Goal: Transaction & Acquisition: Book appointment/travel/reservation

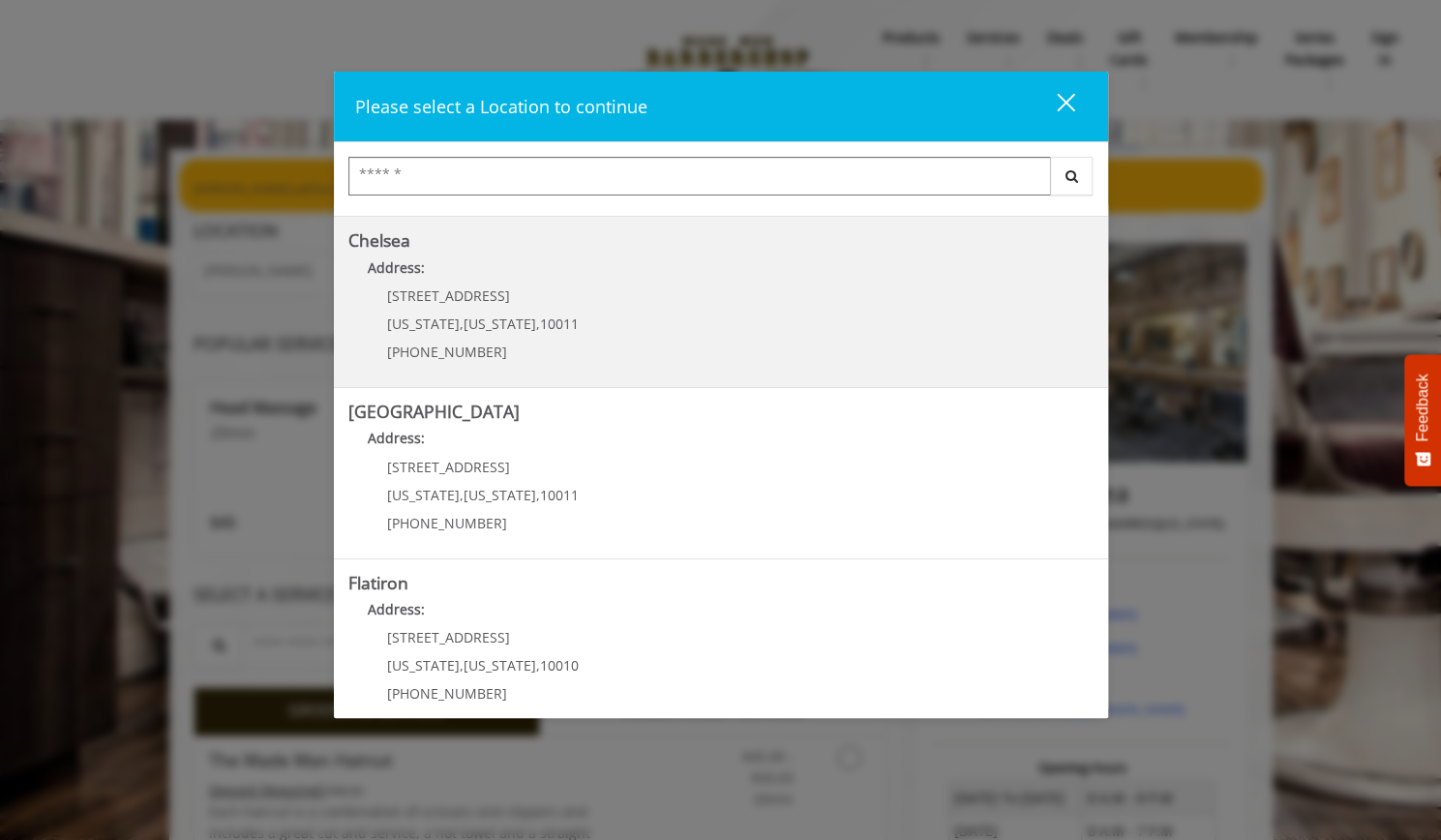
scroll to position [129, 0]
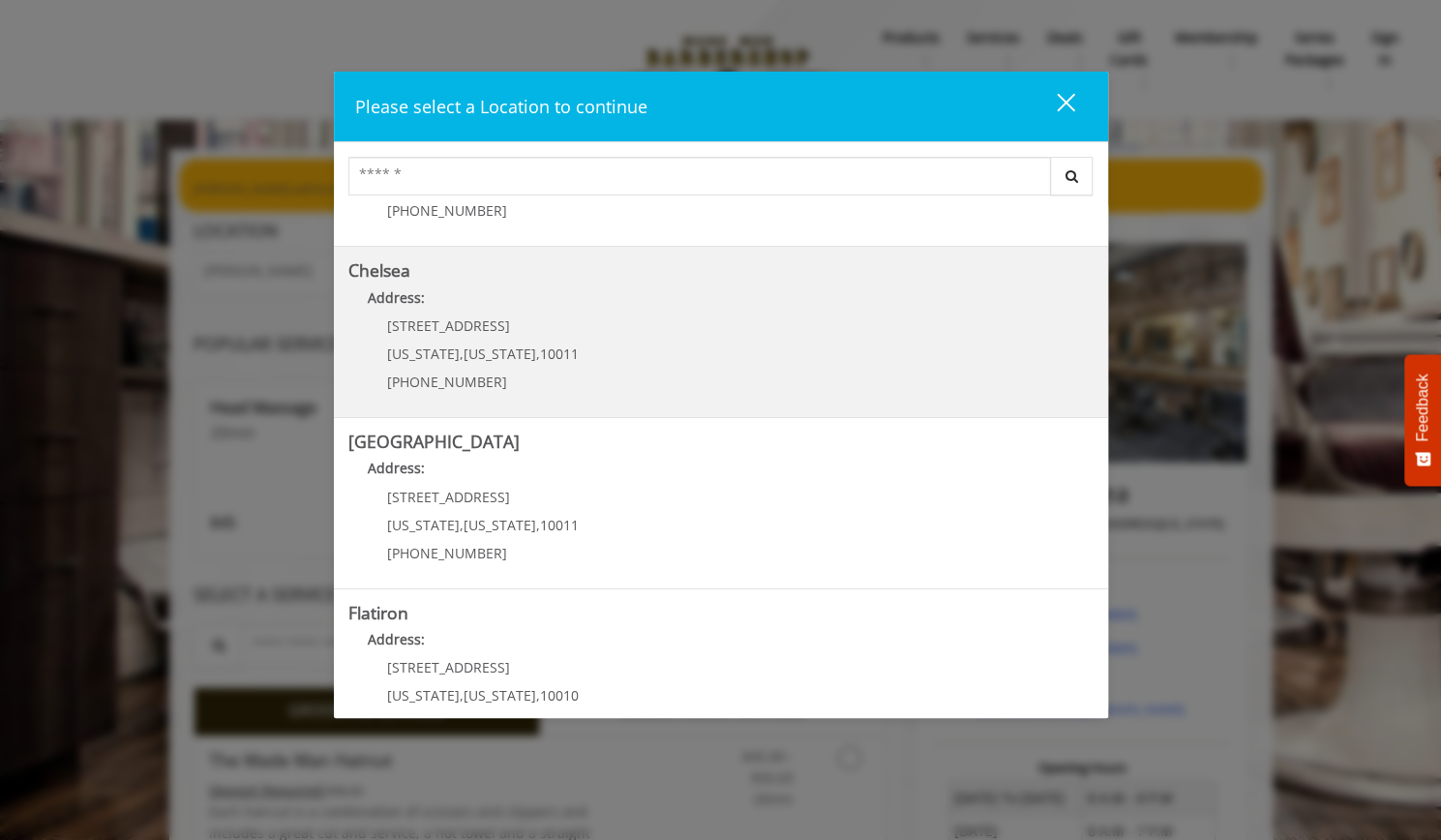
click at [518, 341] on div "169/170 W 23rd St New York , New York , 10011 (917) 639-3902" at bounding box center [468, 360] width 240 height 84
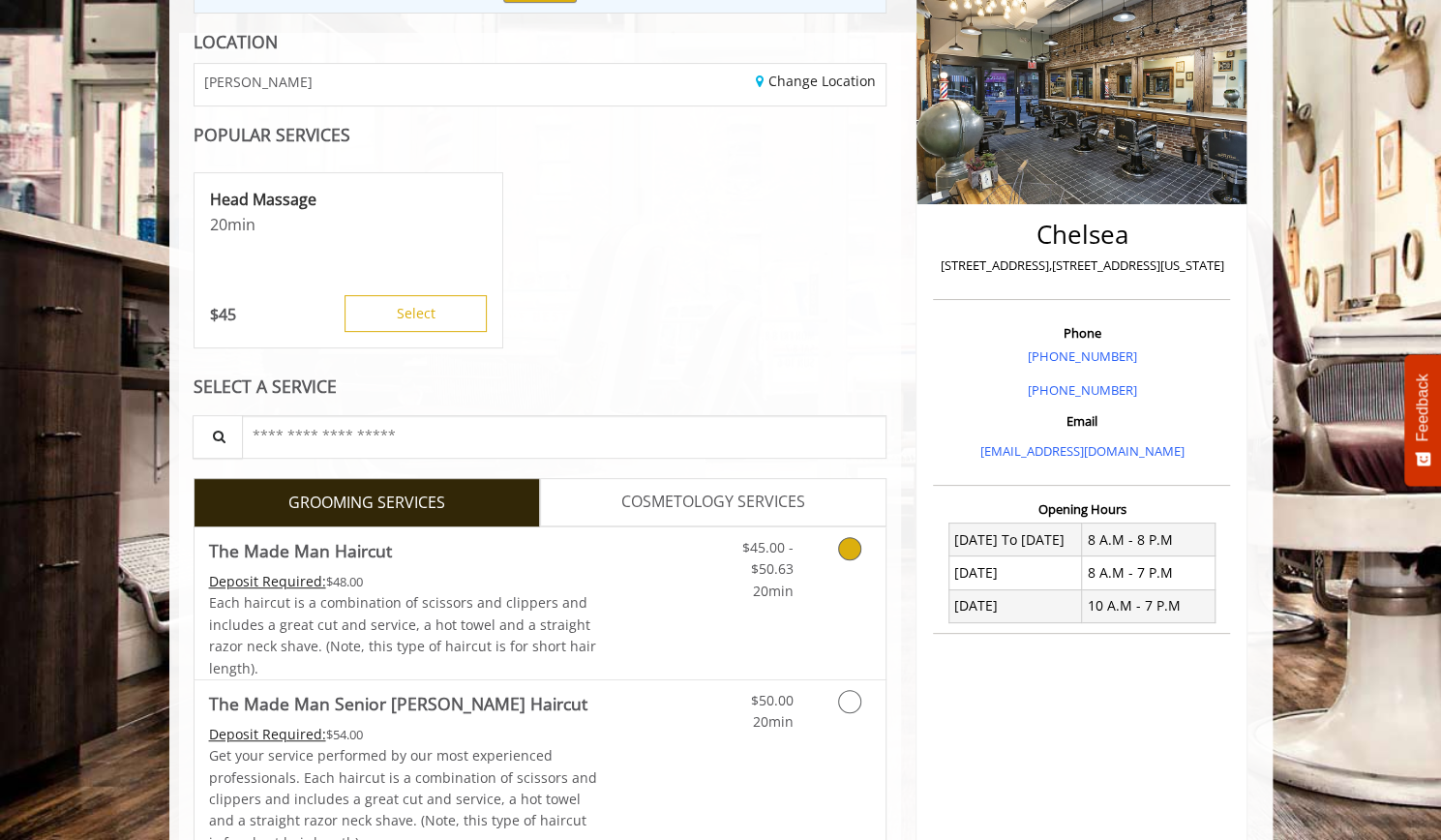
scroll to position [301, 0]
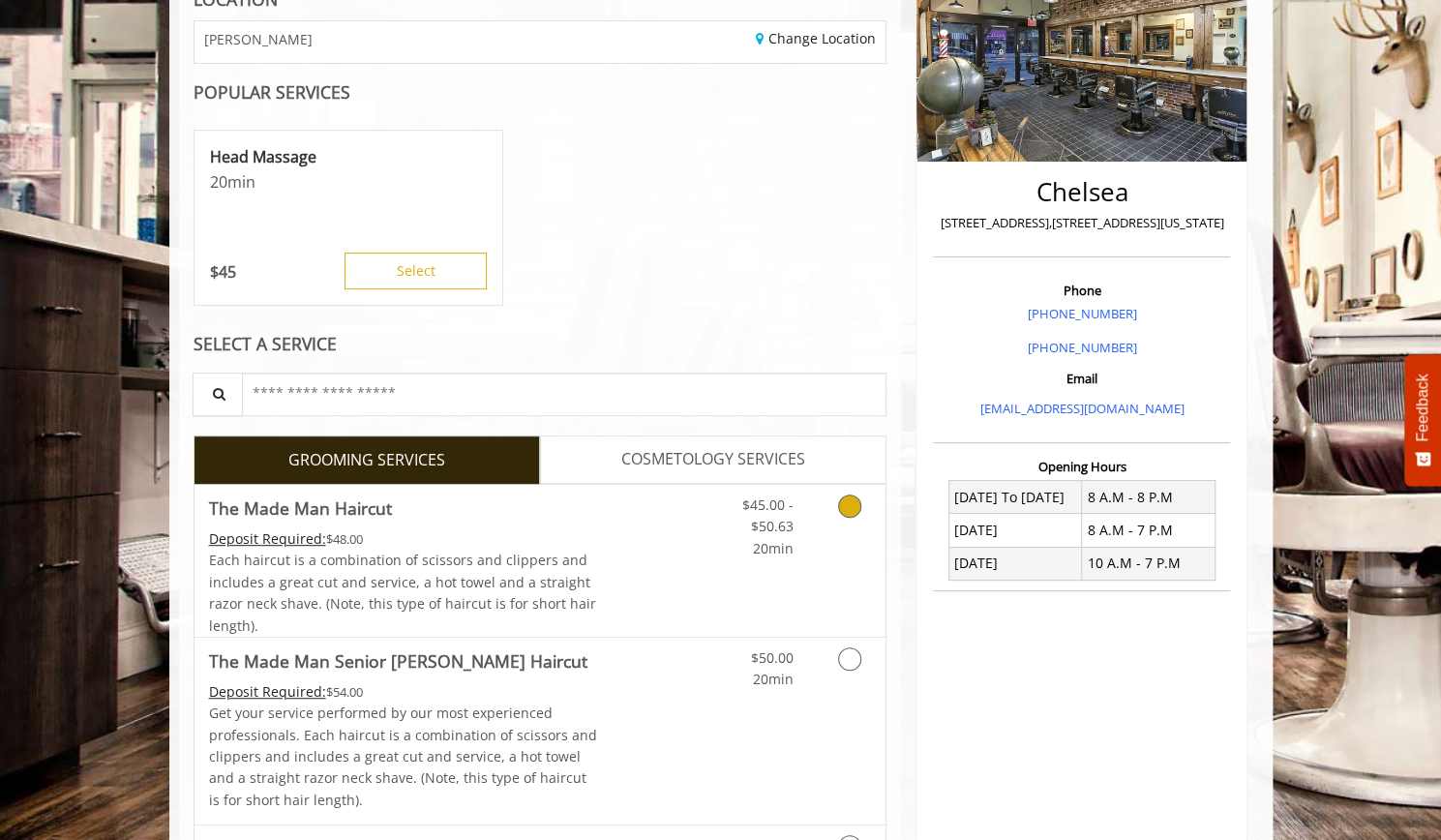
click at [534, 539] on div "Deposit Required: $48.00" at bounding box center [404, 539] width 389 height 21
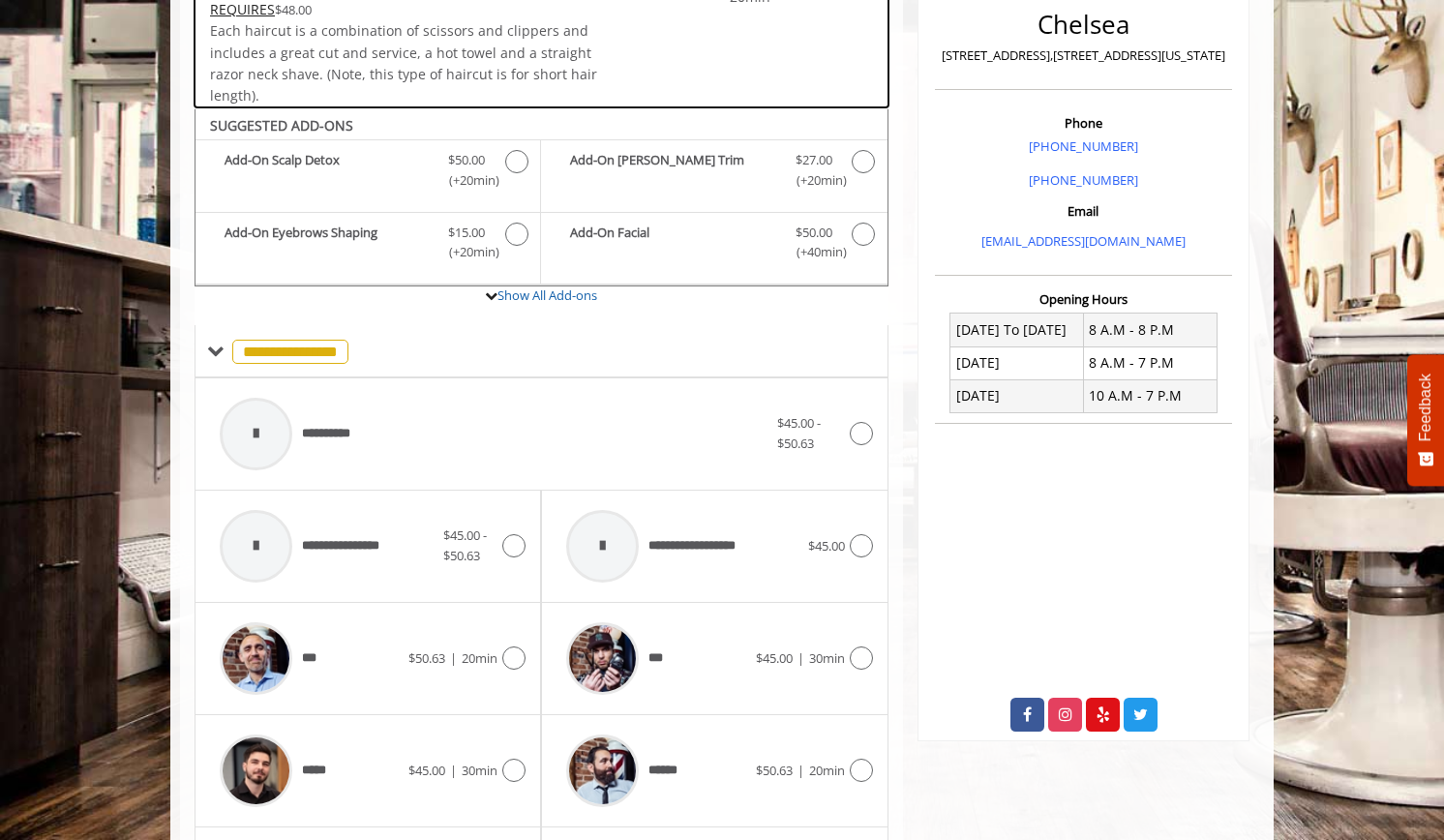
scroll to position [573, 0]
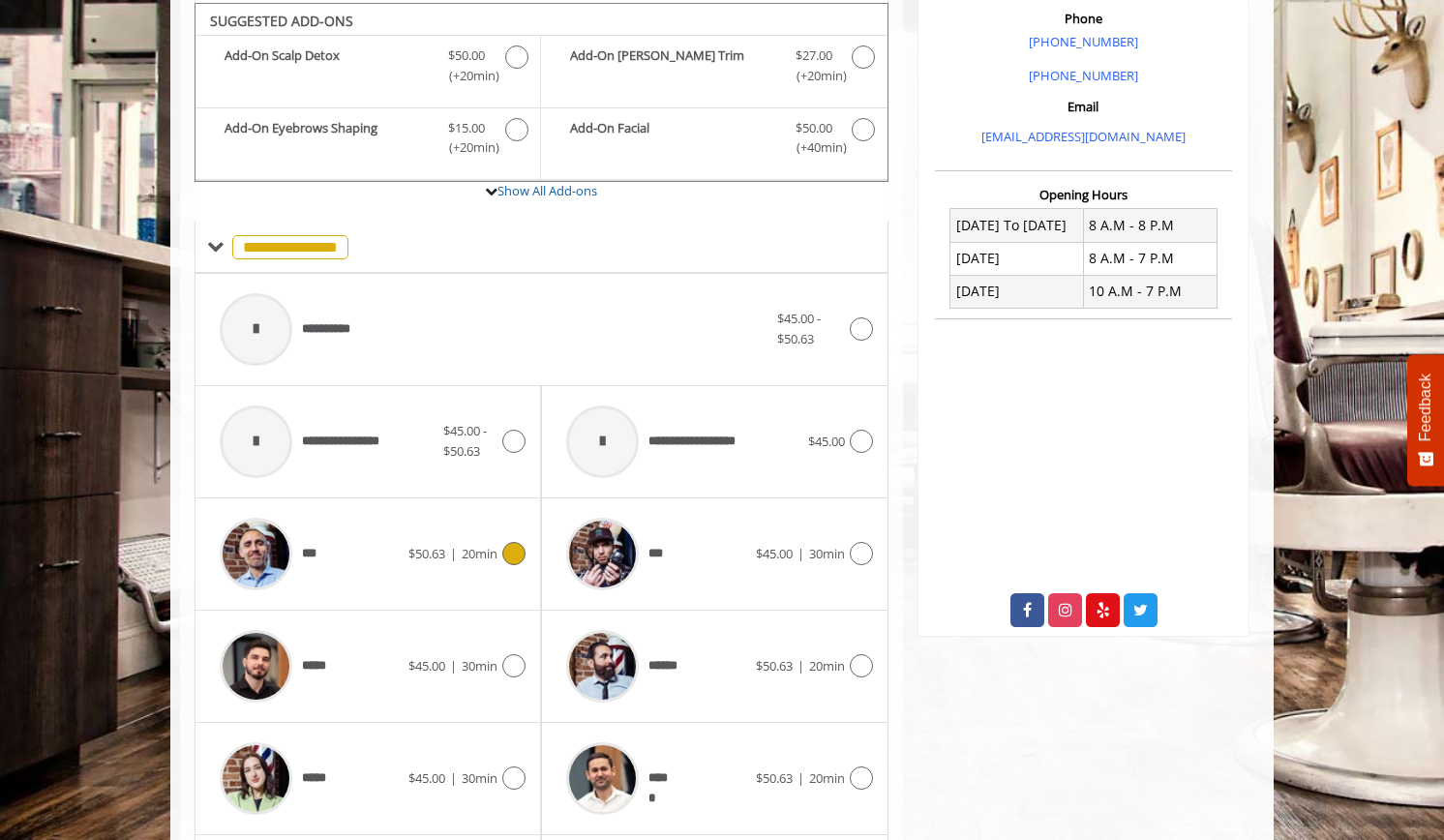
click at [358, 543] on div "***" at bounding box center [309, 554] width 198 height 92
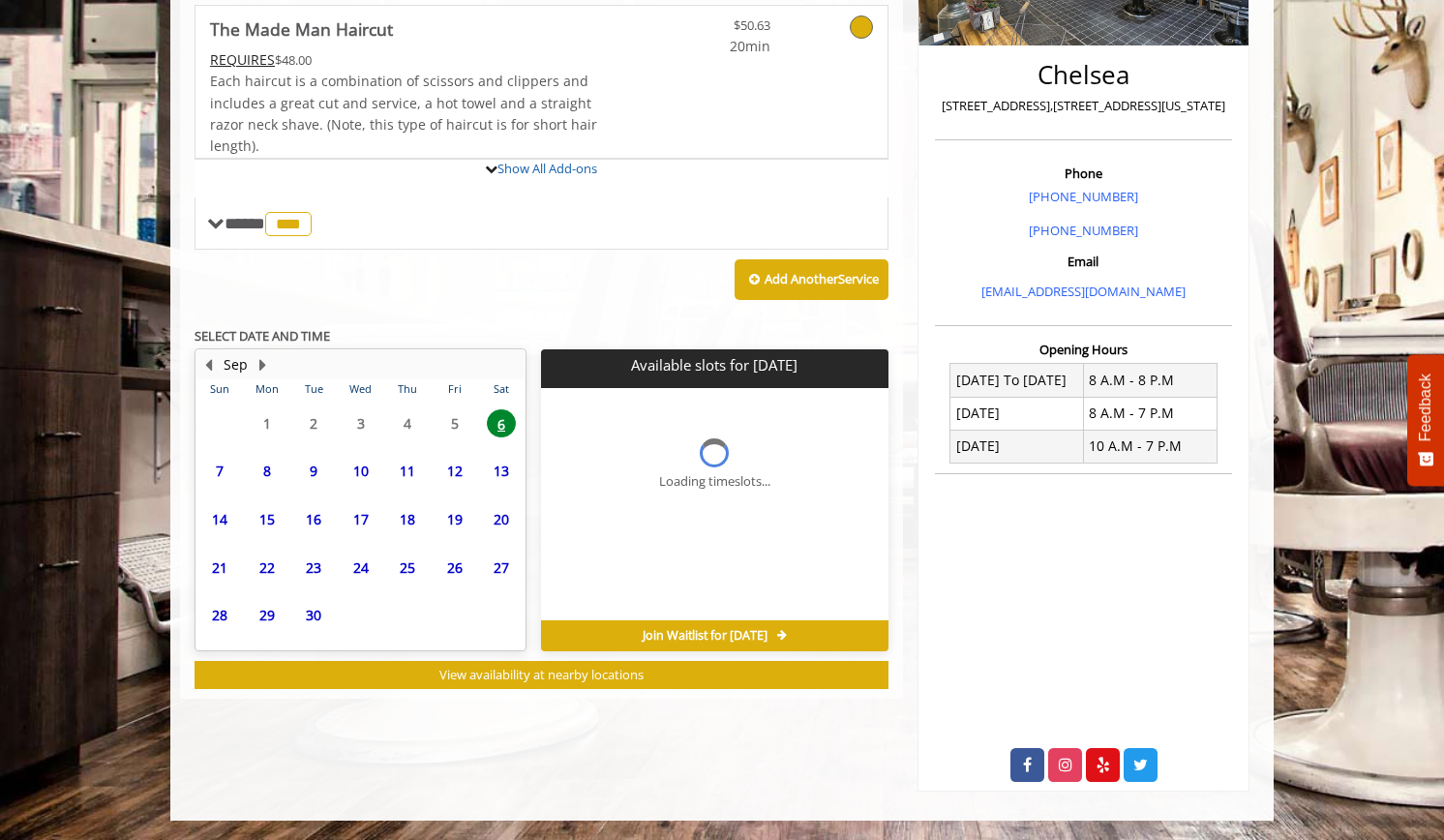
scroll to position [497, 0]
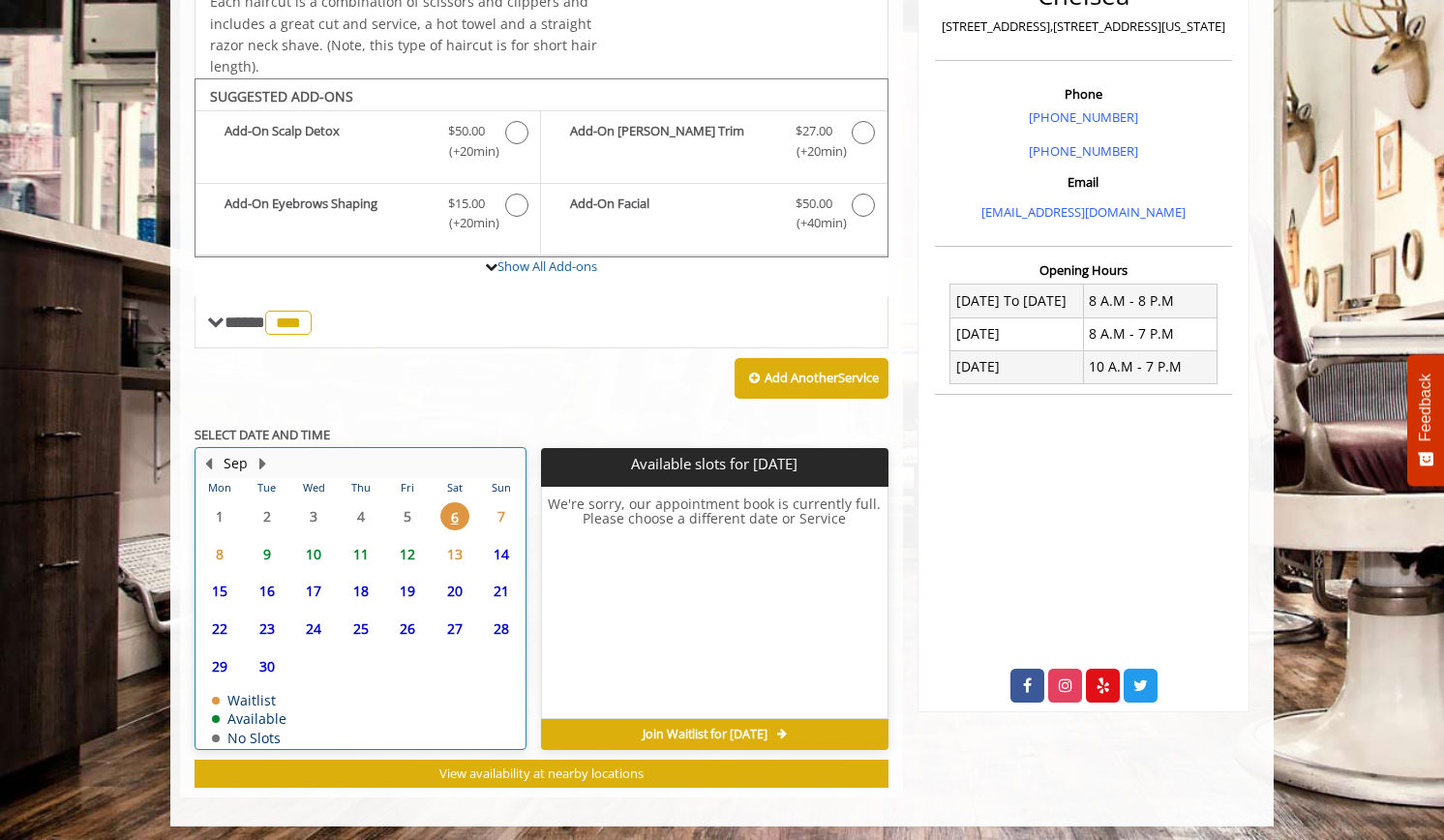
click at [411, 572] on td "19" at bounding box center [407, 590] width 46 height 38
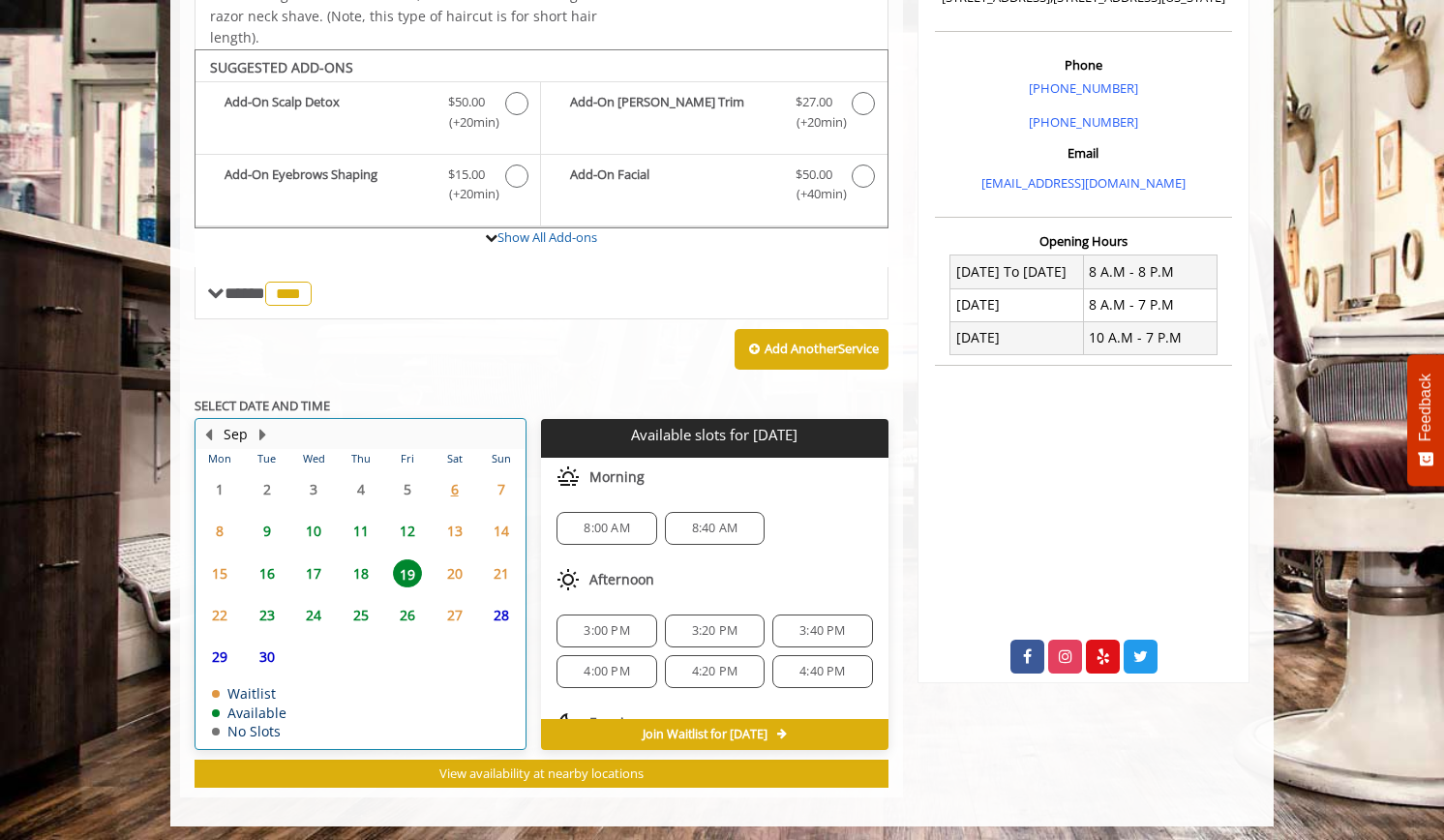
click at [390, 564] on div "19" at bounding box center [407, 573] width 39 height 28
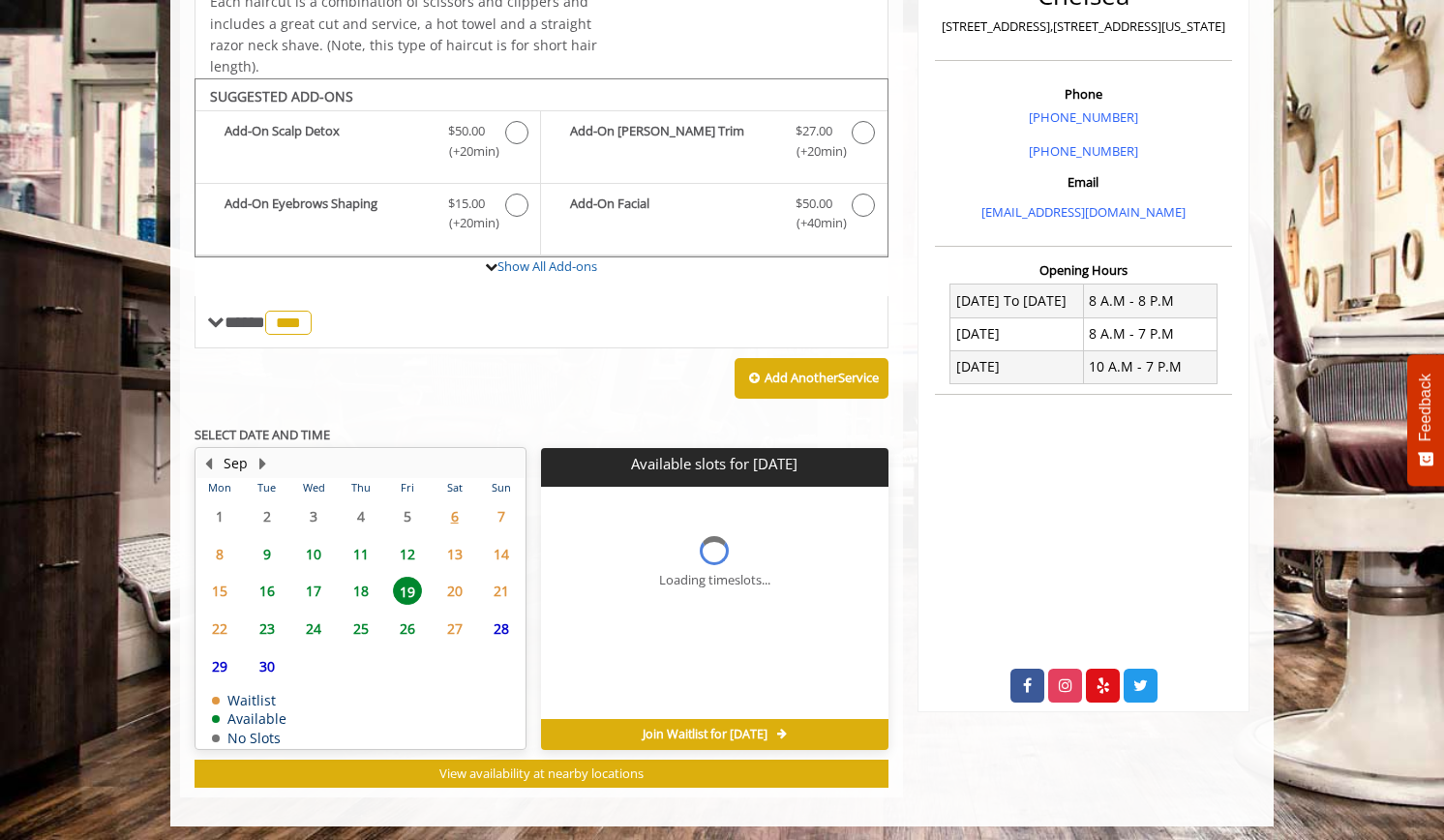
click at [366, 577] on span "18" at bounding box center [361, 590] width 29 height 28
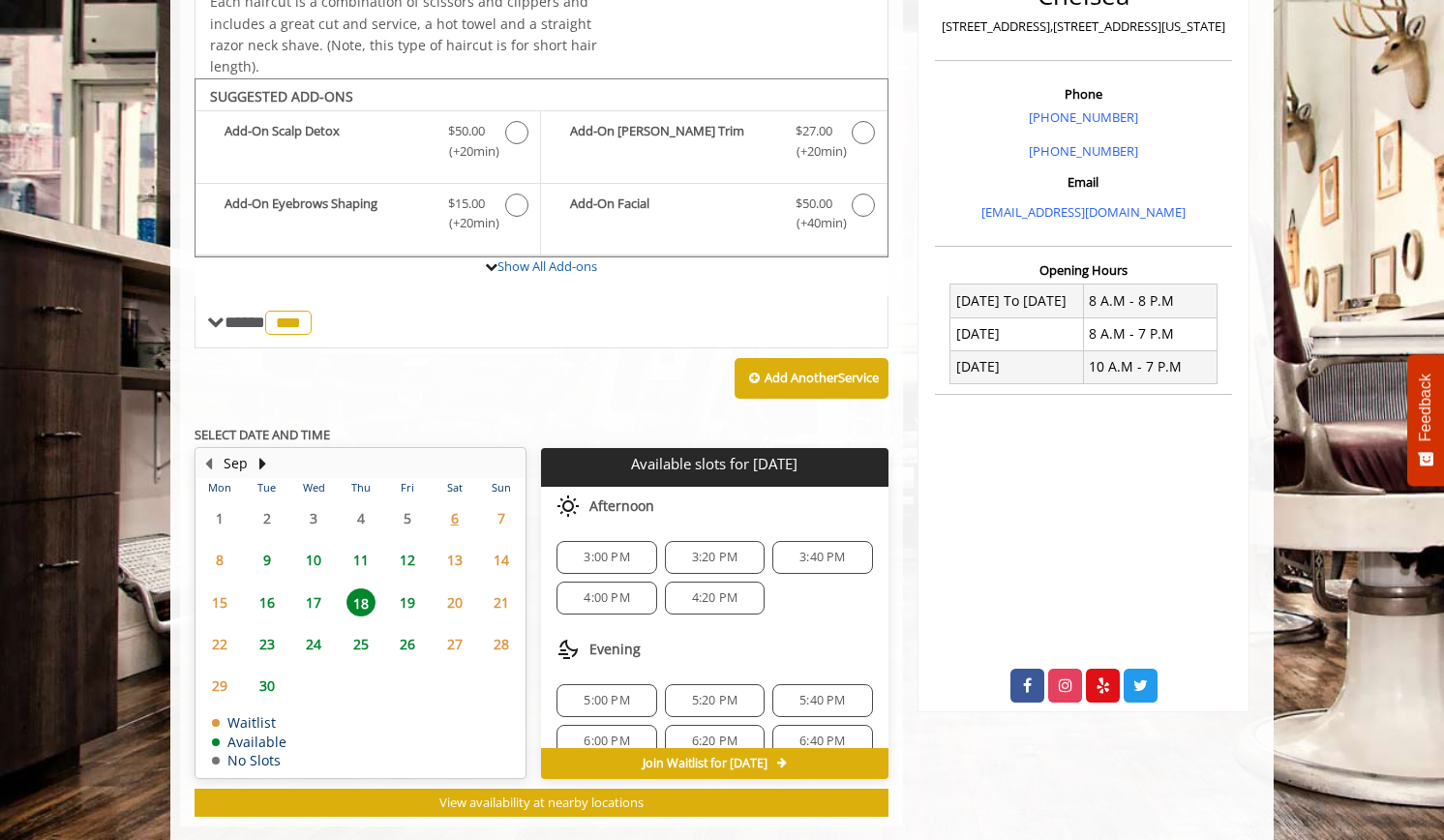
scroll to position [526, 0]
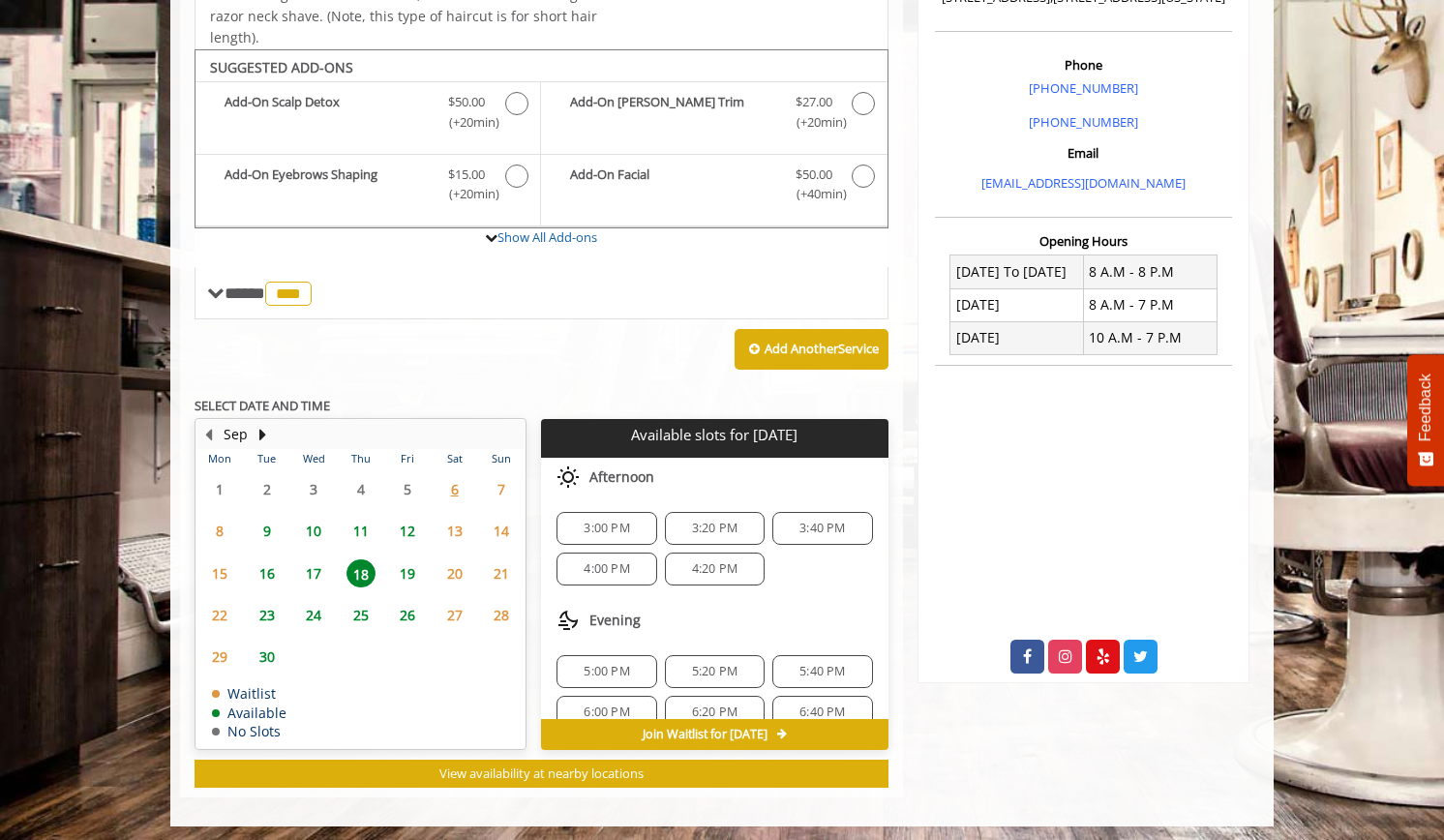
click at [316, 565] on span "17" at bounding box center [314, 573] width 29 height 28
click at [363, 559] on span "18" at bounding box center [361, 573] width 29 height 28
click at [323, 568] on span "17" at bounding box center [314, 573] width 29 height 28
click at [606, 664] on span "1:00 PM" at bounding box center [606, 672] width 45 height 15
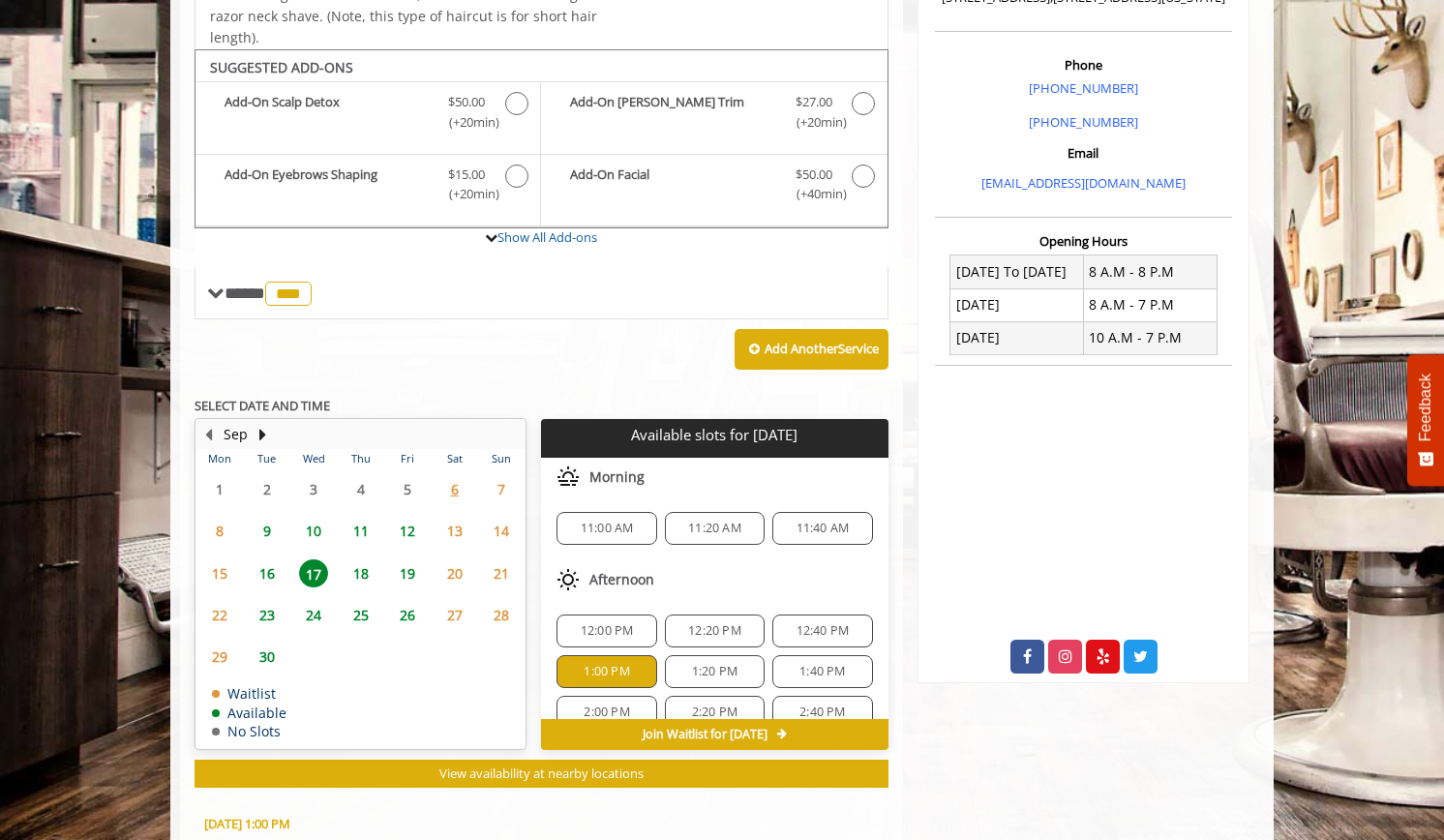
scroll to position [875, 0]
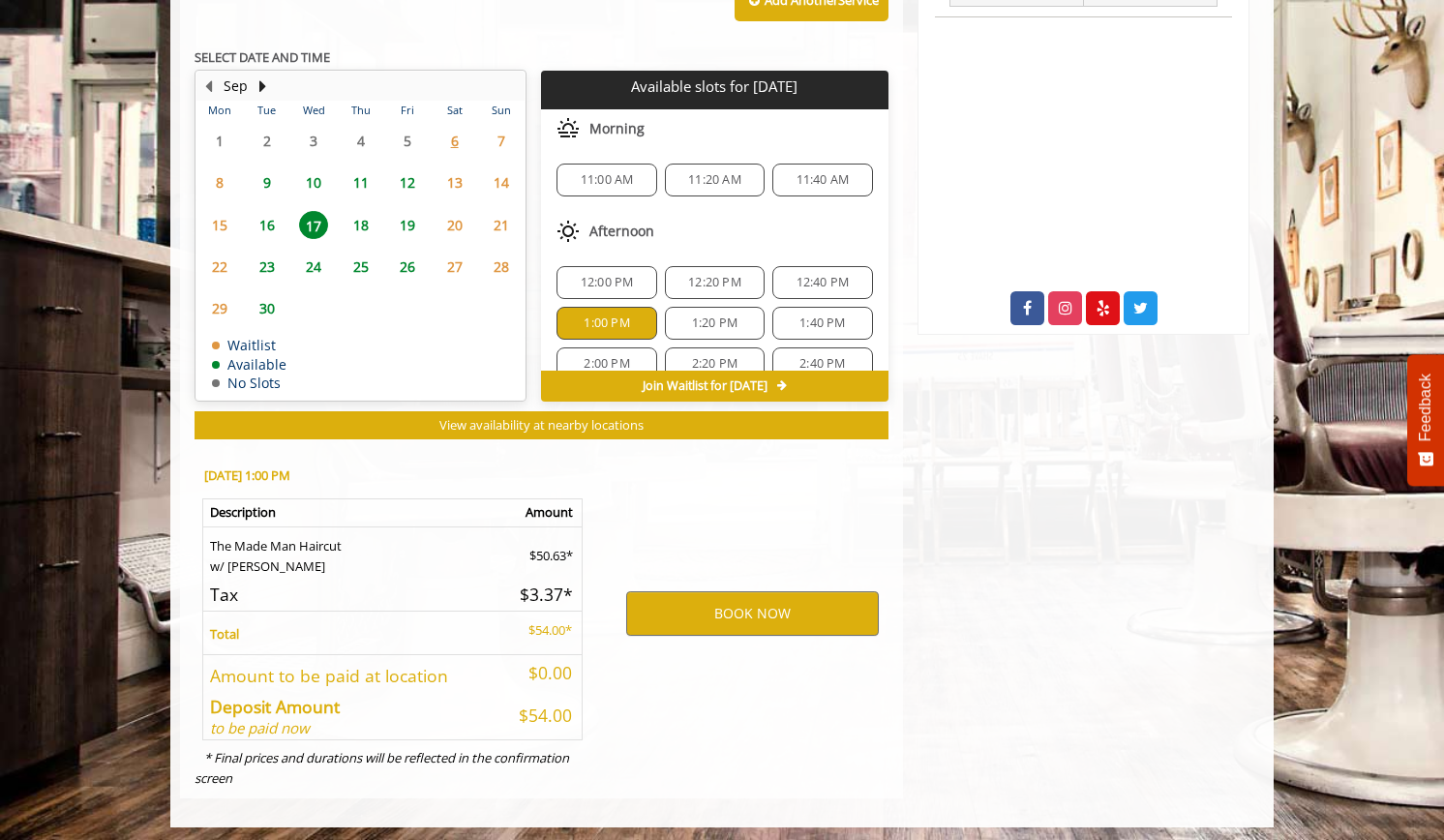
click at [726, 276] on span "12:20 PM" at bounding box center [714, 283] width 53 height 15
click at [776, 289] on div "12:40 PM" at bounding box center [822, 283] width 100 height 33
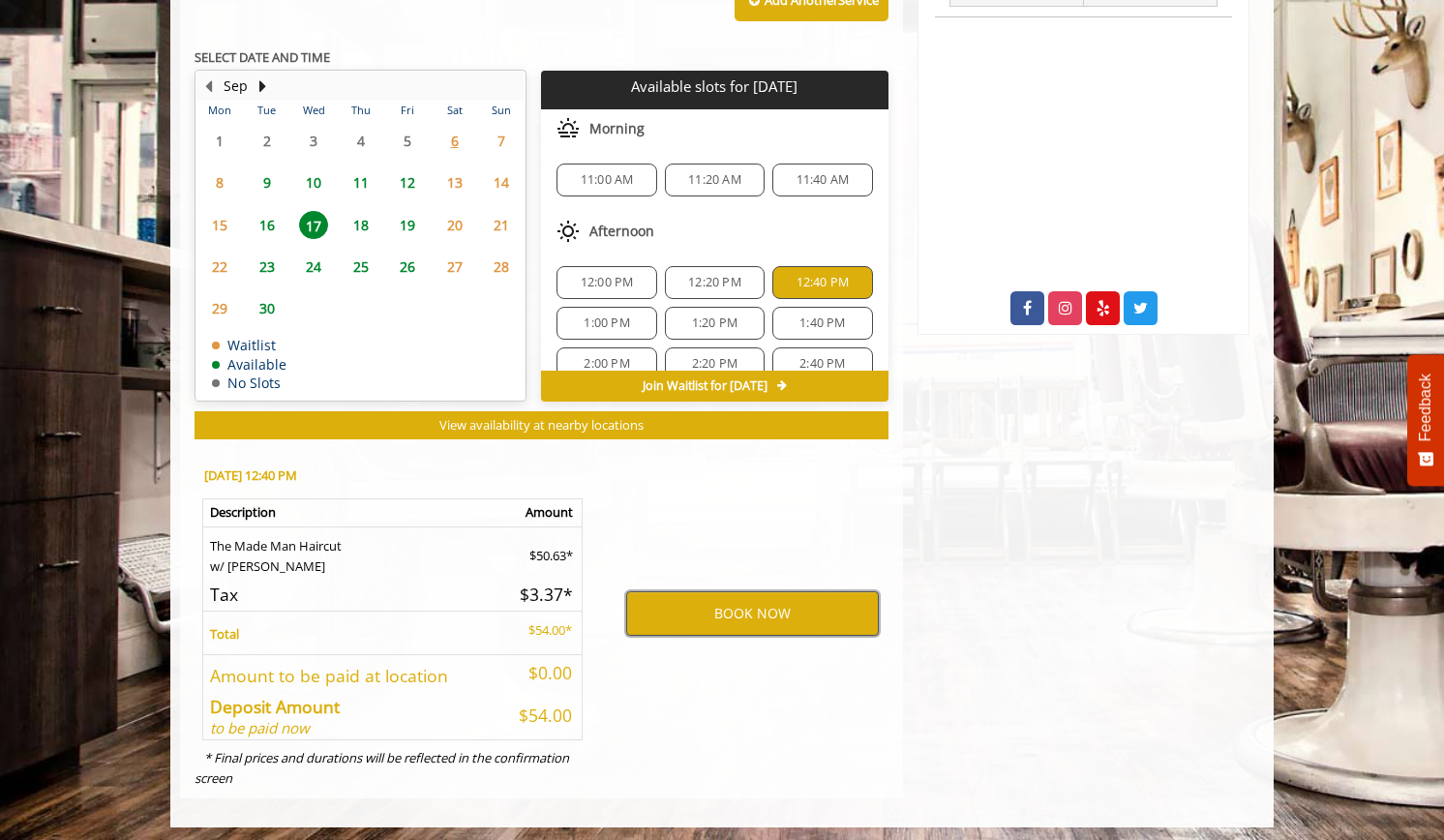
click at [709, 613] on button "BOOK NOW" at bounding box center [752, 614] width 253 height 45
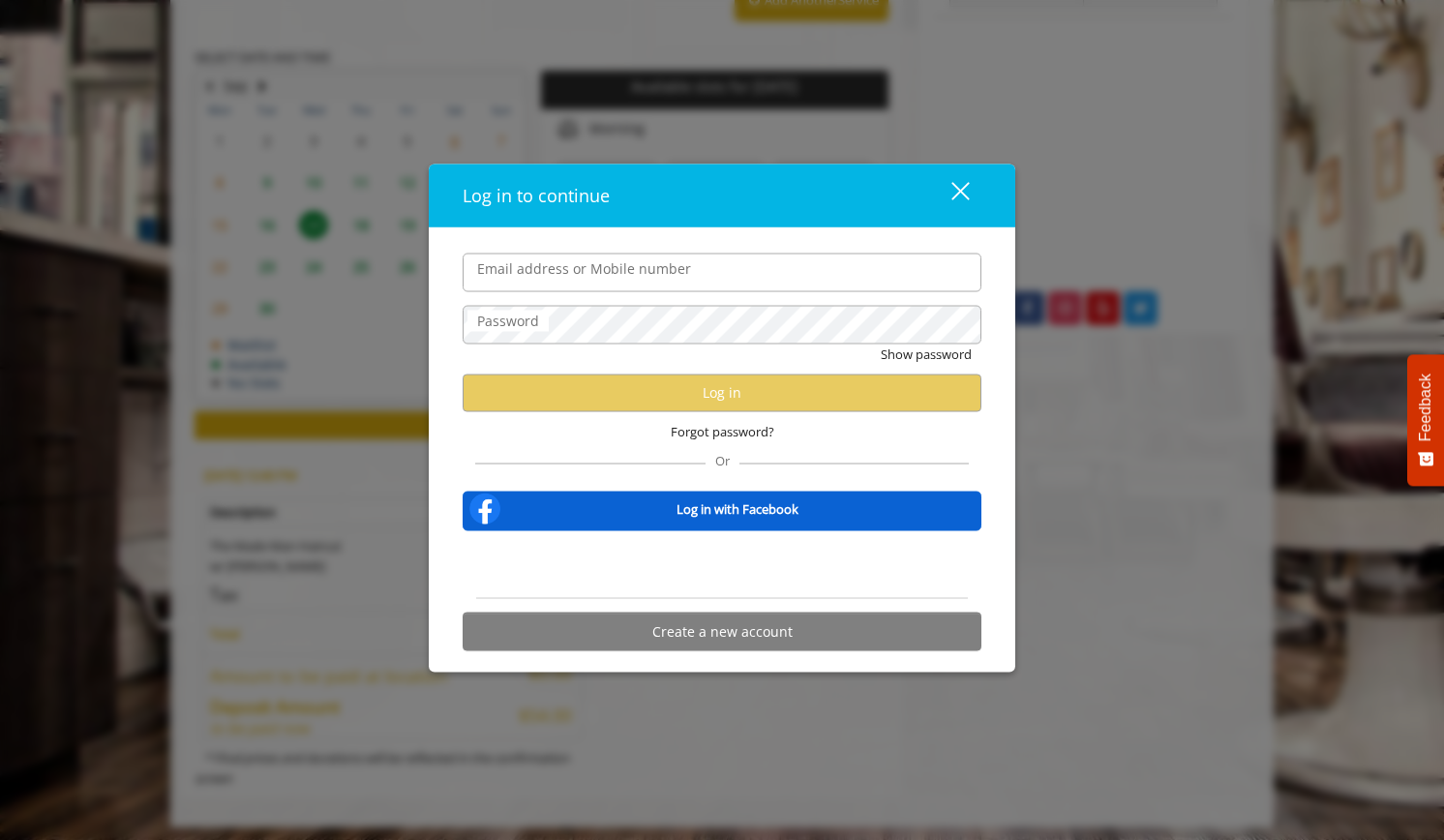
click at [966, 190] on div "close" at bounding box center [948, 195] width 39 height 29
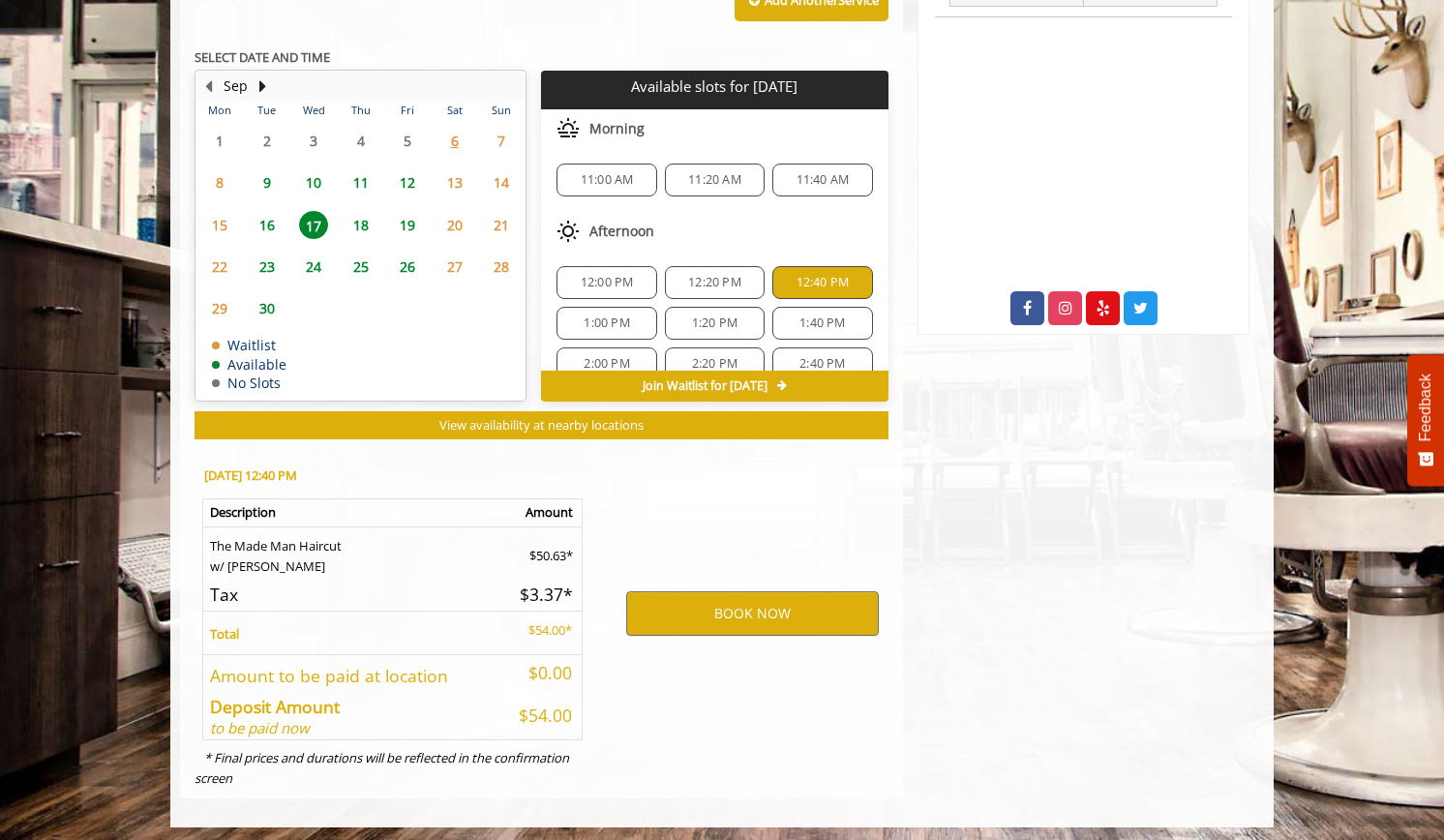
scroll to position [0, 0]
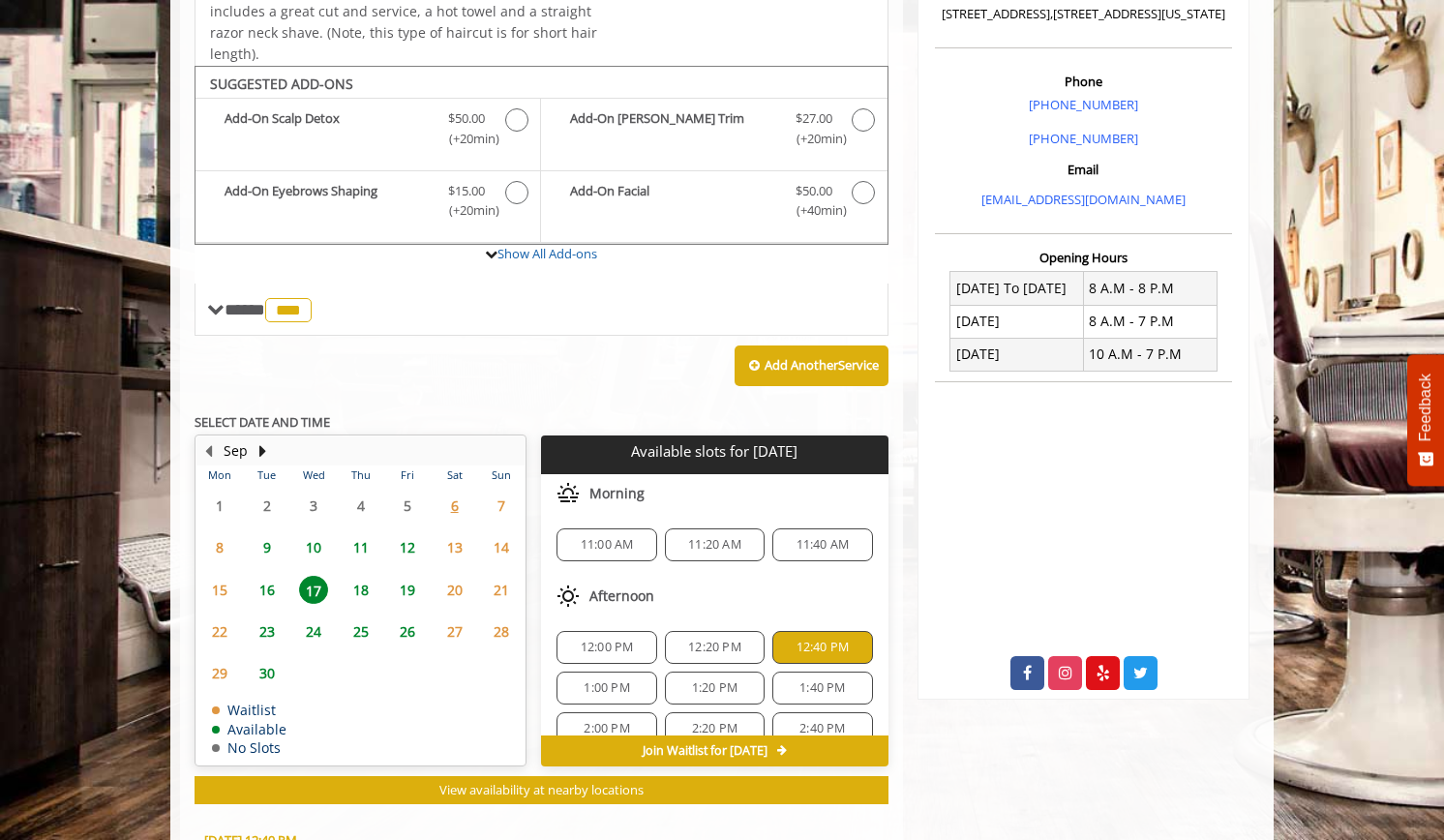
click at [316, 543] on span "10" at bounding box center [314, 547] width 29 height 28
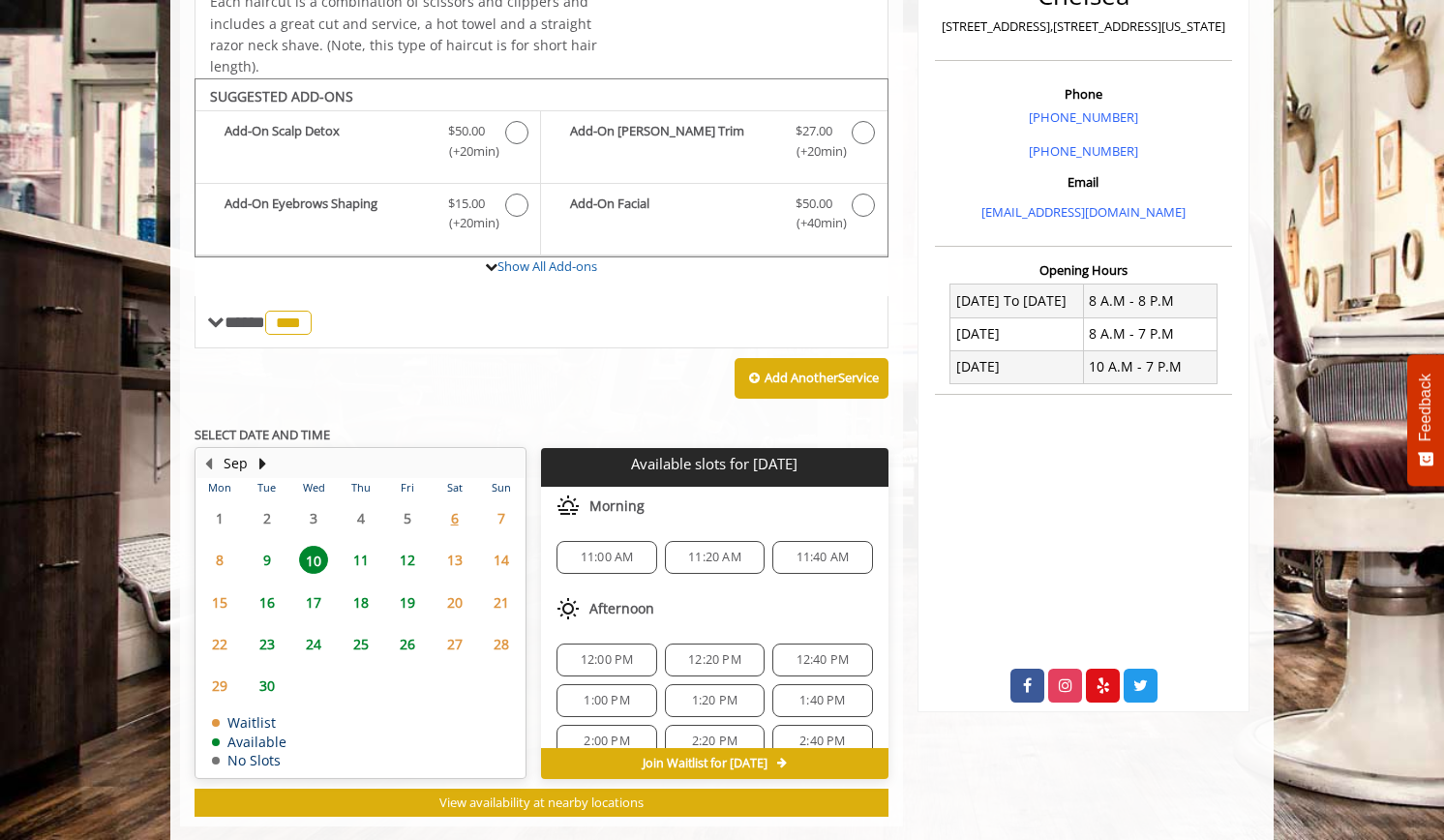
scroll to position [526, 0]
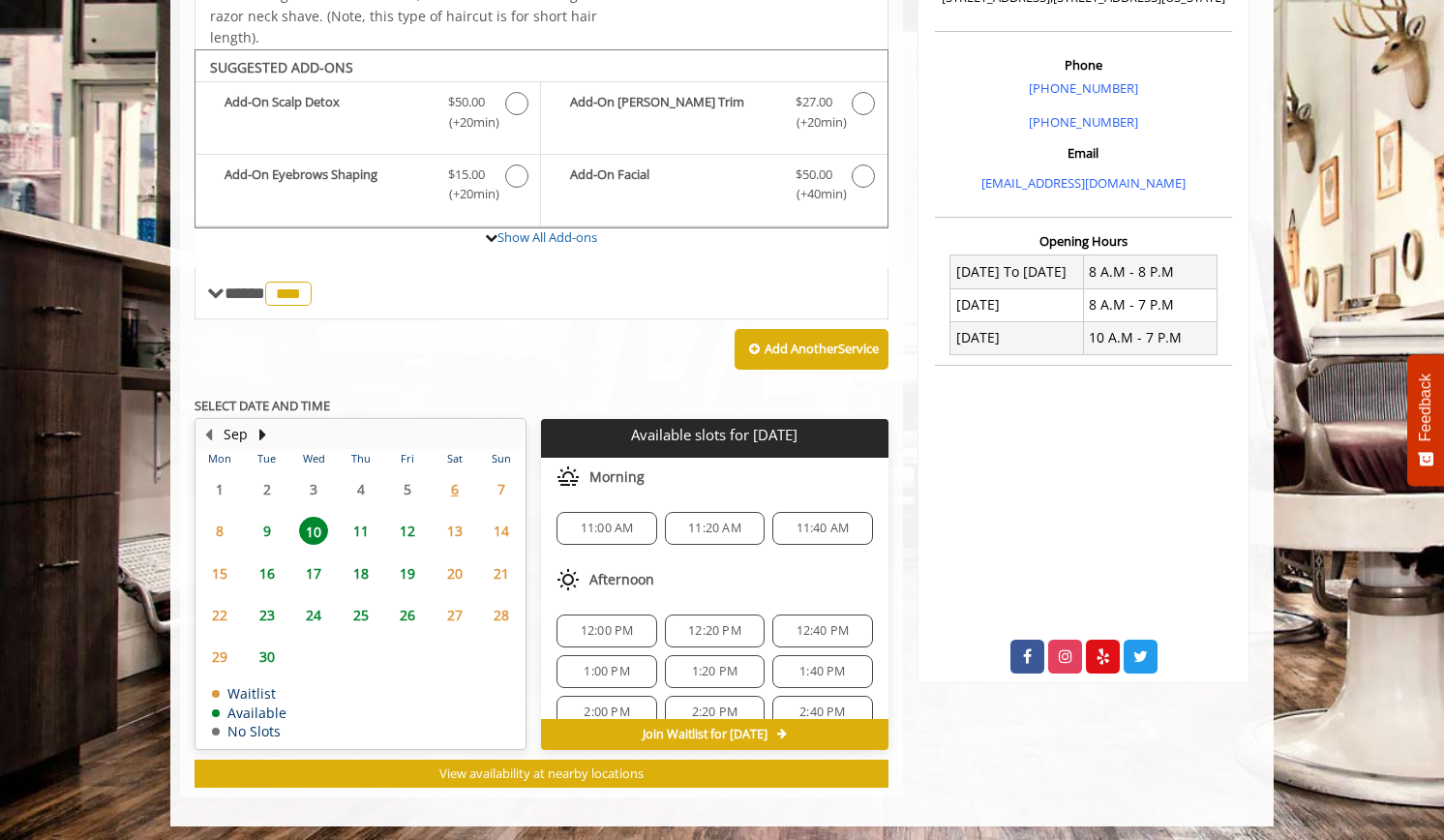
click at [707, 623] on span "12:20 PM" at bounding box center [714, 631] width 53 height 15
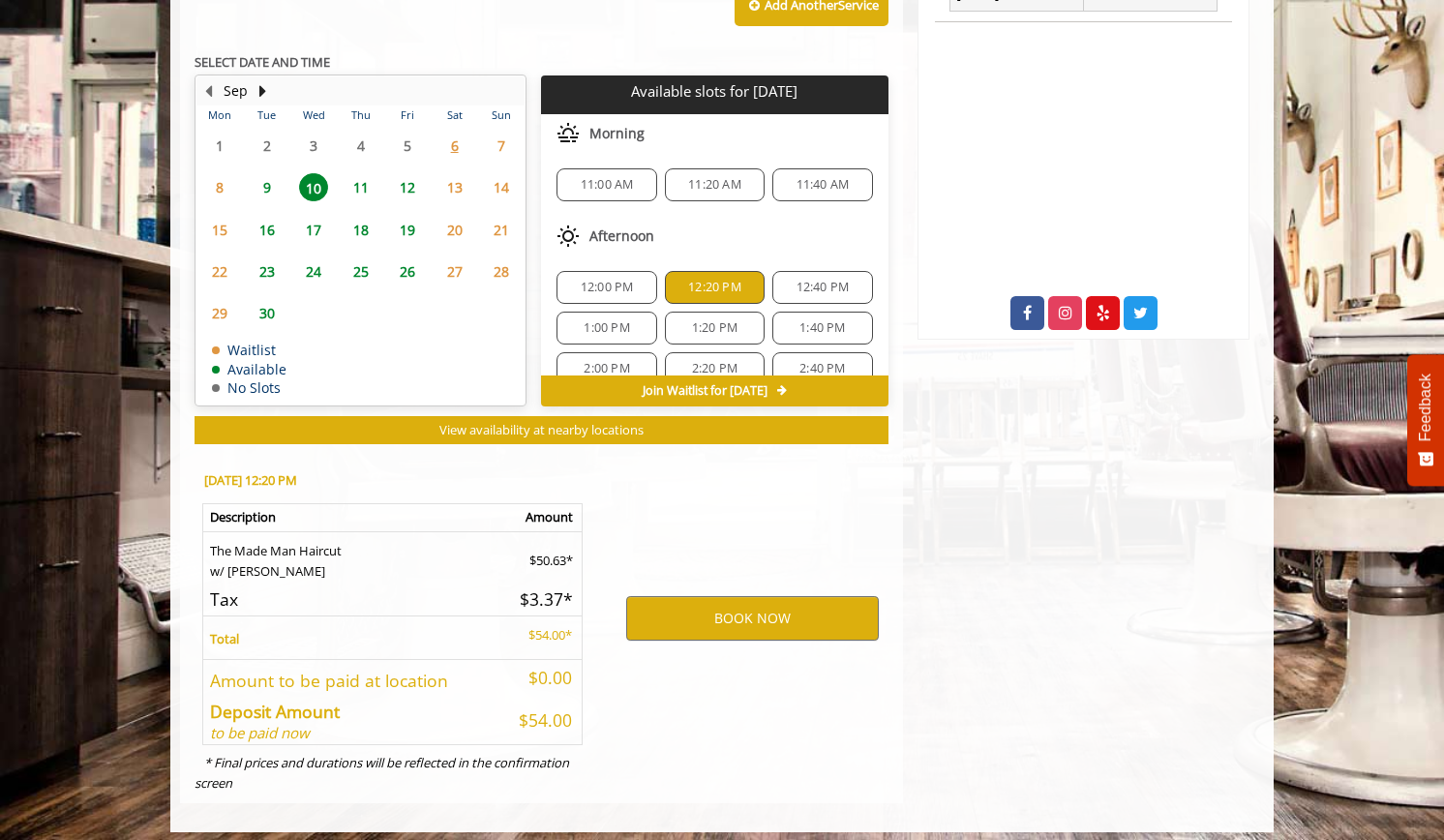
scroll to position [875, 0]
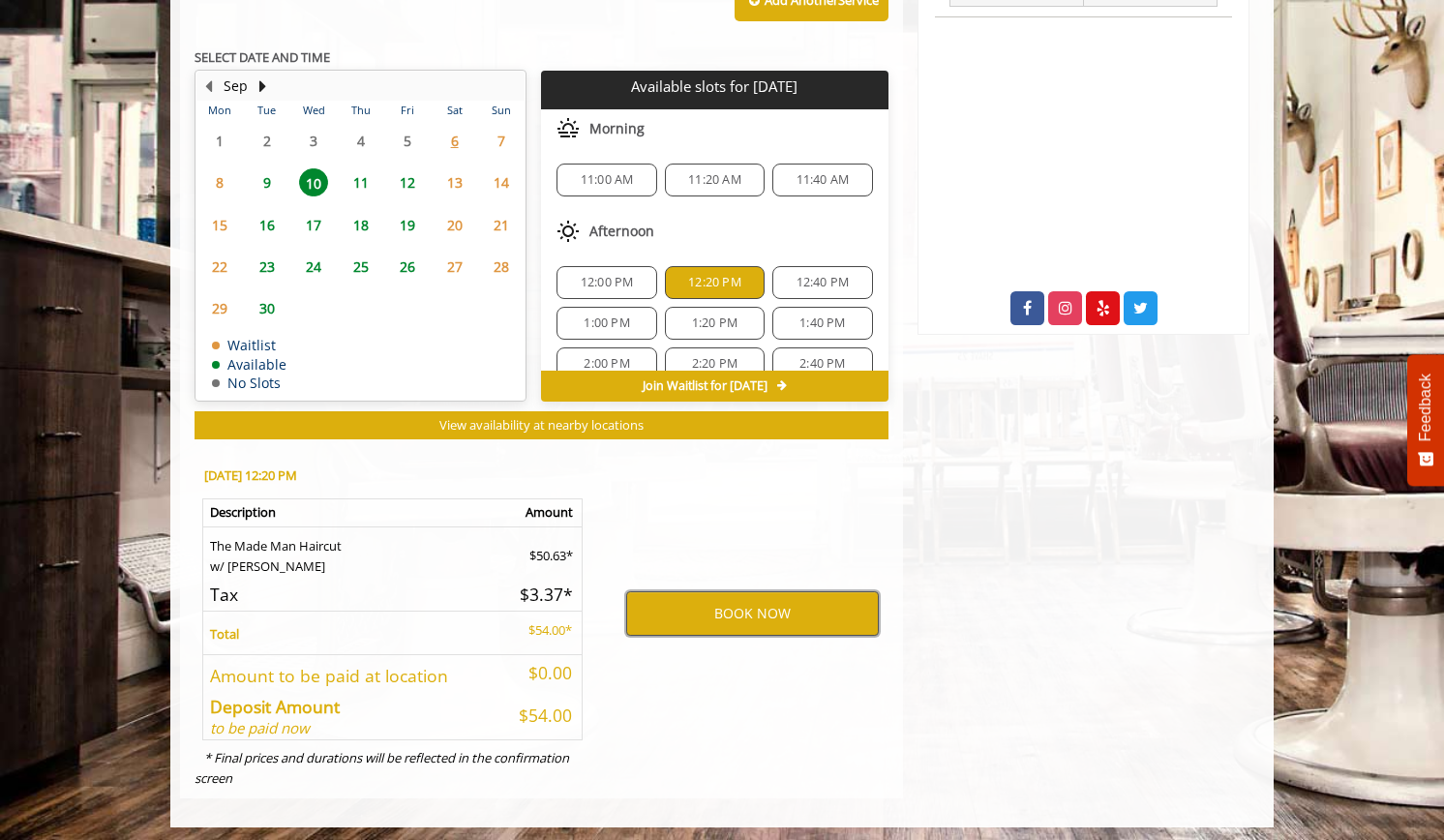
click at [718, 603] on button "BOOK NOW" at bounding box center [752, 614] width 253 height 45
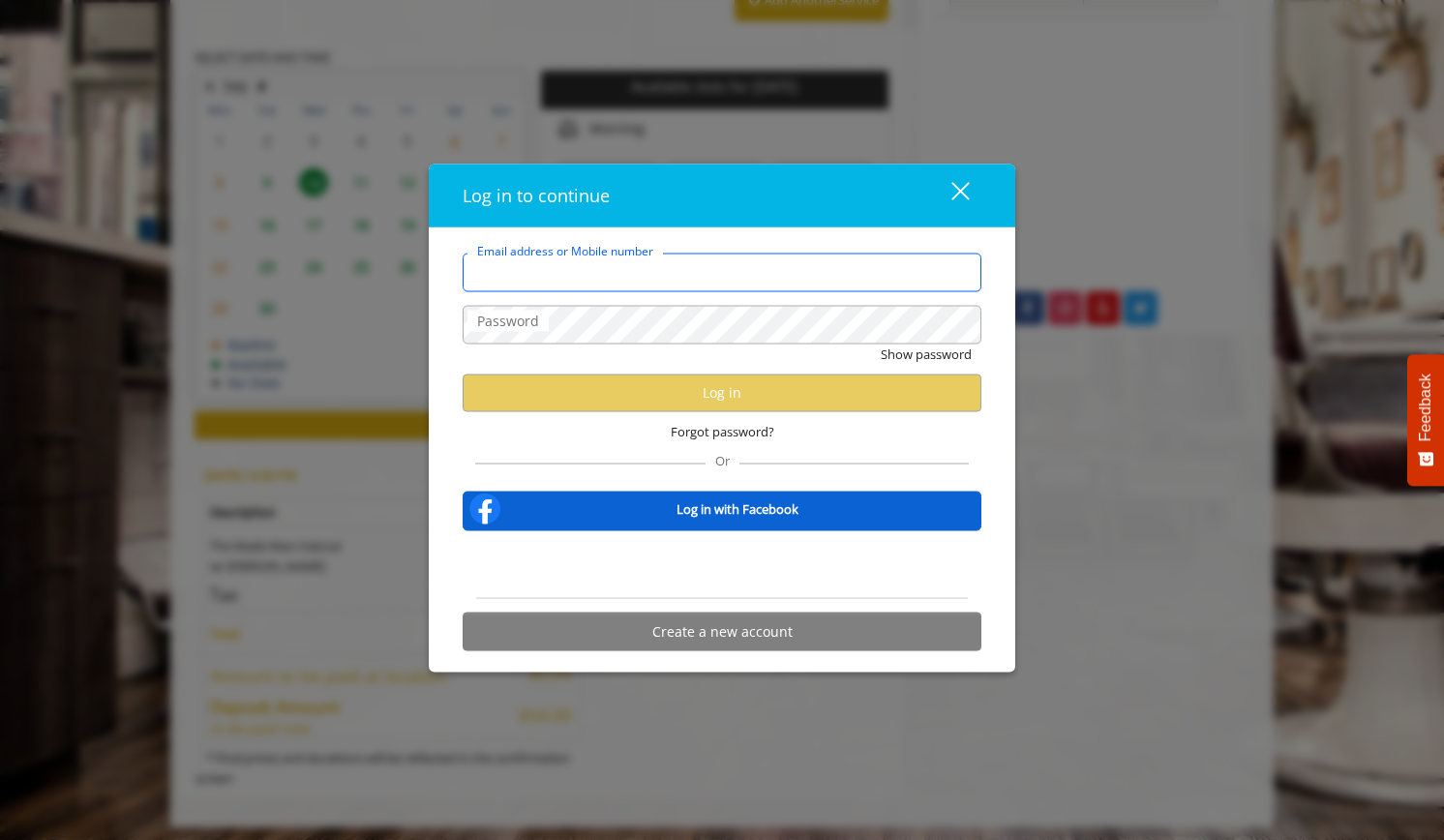
click at [559, 287] on input "Email address or Mobile number" at bounding box center [722, 272] width 519 height 39
type input "**********"
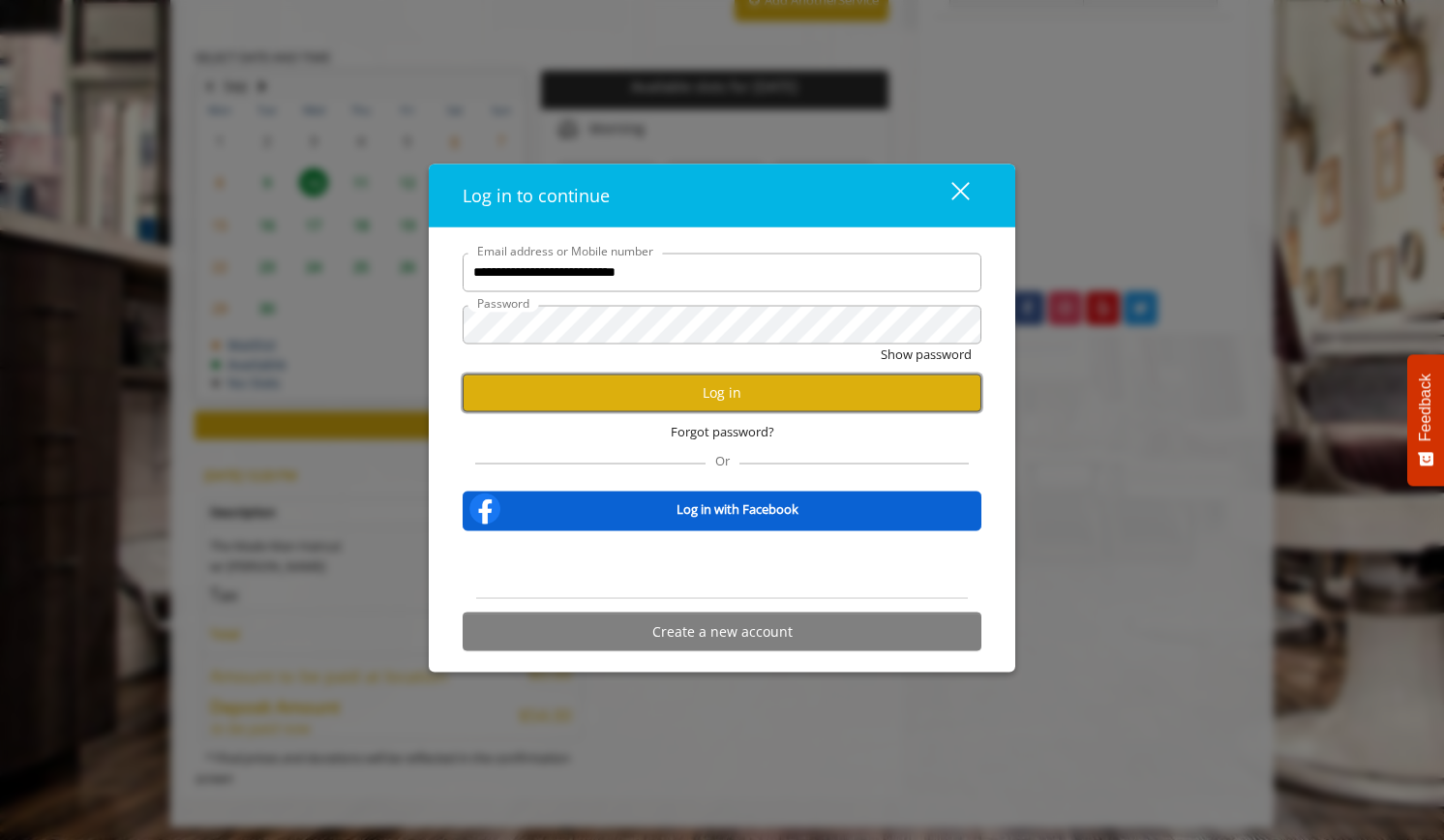
click at [517, 390] on button "Log in" at bounding box center [722, 392] width 519 height 38
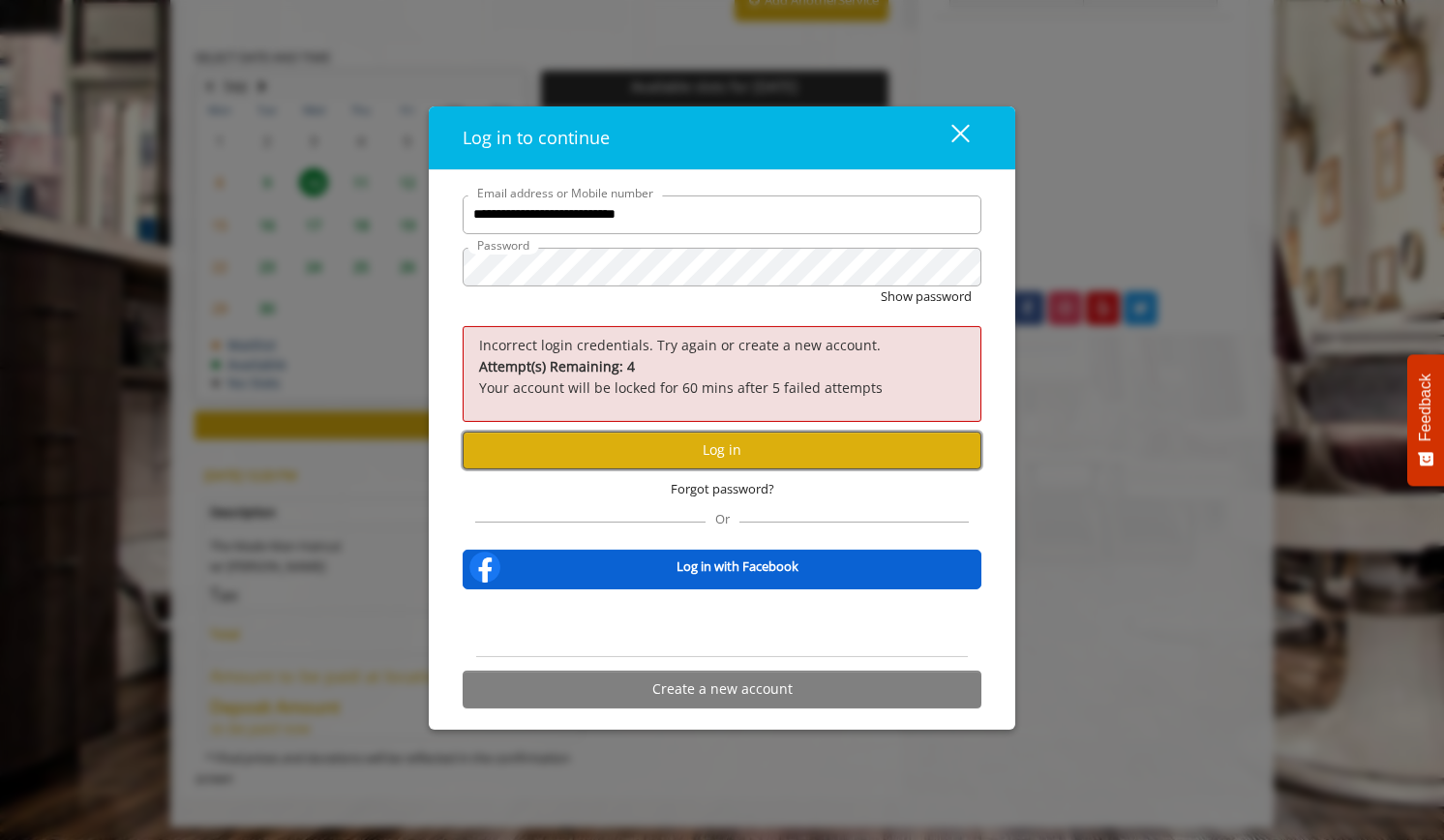
click at [575, 442] on button "Log in" at bounding box center [722, 450] width 519 height 38
click at [525, 446] on button "Log in" at bounding box center [722, 450] width 519 height 38
click at [521, 456] on button "Log in" at bounding box center [722, 450] width 519 height 38
click at [734, 495] on span "Forgot password?" at bounding box center [722, 489] width 104 height 20
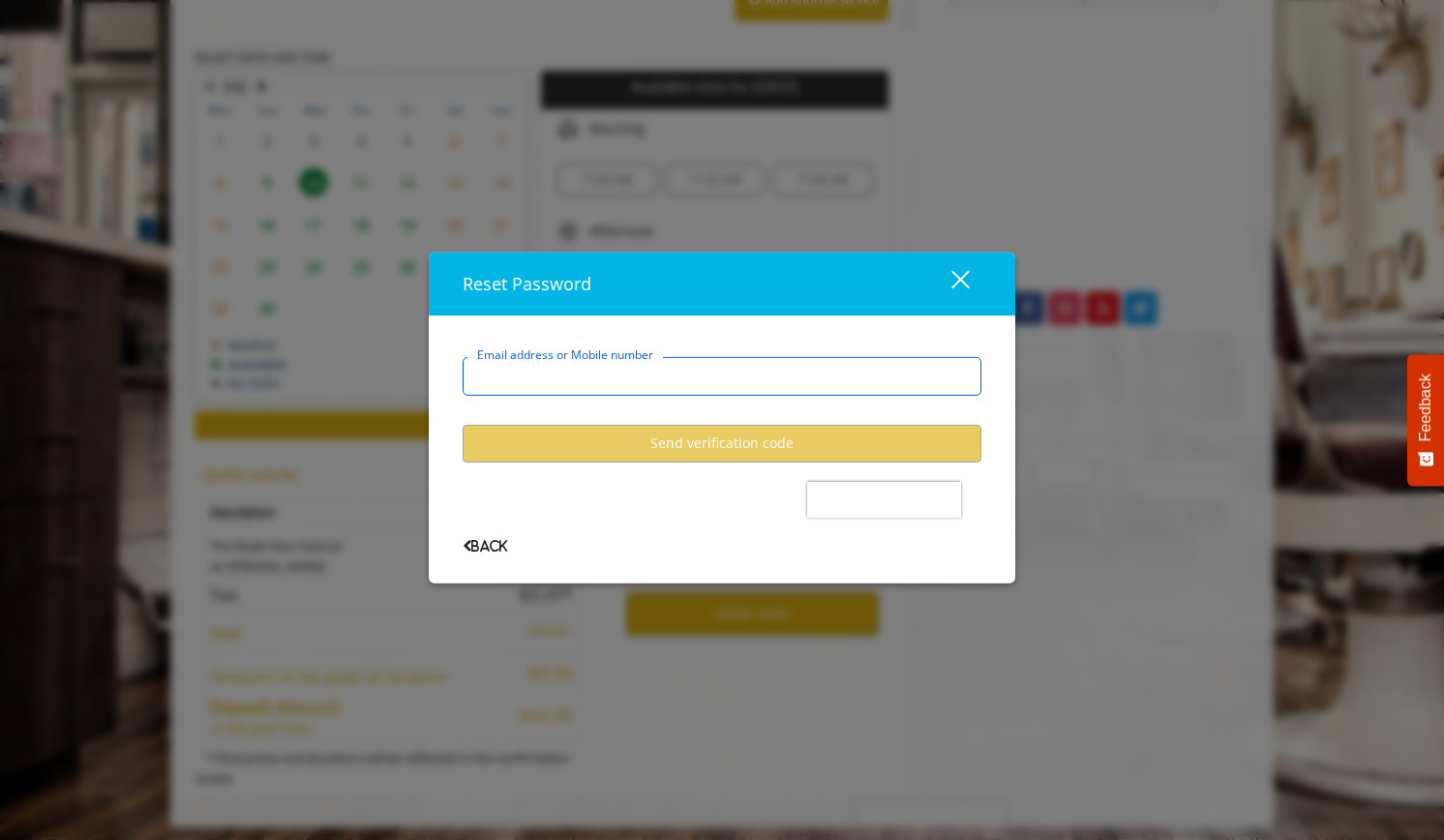
click at [627, 367] on input "Email address or Mobile number" at bounding box center [722, 376] width 519 height 39
type input "**********"
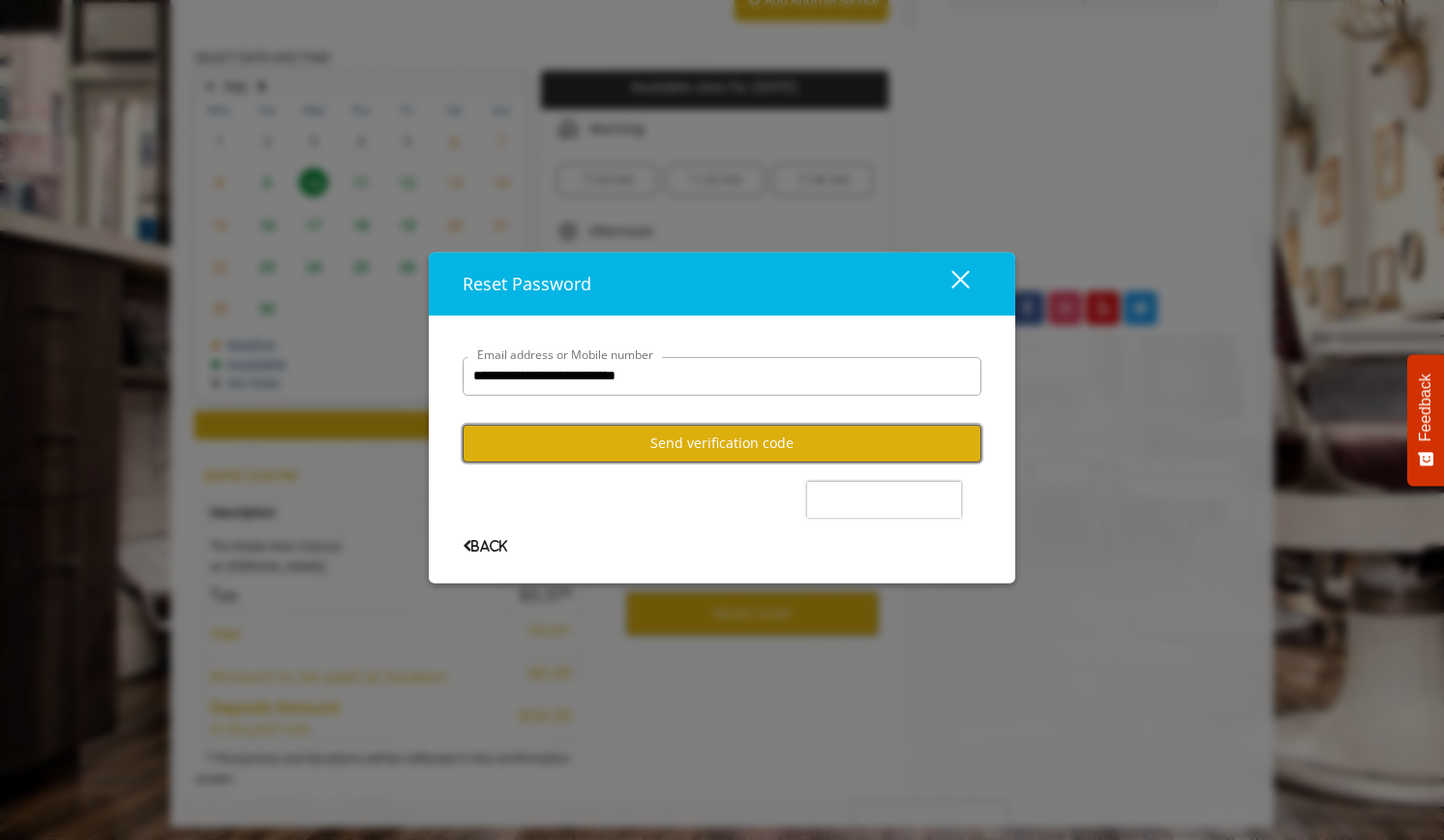
click at [797, 446] on button "Send verification code" at bounding box center [722, 443] width 519 height 38
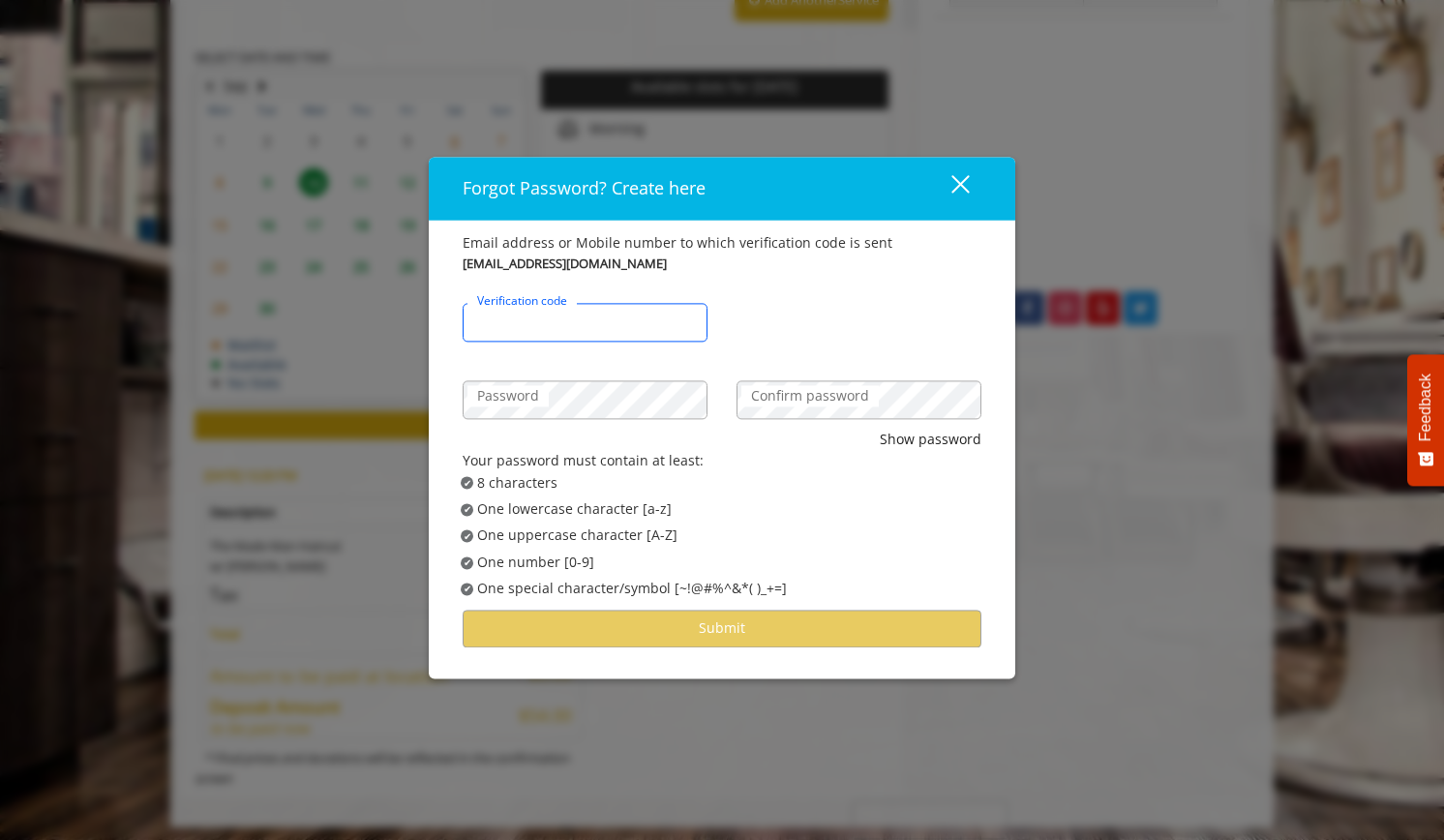
click at [604, 313] on input "Verification code" at bounding box center [585, 322] width 245 height 39
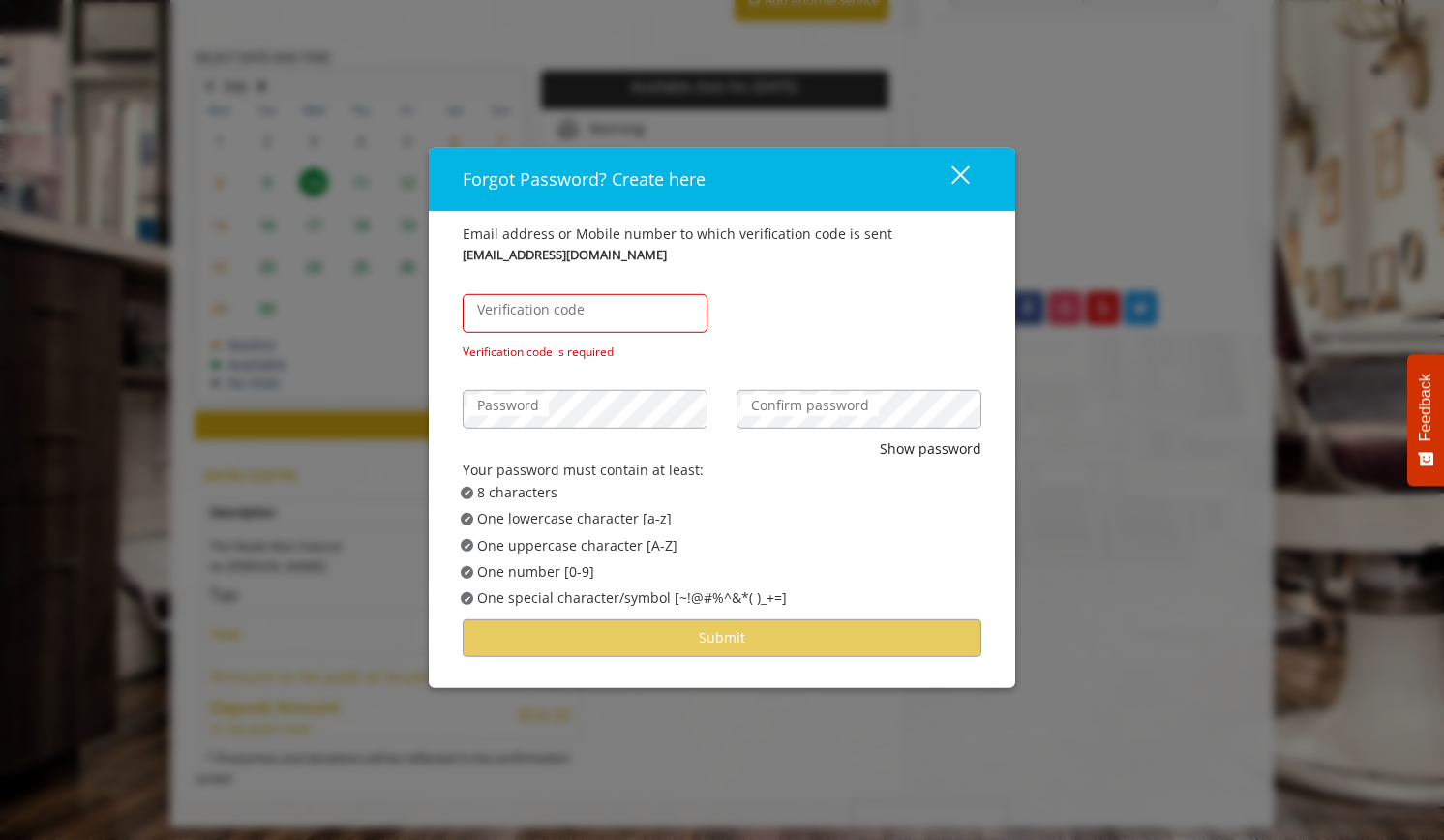
click at [536, 299] on label "Verification code" at bounding box center [530, 310] width 127 height 21
click at [536, 299] on input "Verification code" at bounding box center [585, 314] width 245 height 39
click at [952, 178] on div "close" at bounding box center [948, 179] width 39 height 29
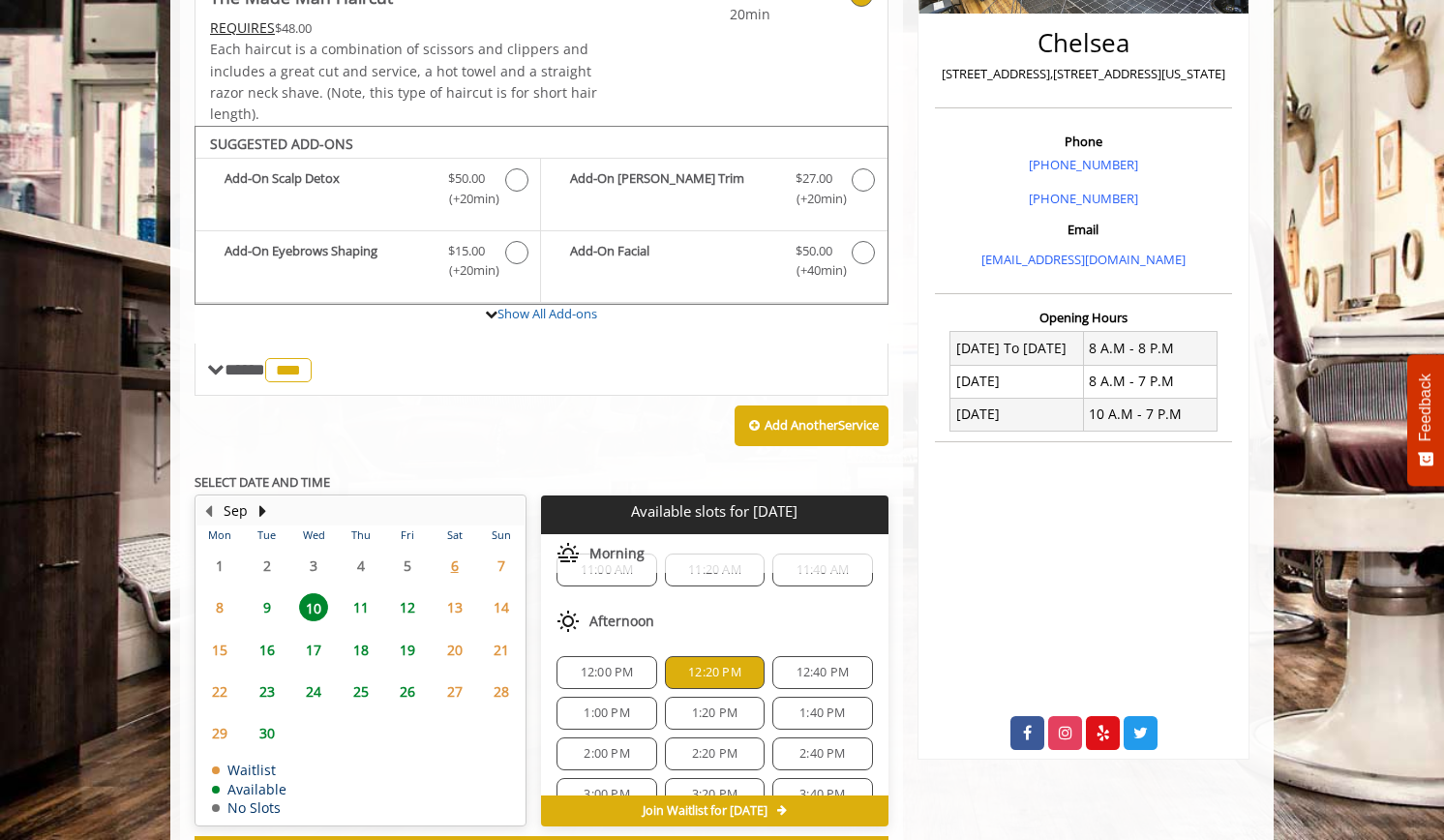
scroll to position [33, 0]
click at [708, 658] on div "12:20 PM" at bounding box center [714, 675] width 100 height 33
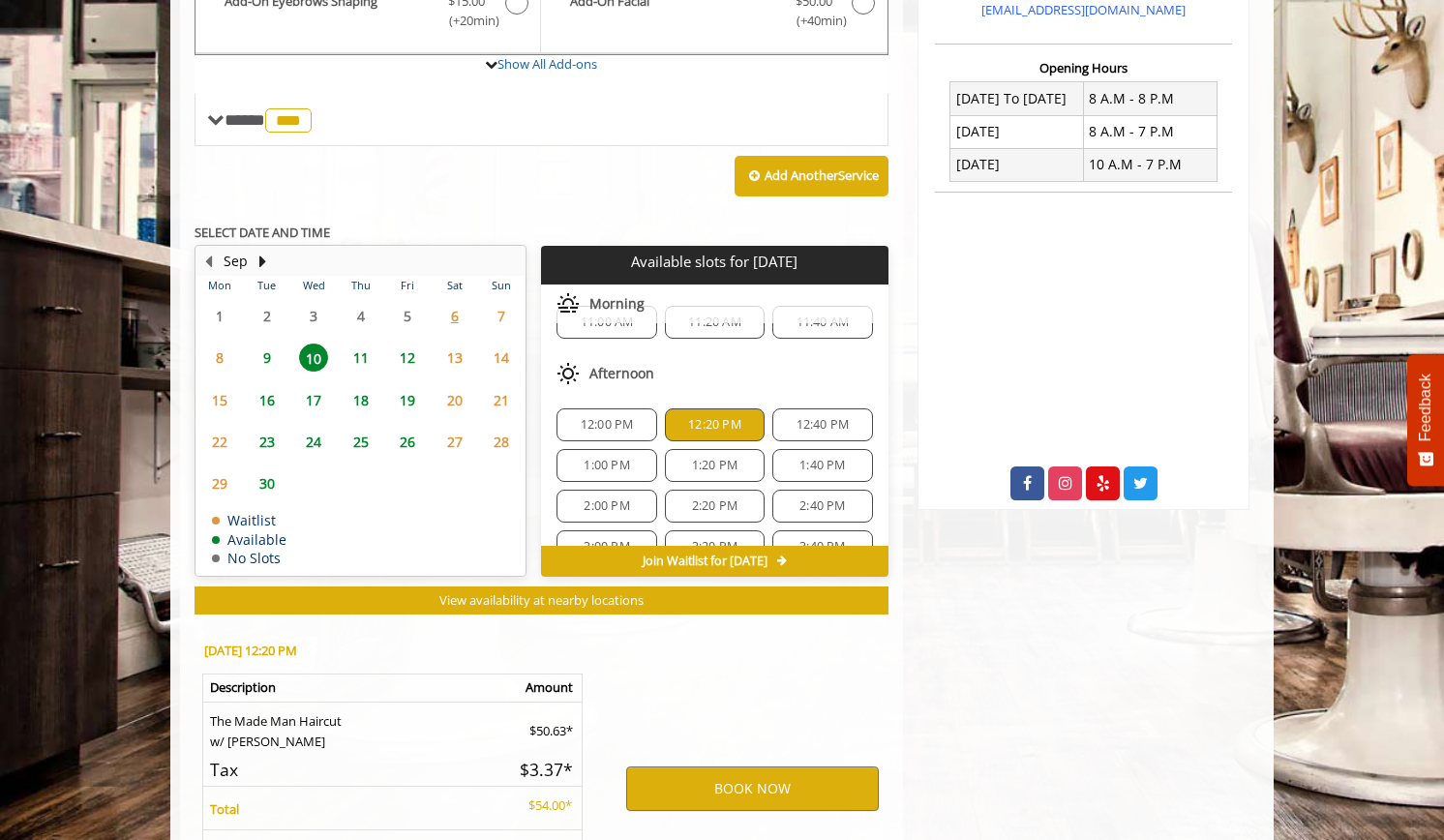
scroll to position [702, 0]
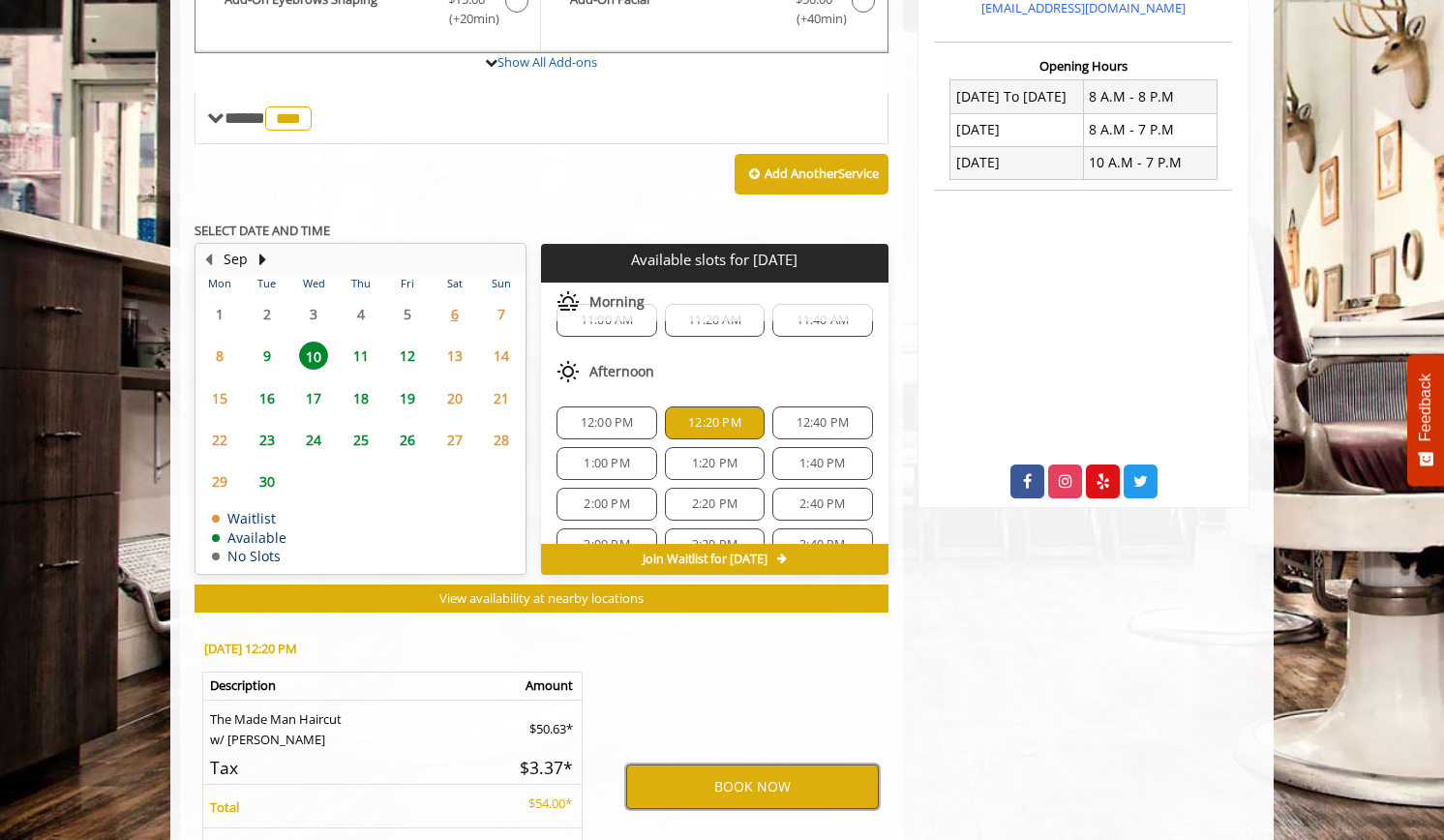
click at [679, 774] on button "BOOK NOW" at bounding box center [752, 787] width 253 height 45
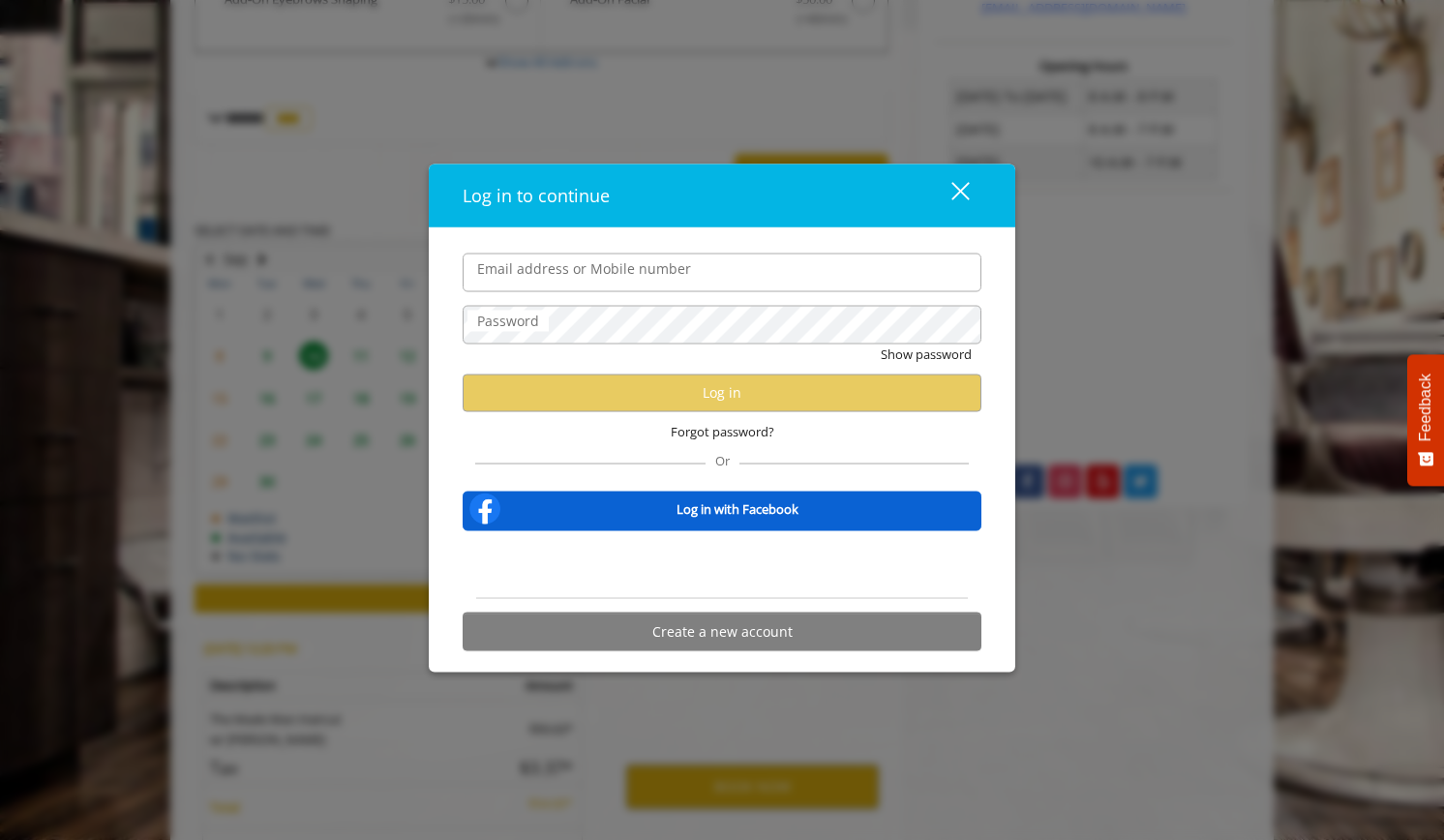
click at [587, 268] on input "Email address or Mobile number" at bounding box center [722, 272] width 519 height 39
type input "**********"
click at [702, 435] on span "Forgot password?" at bounding box center [722, 431] width 104 height 20
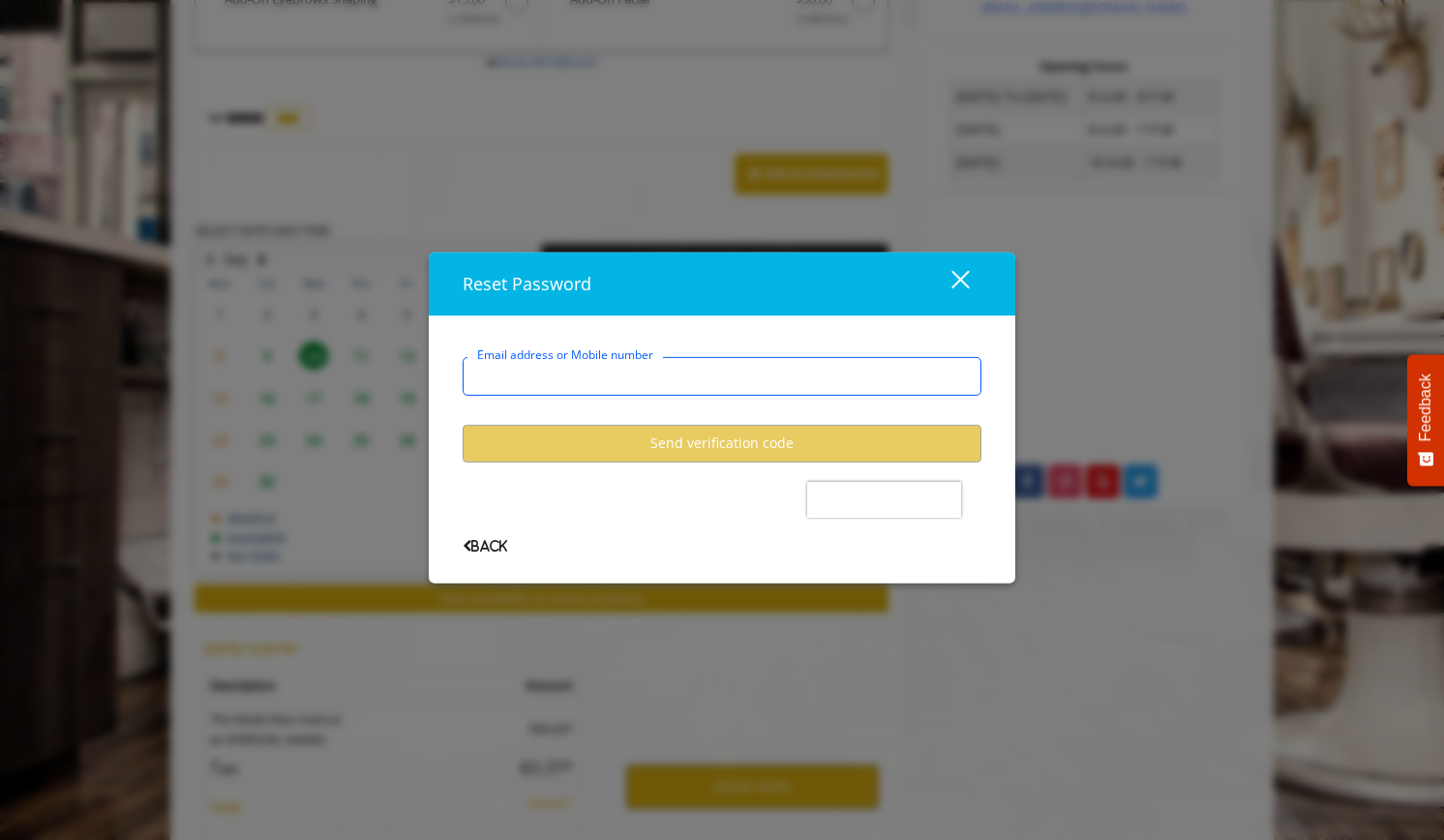
click at [636, 376] on input "Email address or Mobile number" at bounding box center [722, 376] width 519 height 39
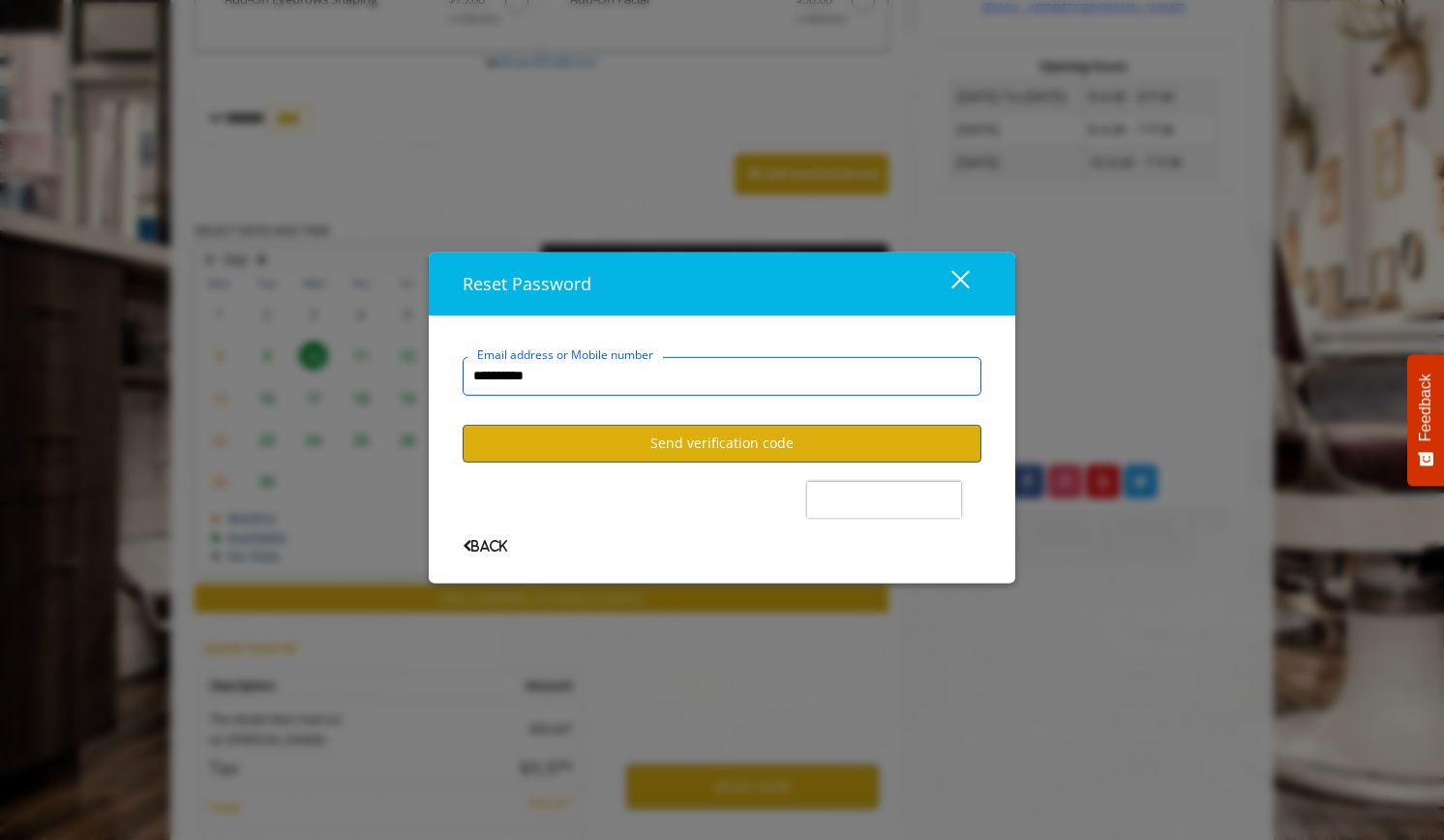
type input "**********"
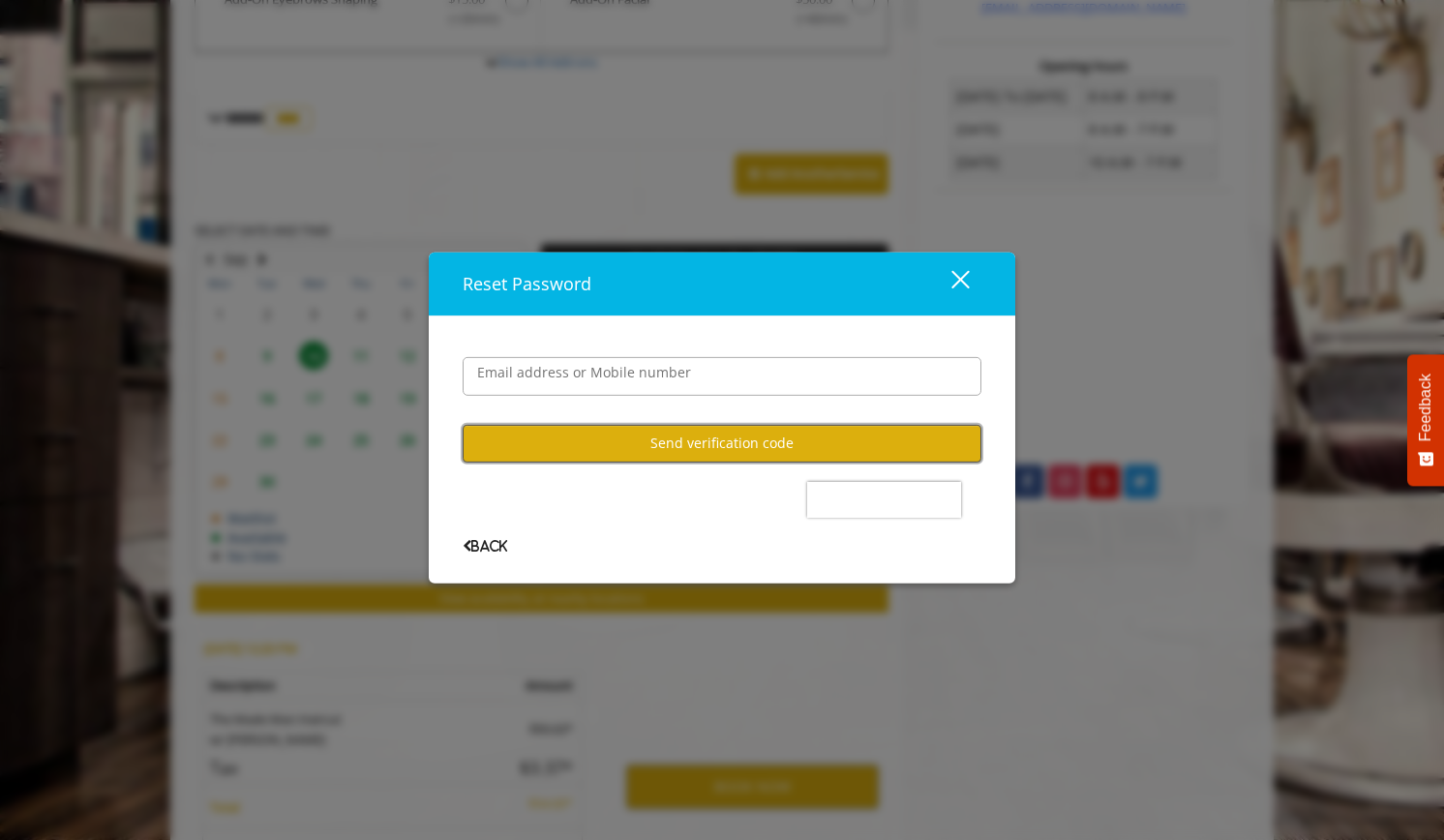
click at [624, 438] on button "Send verification code" at bounding box center [722, 443] width 519 height 38
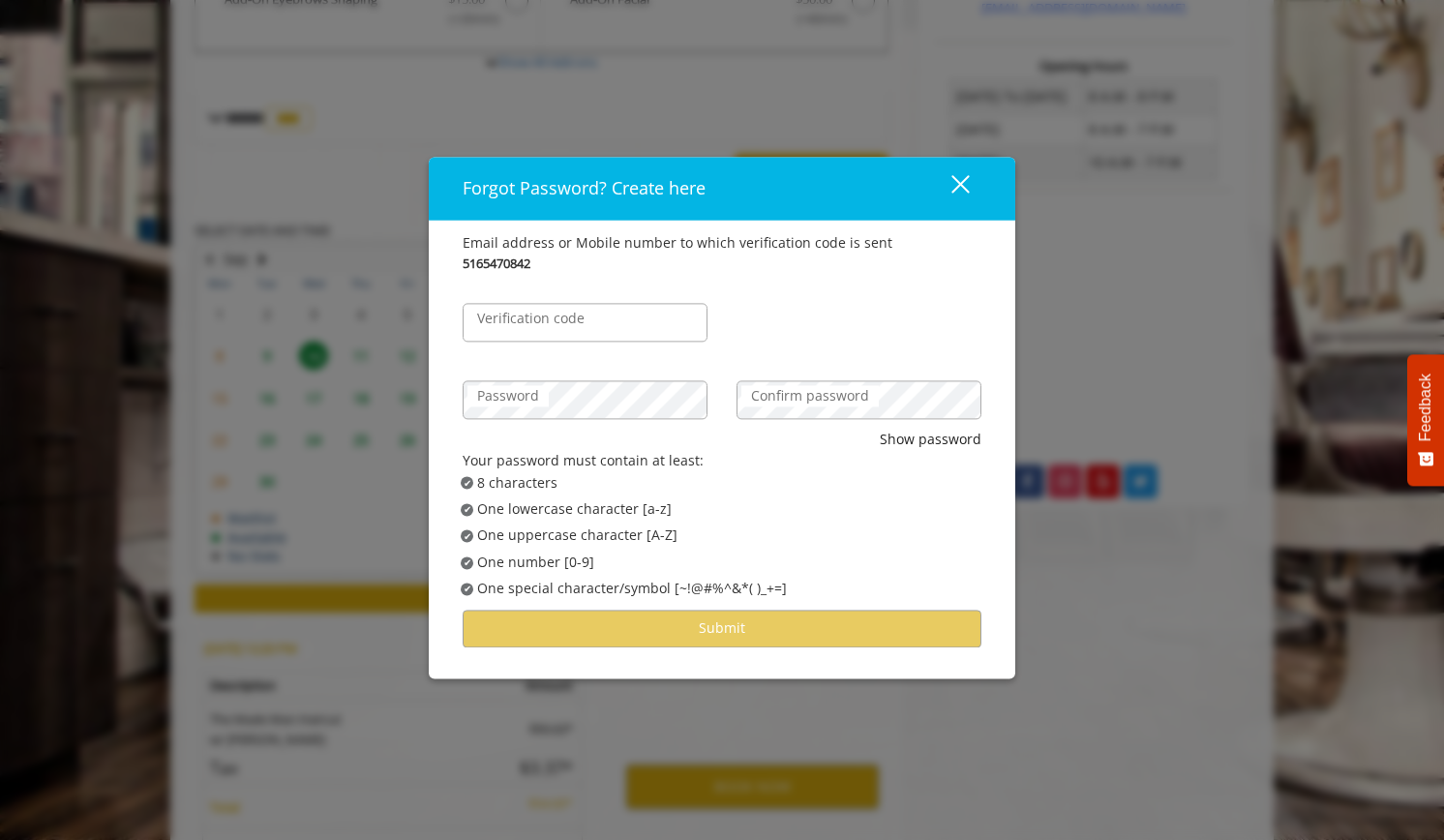
click at [591, 326] on label "Verification code" at bounding box center [530, 318] width 127 height 21
click at [591, 326] on input "Verification code" at bounding box center [585, 322] width 245 height 39
type input "******"
click at [797, 386] on label "Confirm password" at bounding box center [810, 396] width 137 height 21
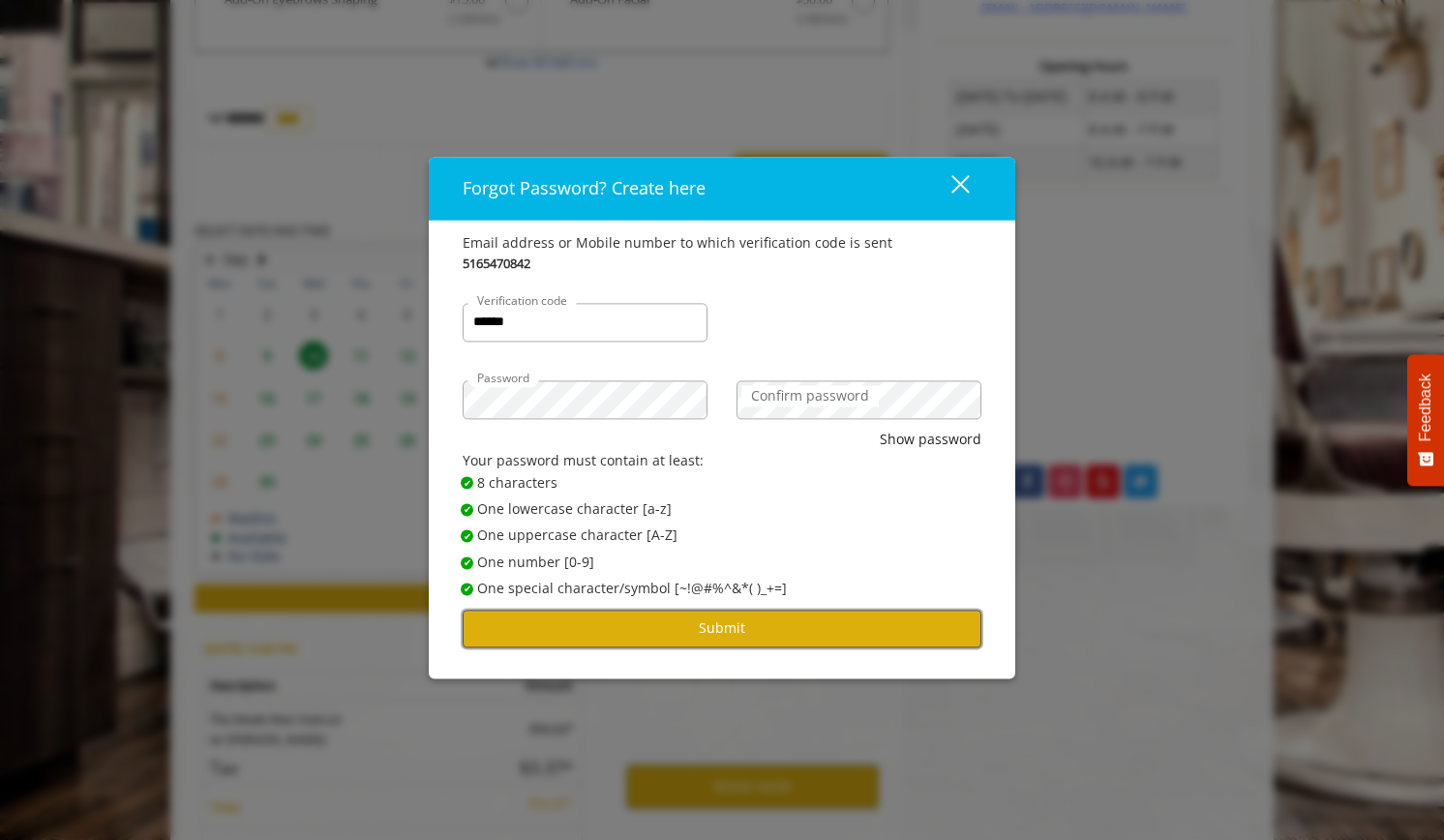
click at [722, 632] on button "Submit" at bounding box center [722, 628] width 519 height 38
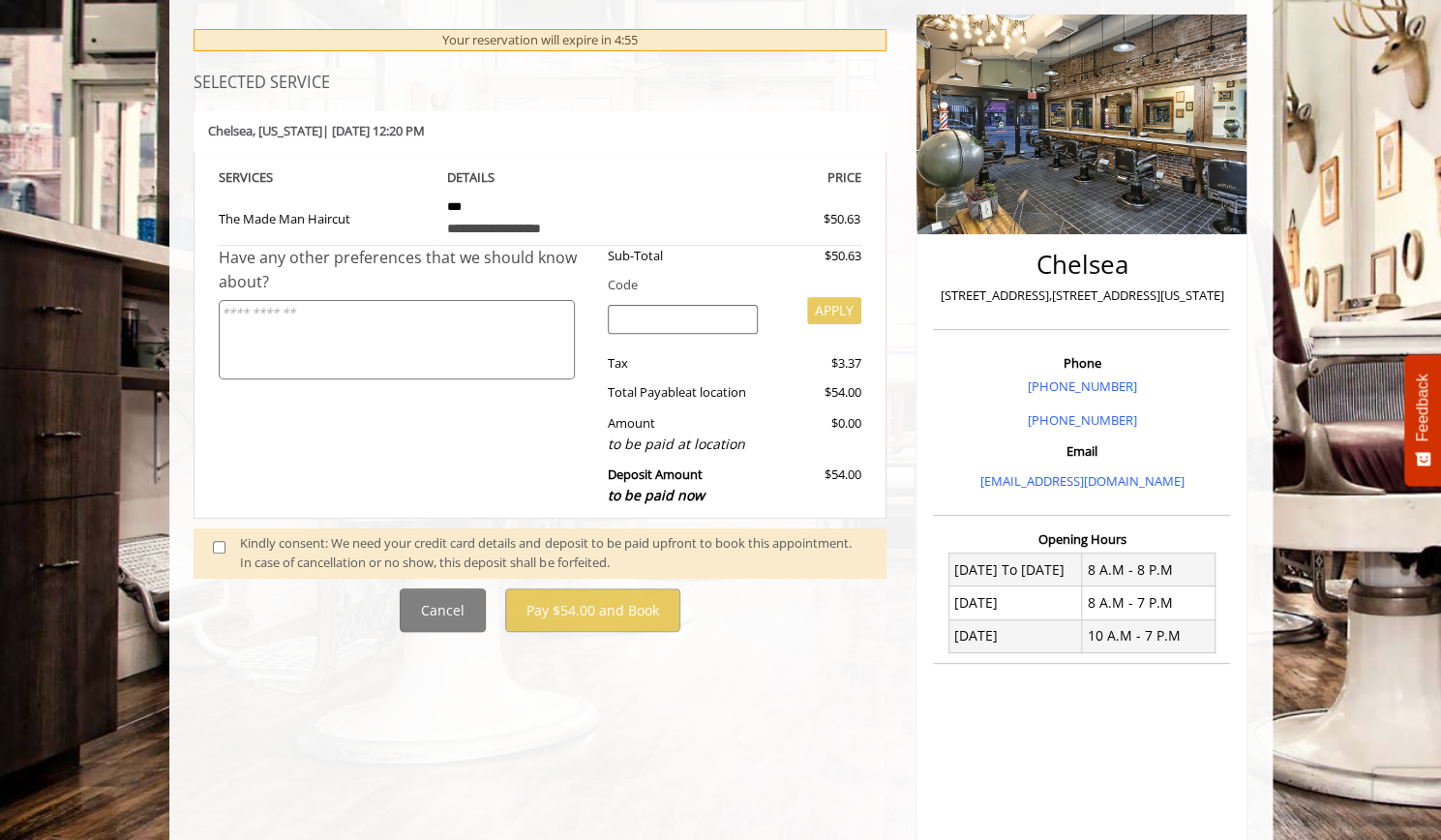
scroll to position [234, 0]
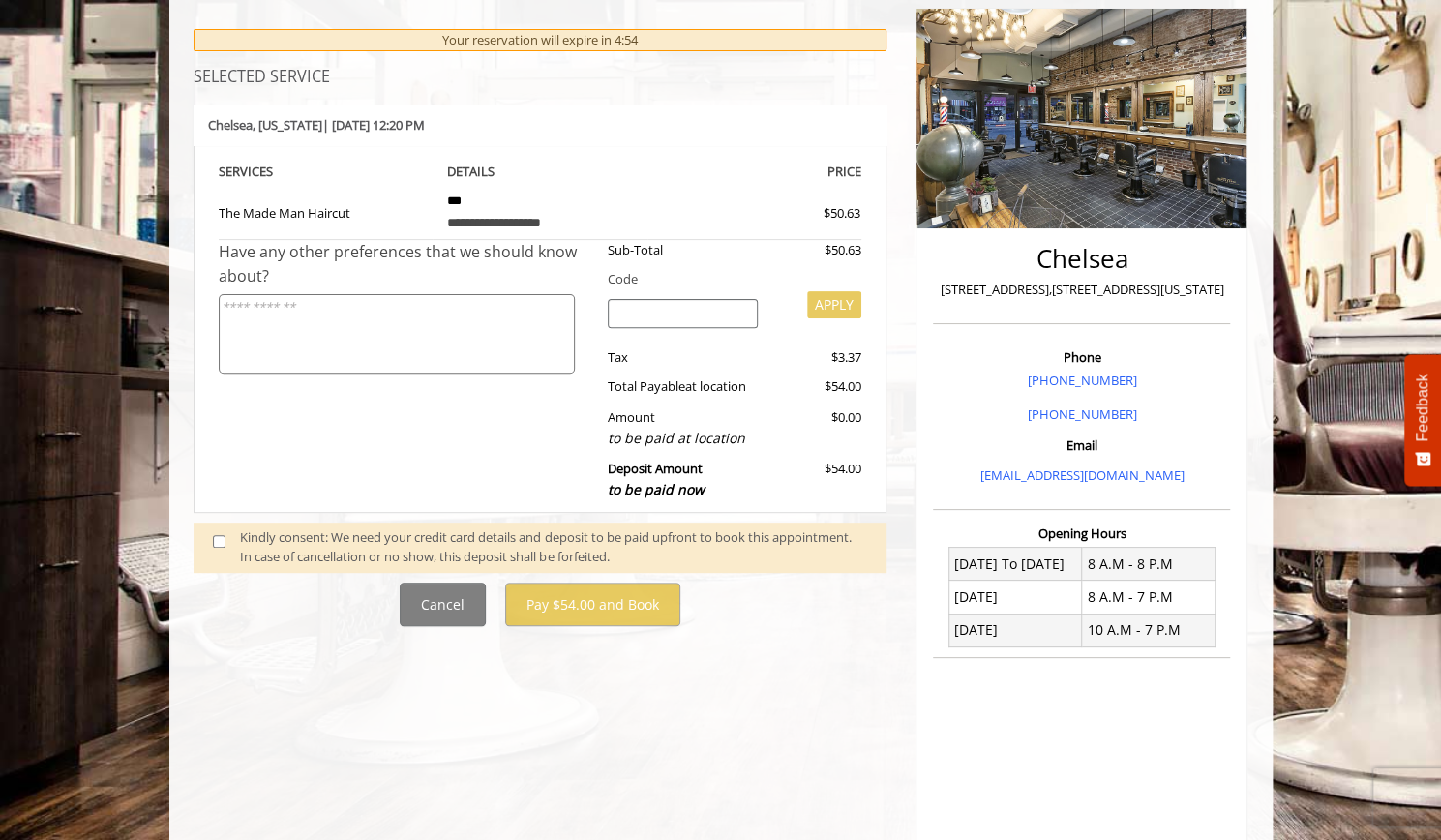
click at [223, 527] on span at bounding box center [226, 548] width 57 height 41
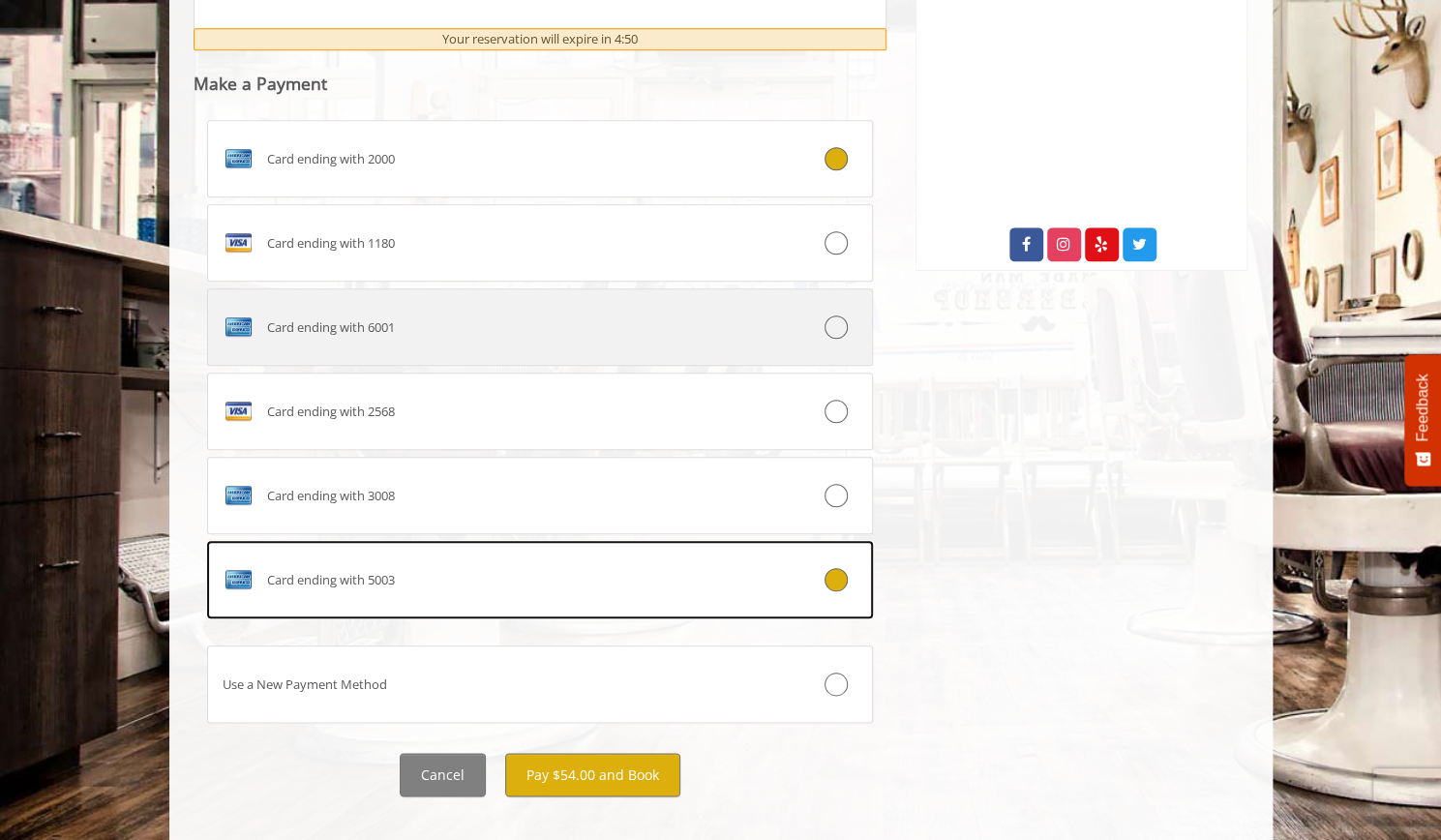
scroll to position [943, 0]
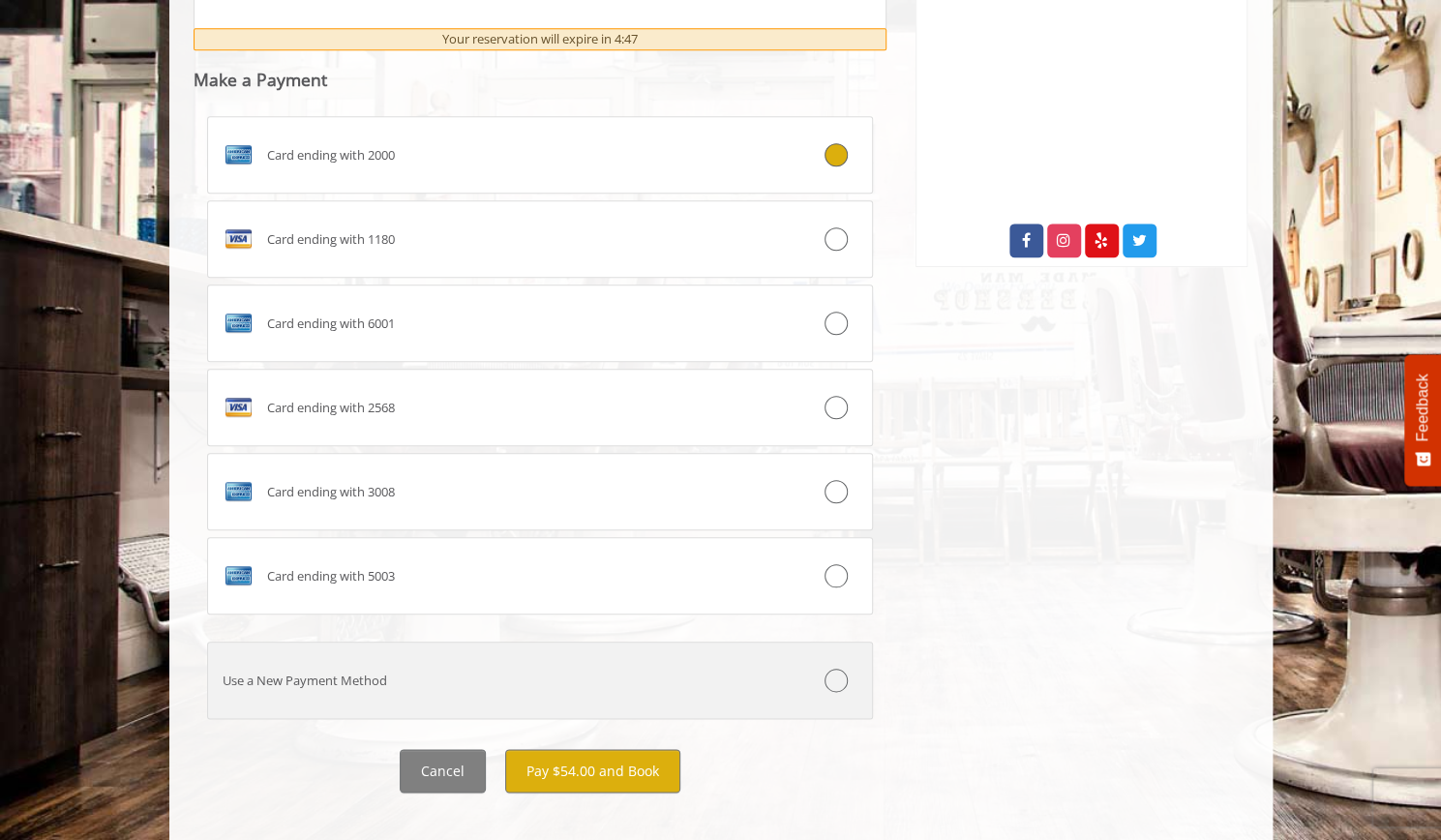
click at [437, 666] on label "Use a New Payment Method" at bounding box center [540, 680] width 667 height 77
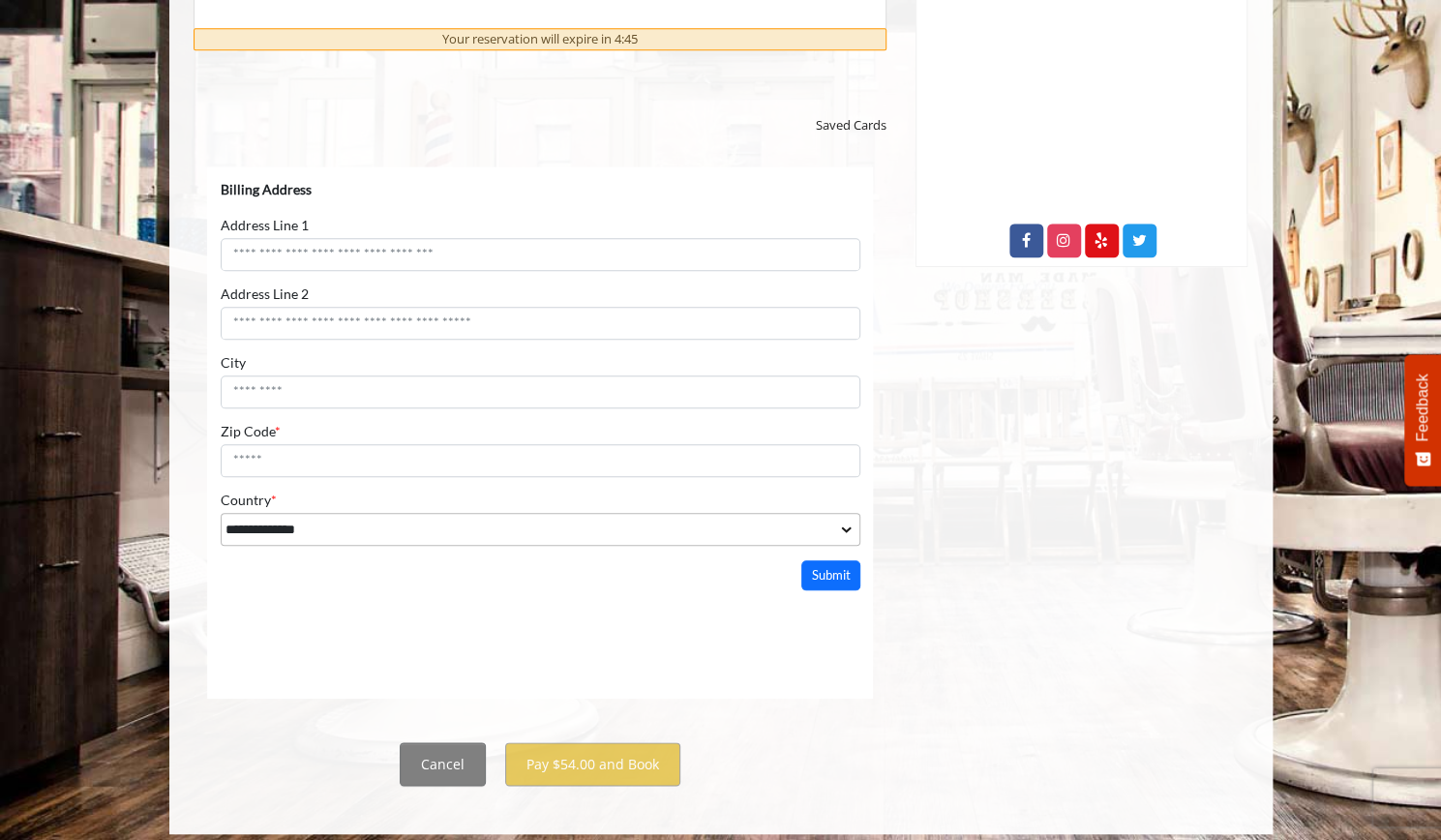
scroll to position [0, 0]
select select "***"
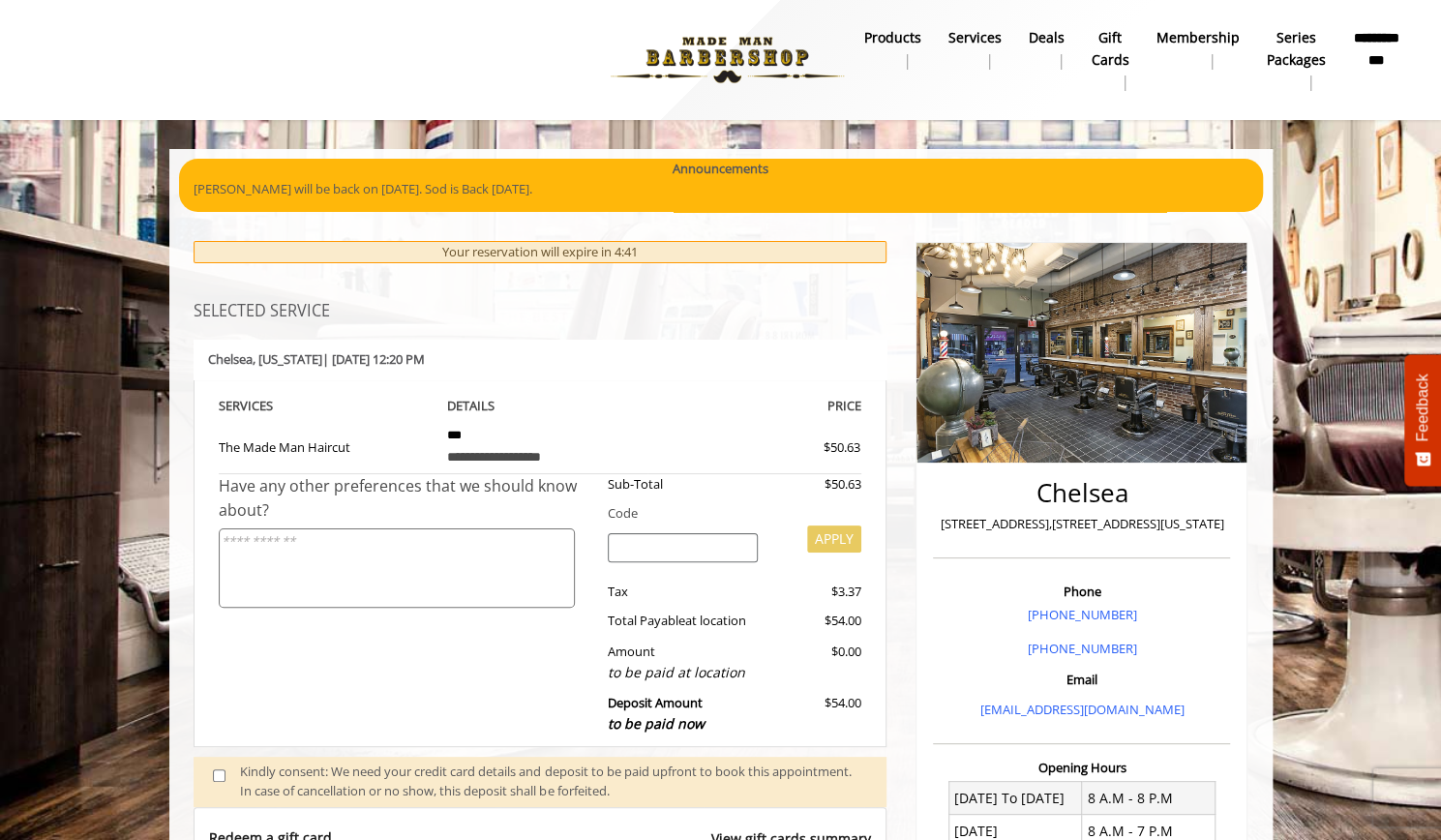
click at [1382, 55] on b "**********" at bounding box center [1376, 48] width 47 height 44
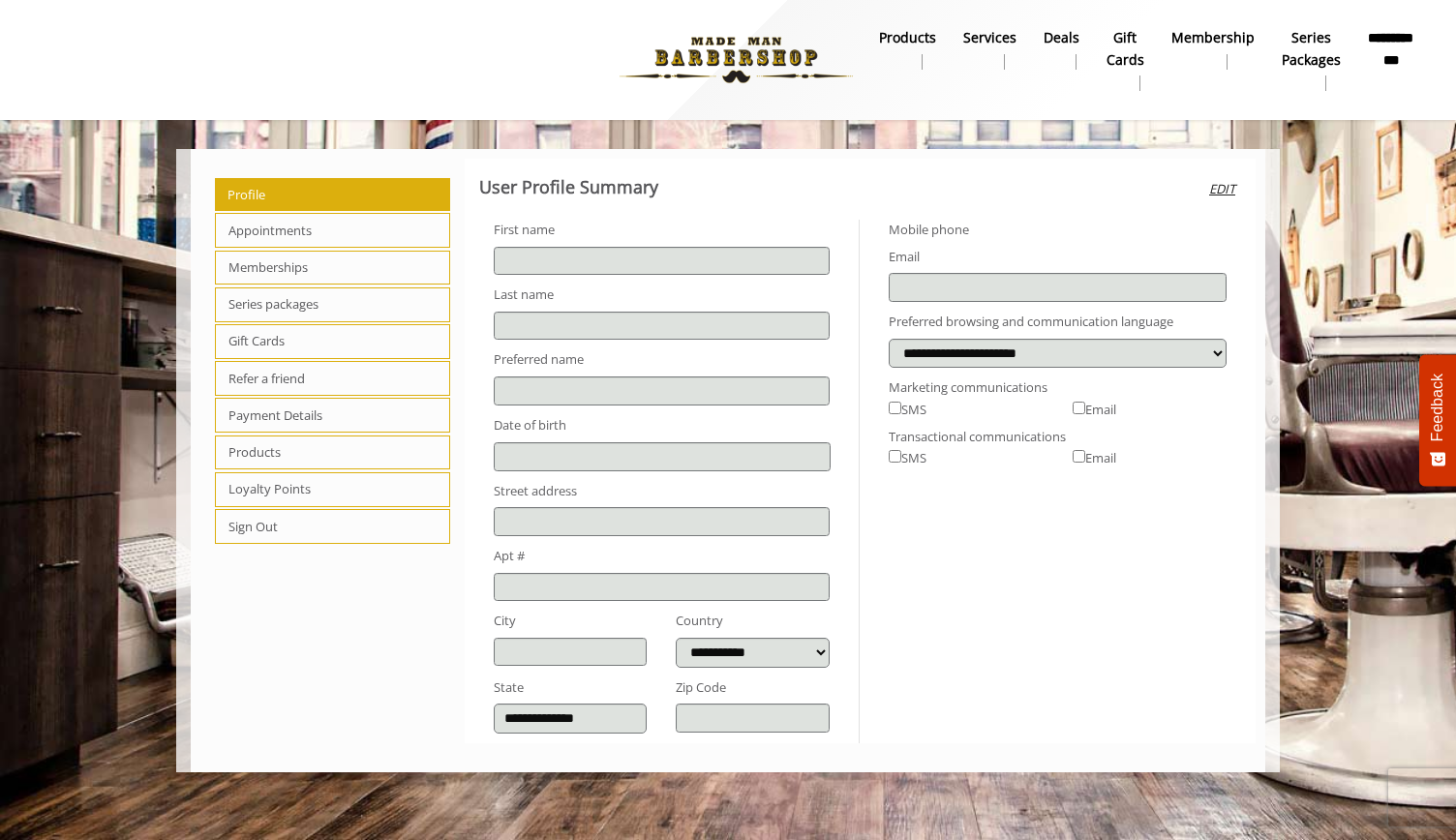
type input "******"
select select "***"
type input "**********"
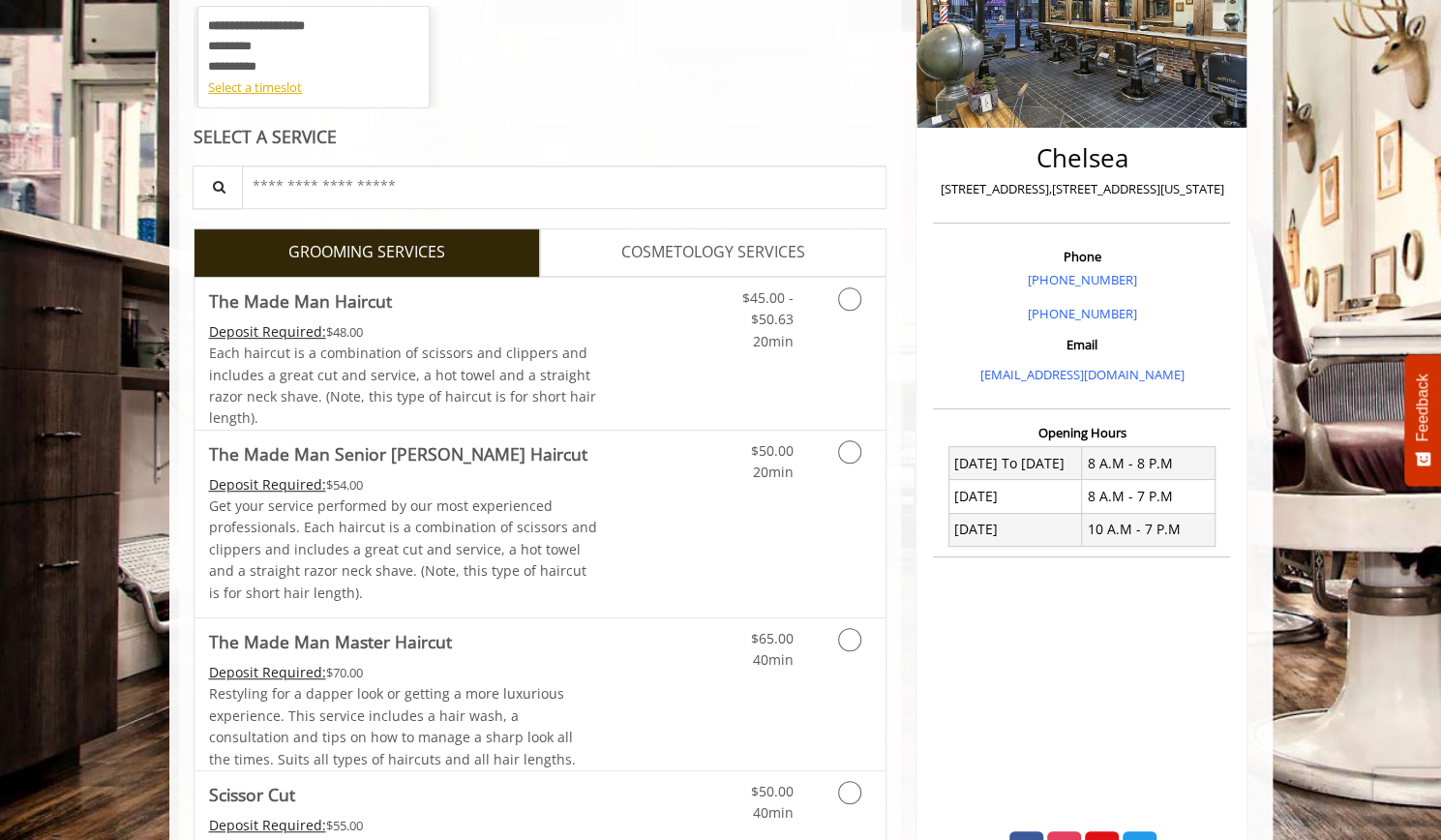
scroll to position [103, 0]
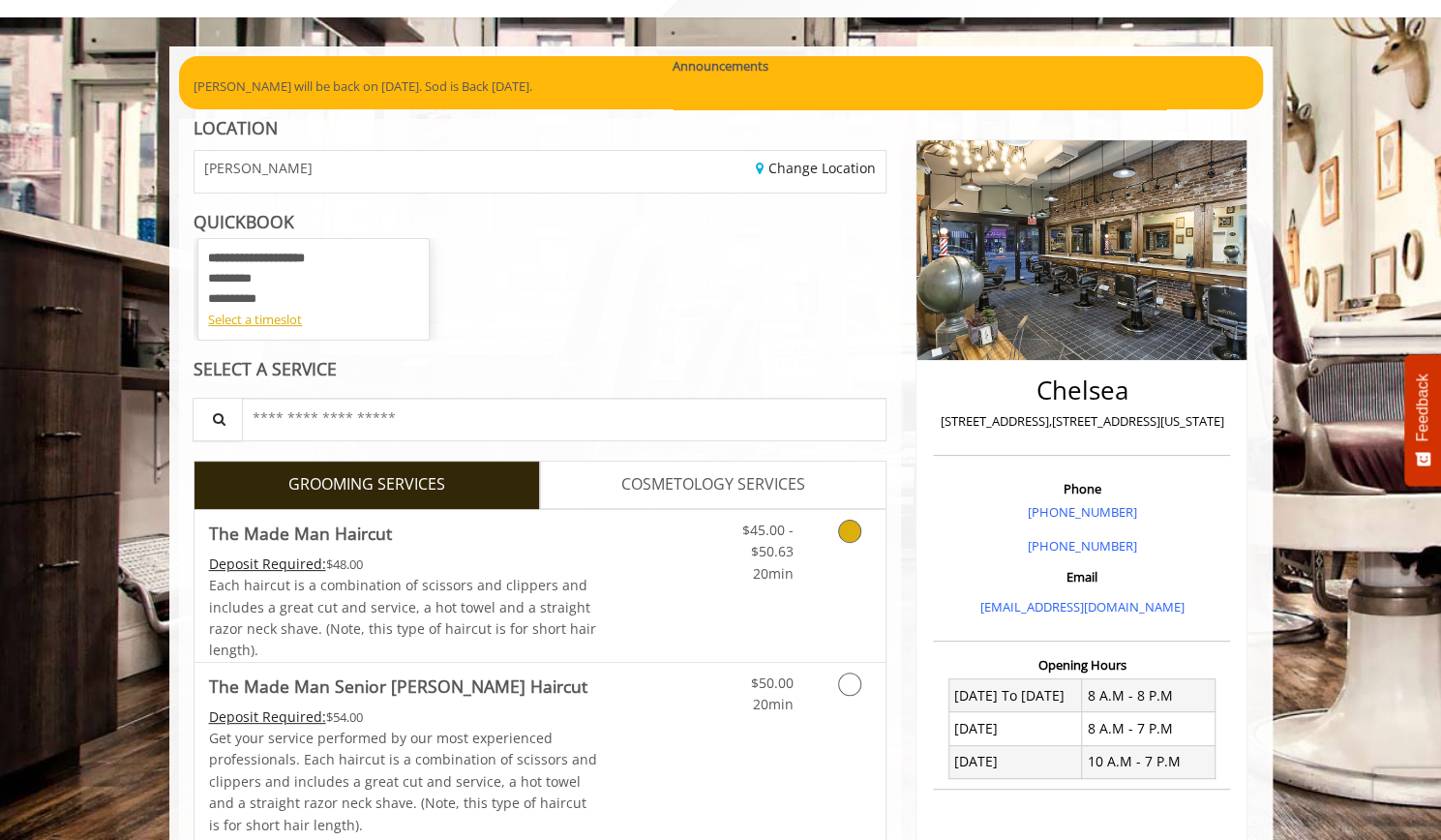
click at [579, 562] on div "Deposit Required: $48.00" at bounding box center [404, 564] width 389 height 21
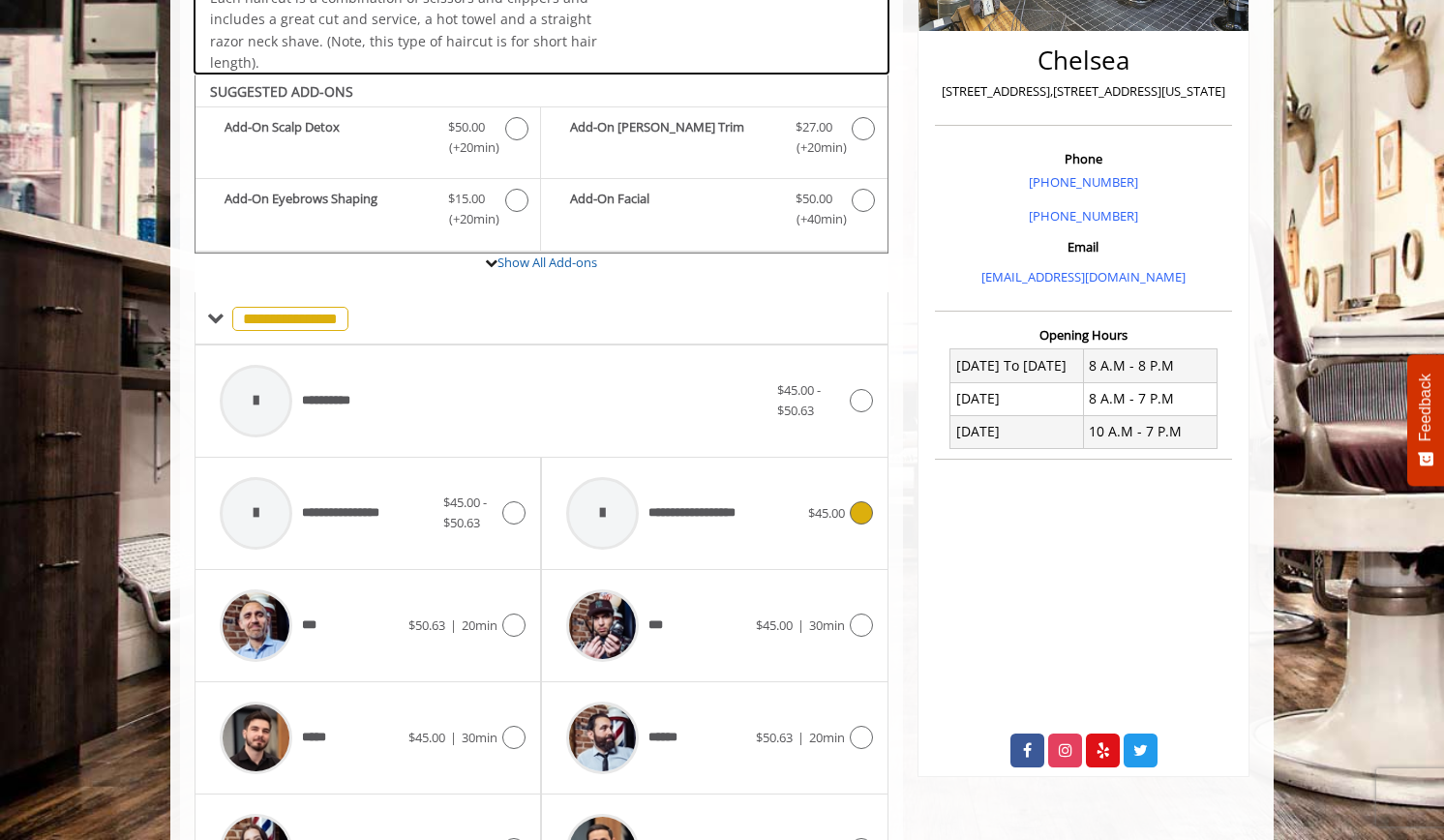
scroll to position [505, 0]
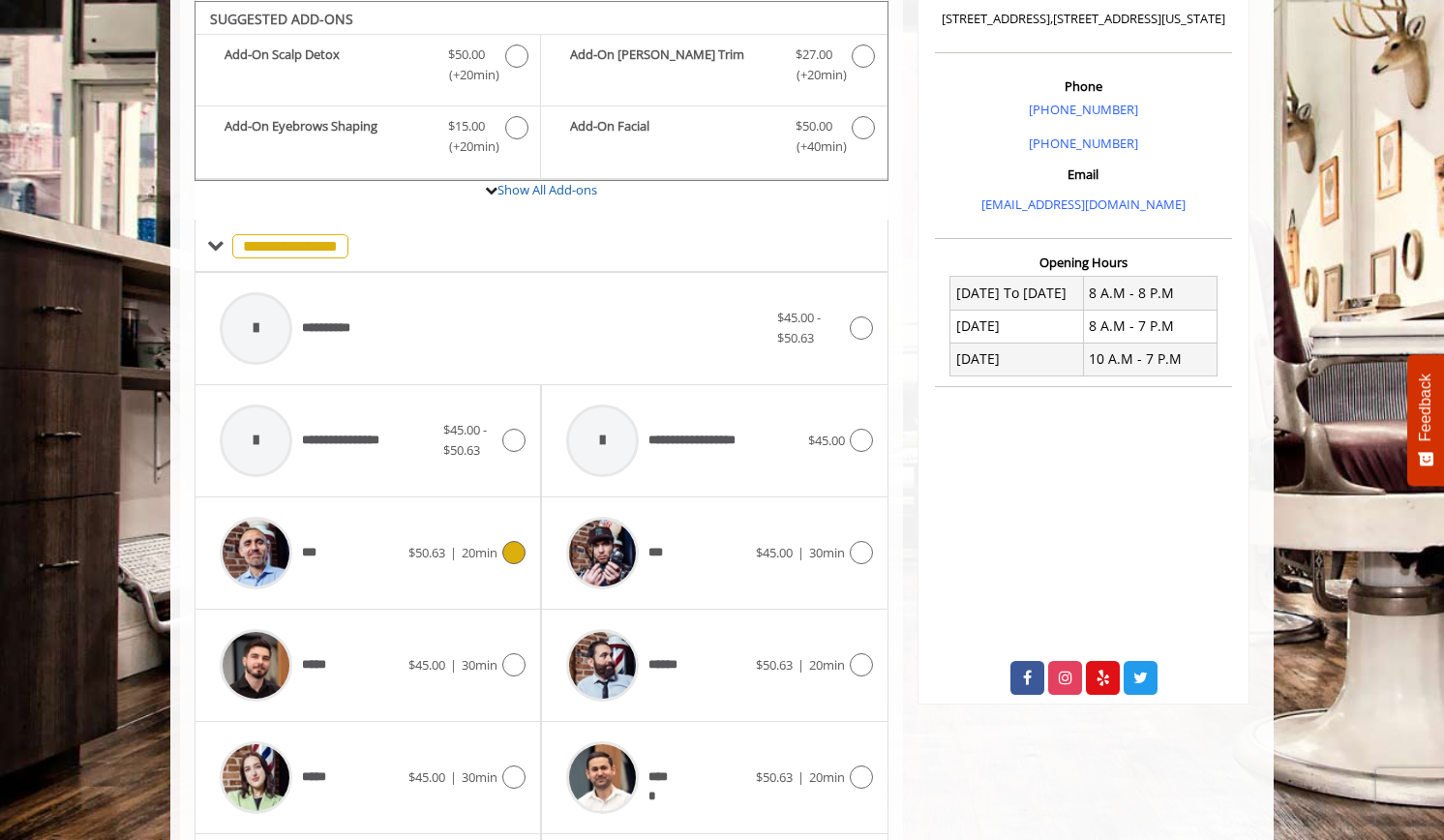
click at [341, 546] on div "***" at bounding box center [309, 553] width 198 height 92
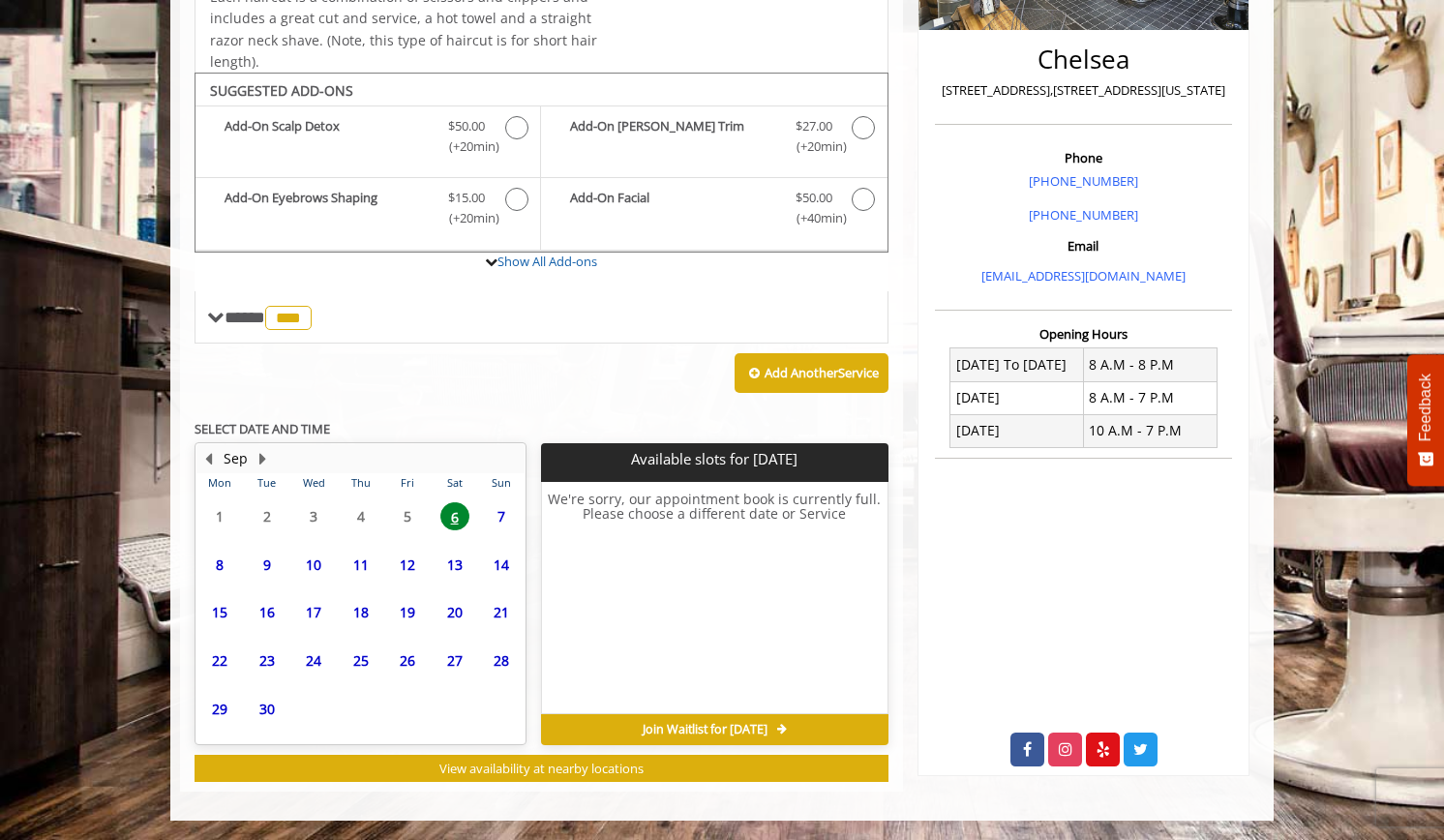
scroll to position [430, 0]
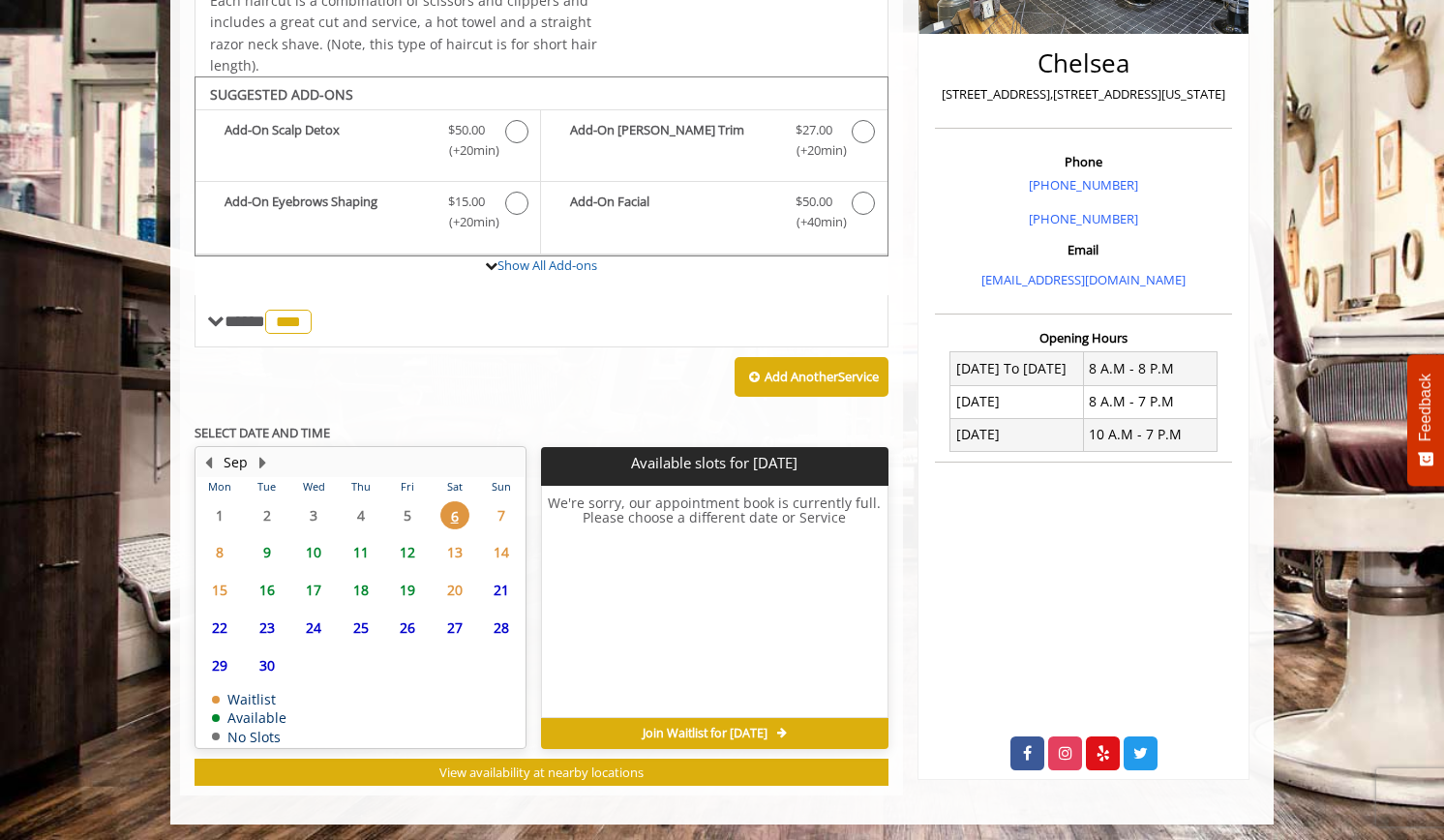
click at [320, 546] on span "10" at bounding box center [314, 552] width 29 height 28
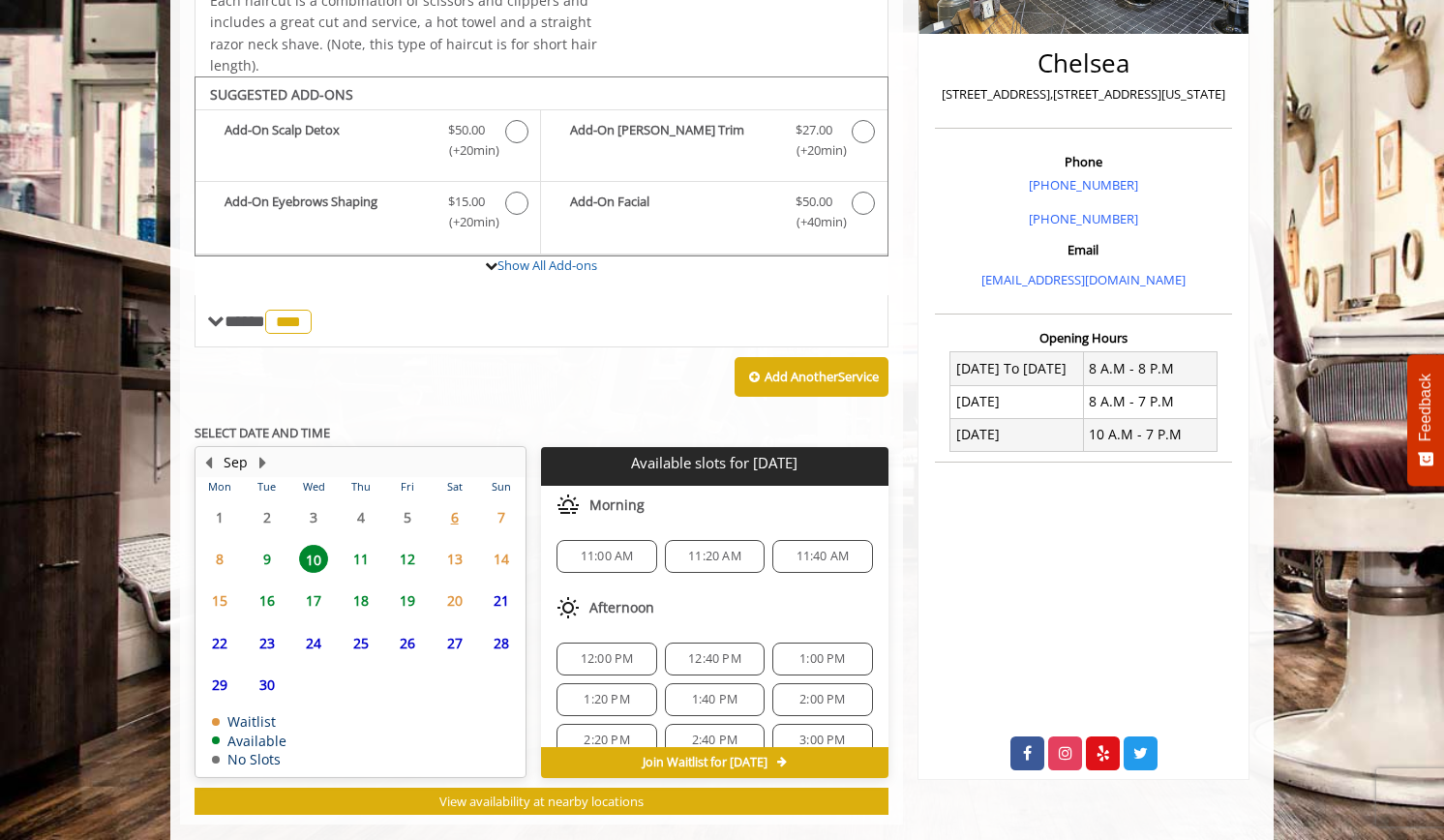
scroll to position [459, 0]
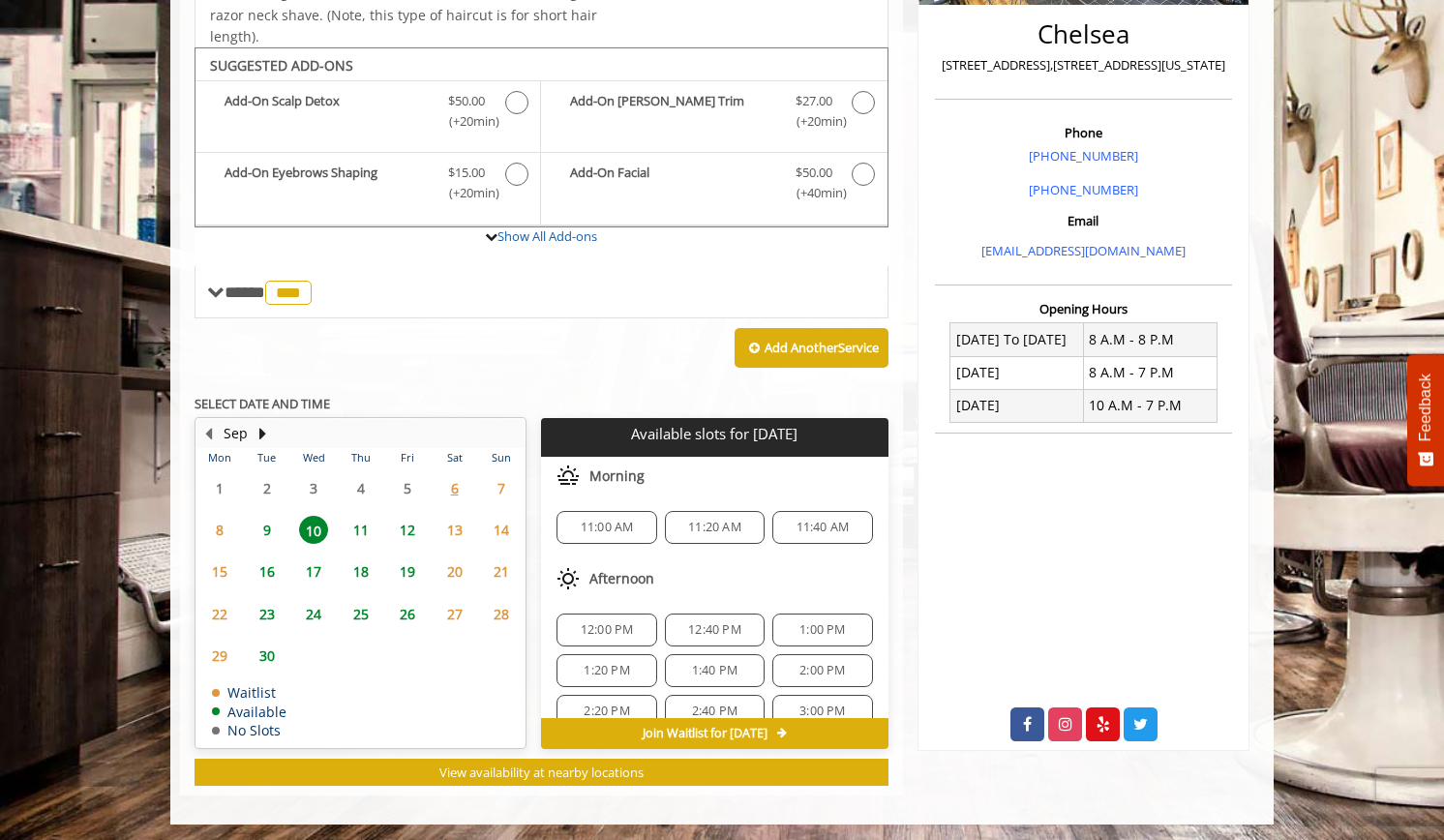
drag, startPoint x: 623, startPoint y: 624, endPoint x: 667, endPoint y: 567, distance: 72.0
click at [667, 567] on div "Afternoon 12:00 PM 12:40 PM 1:00 PM 1:20 PM 1:40 PM 2:00 PM 2:20 PM 2:40 PM 3:0…" at bounding box center [714, 692] width 346 height 265
click at [705, 629] on span "12:40 PM" at bounding box center [714, 630] width 53 height 15
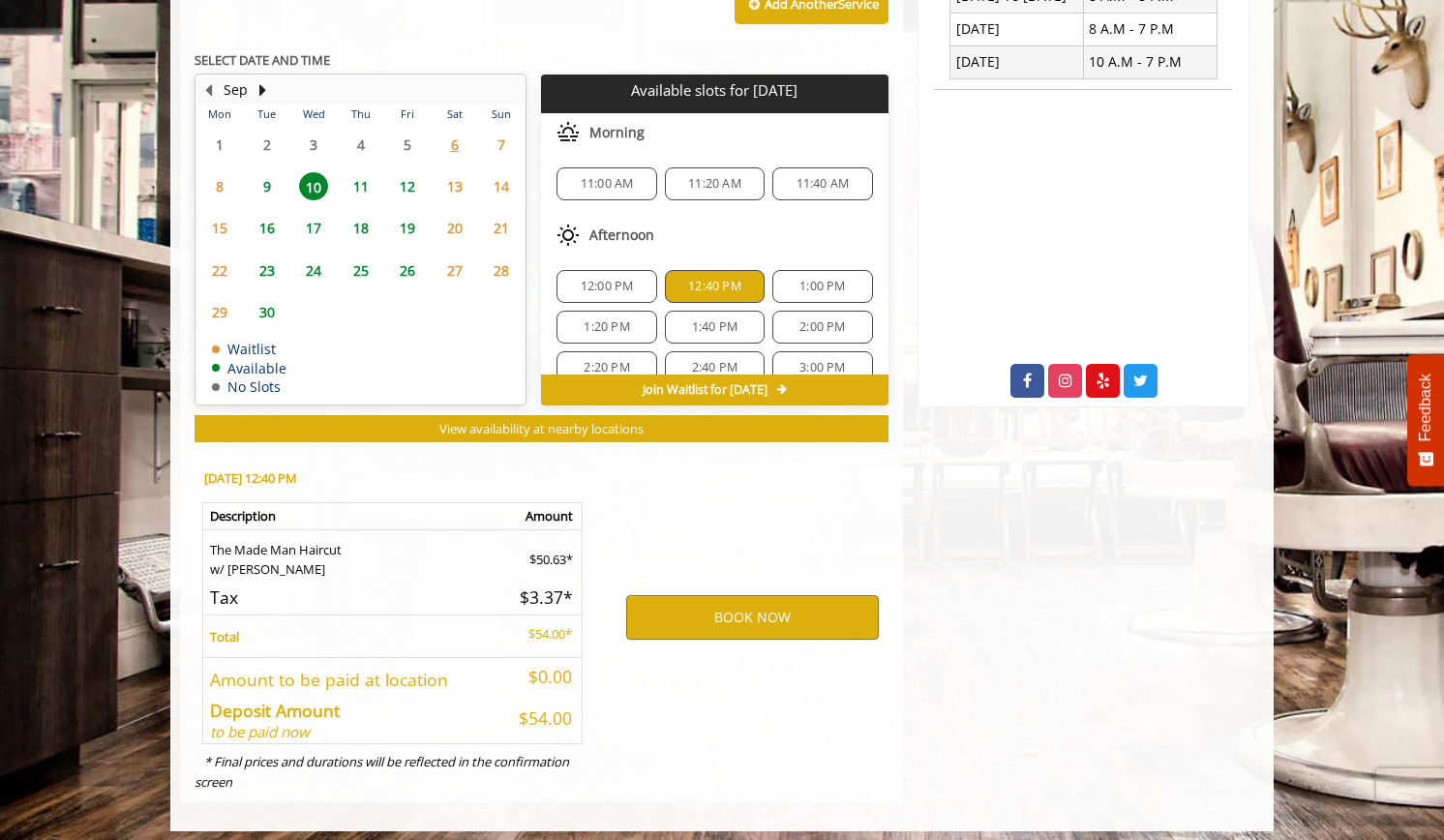
scroll to position [807, 0]
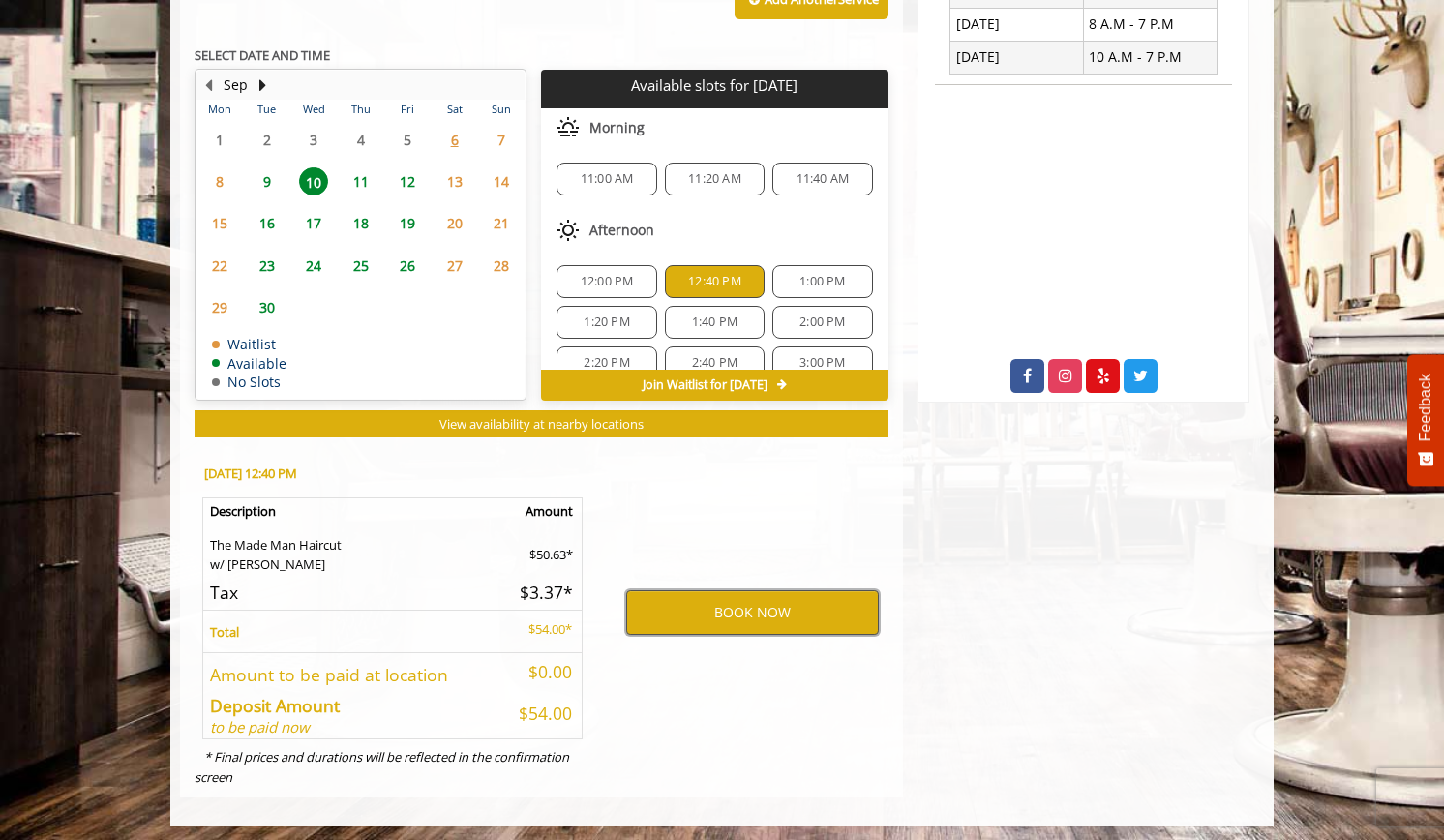
click at [711, 609] on button "BOOK NOW" at bounding box center [752, 613] width 253 height 45
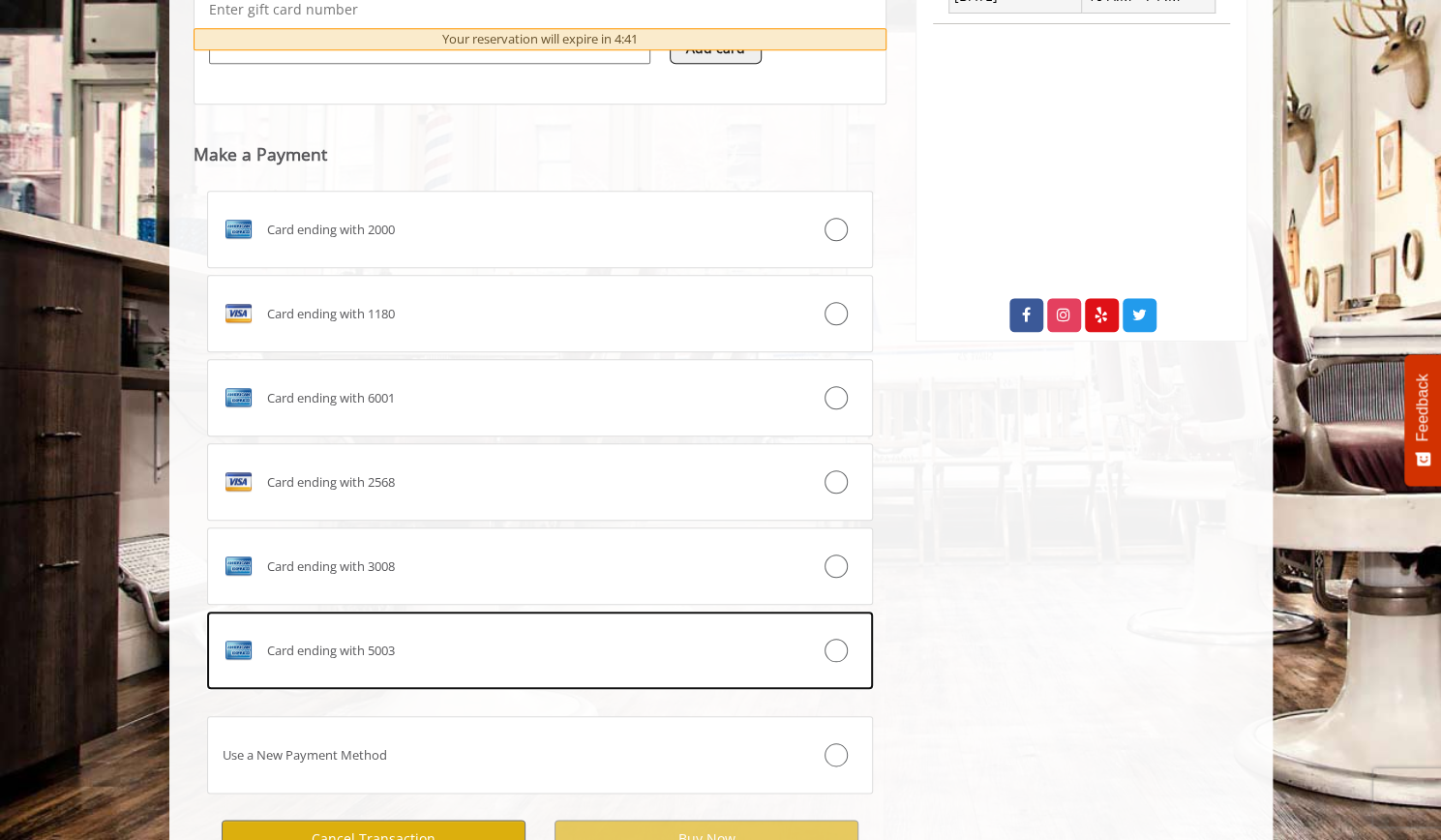
scroll to position [1035, 0]
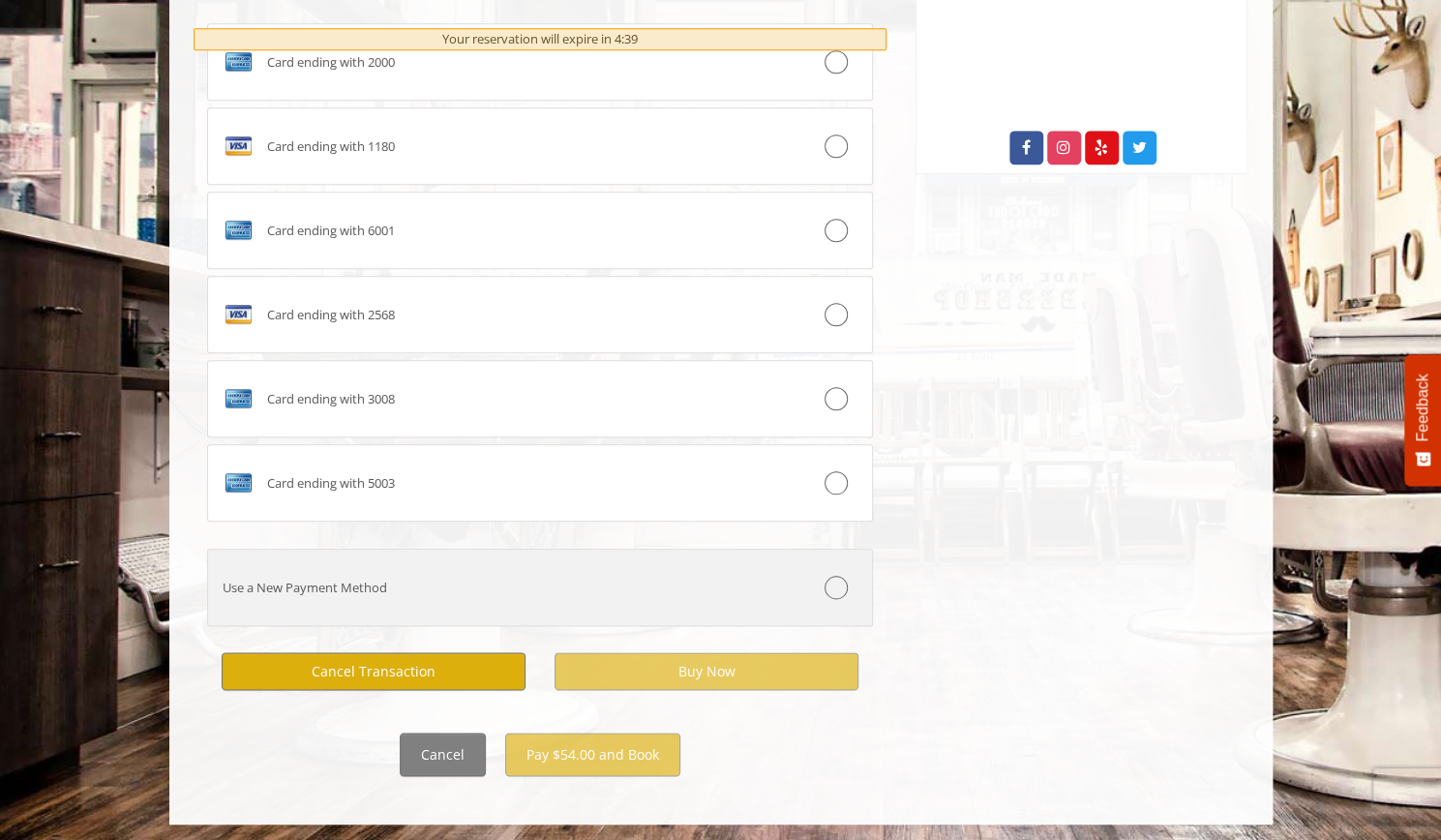
click at [345, 582] on div "Use a New Payment Method" at bounding box center [485, 587] width 554 height 20
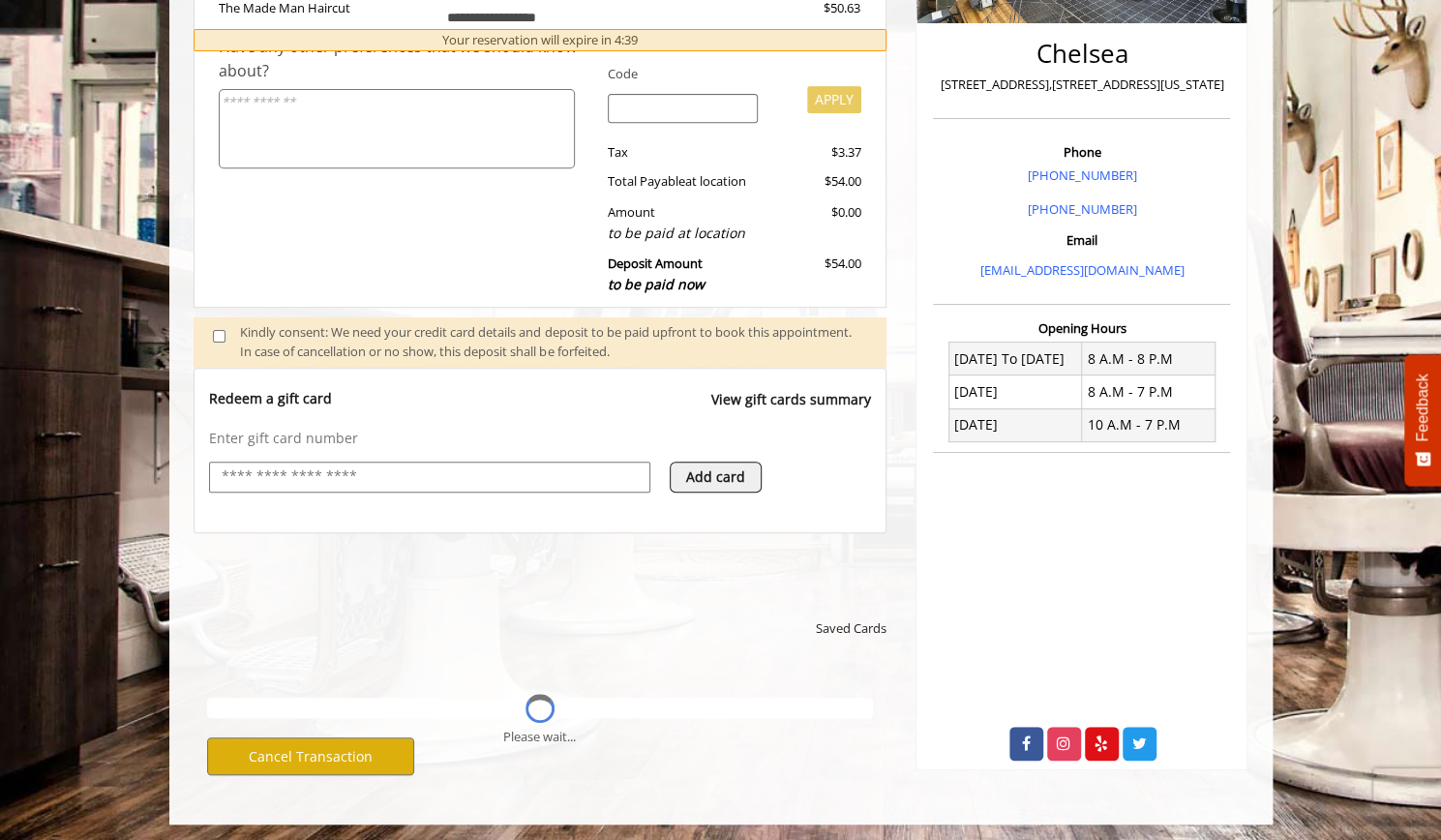
scroll to position [561, 0]
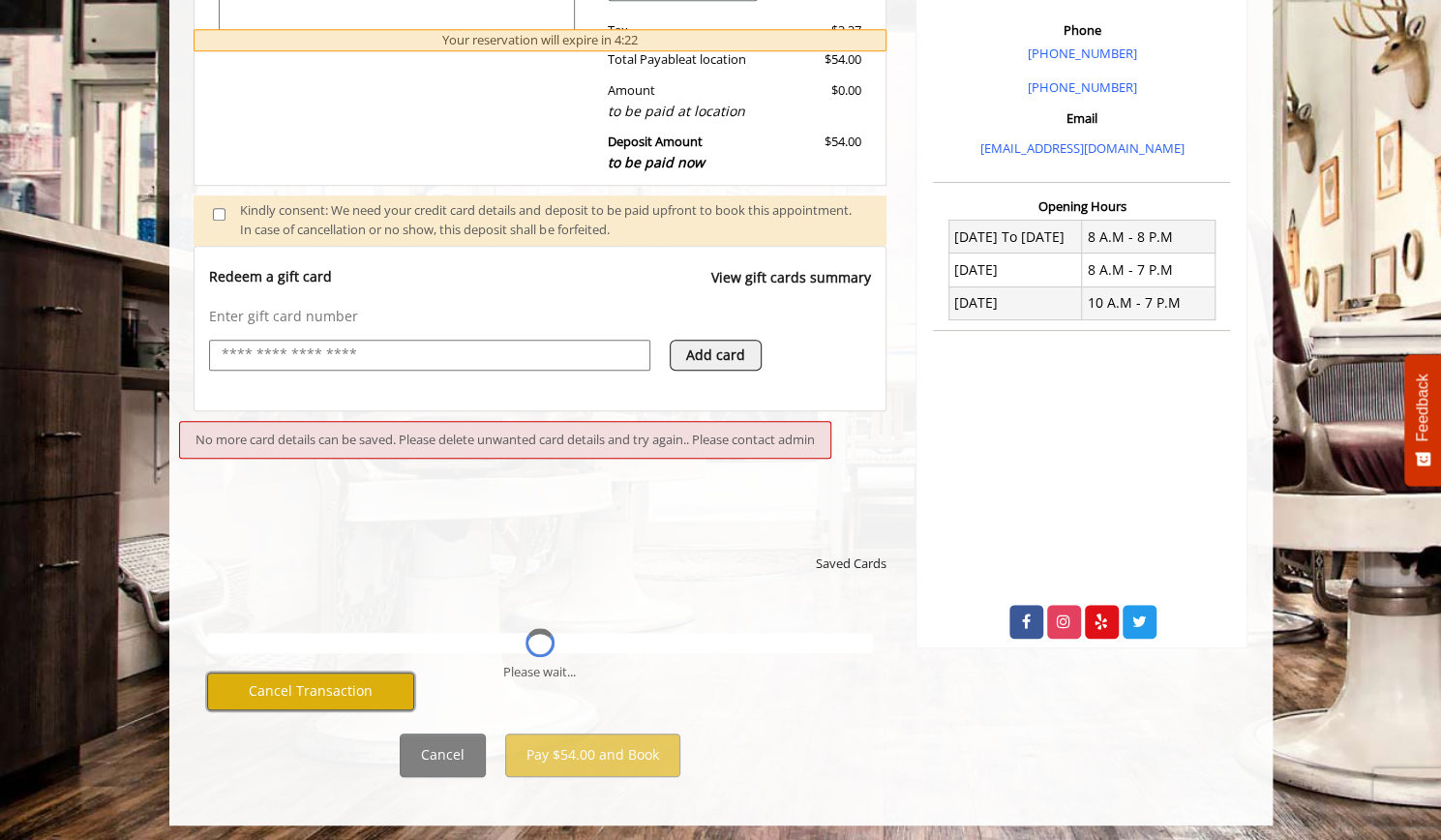
click at [370, 698] on button "Cancel Transaction" at bounding box center [311, 691] width 208 height 38
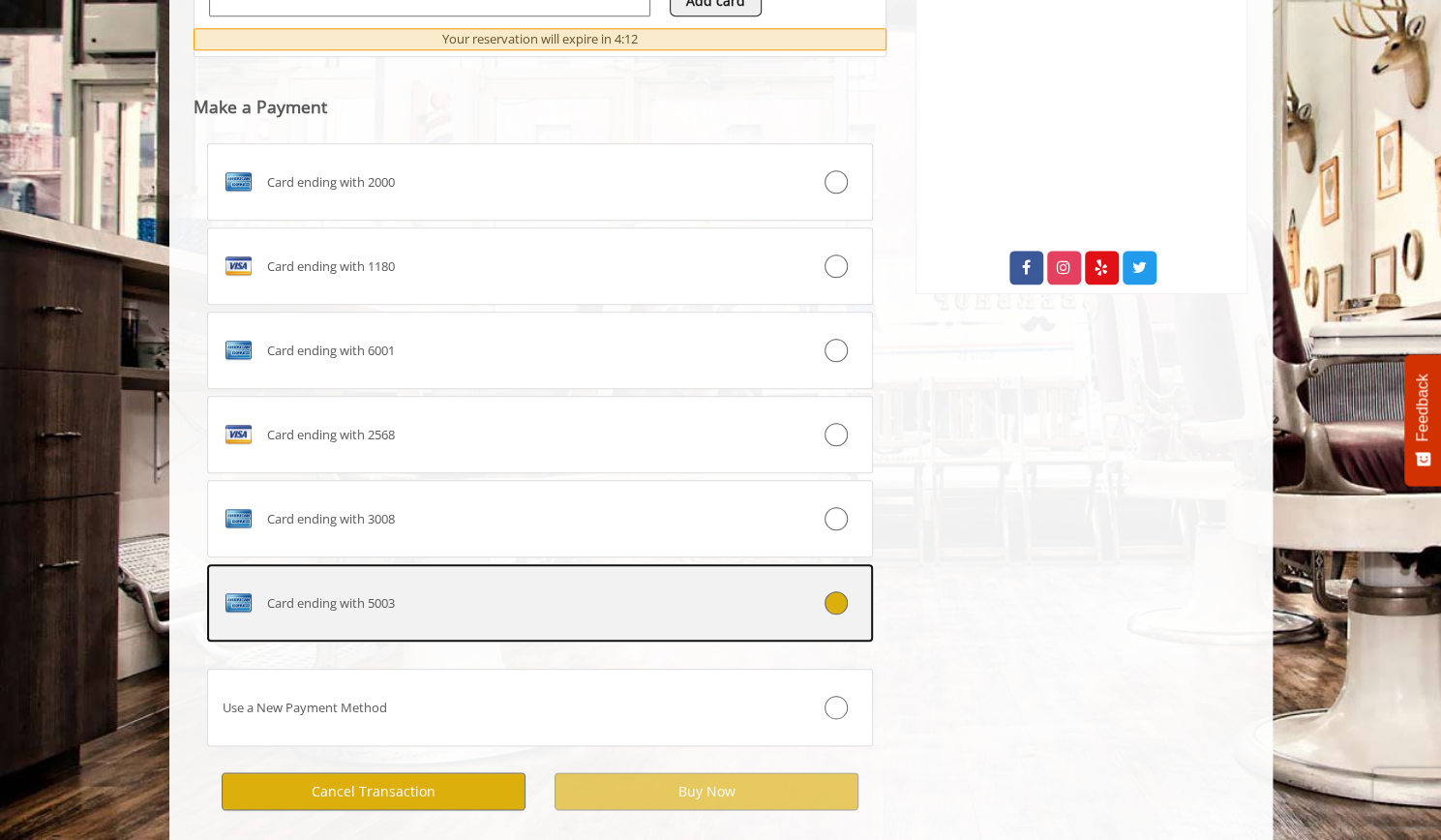
click at [846, 607] on div at bounding box center [817, 603] width 110 height 23
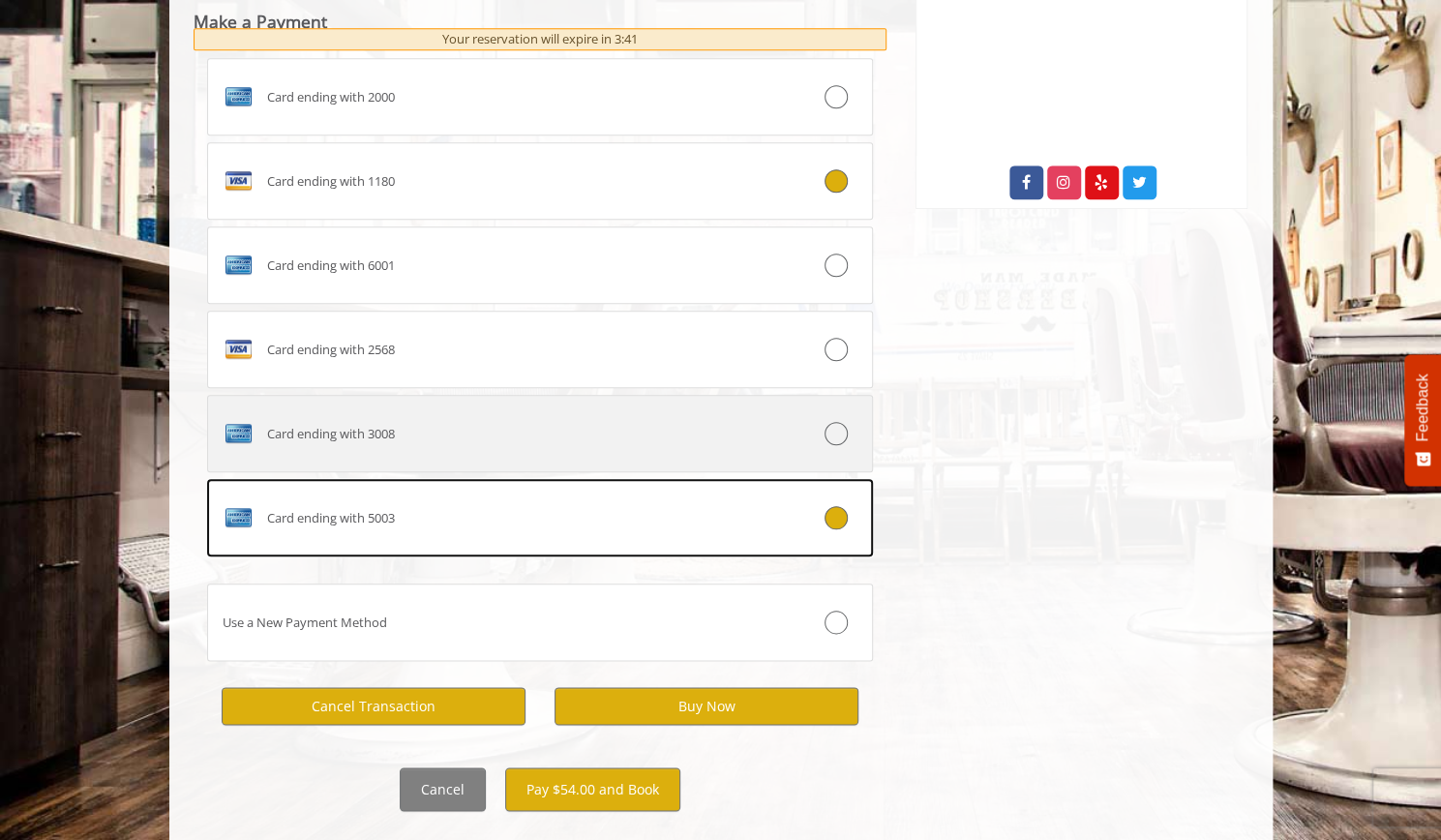
scroll to position [1002, 0]
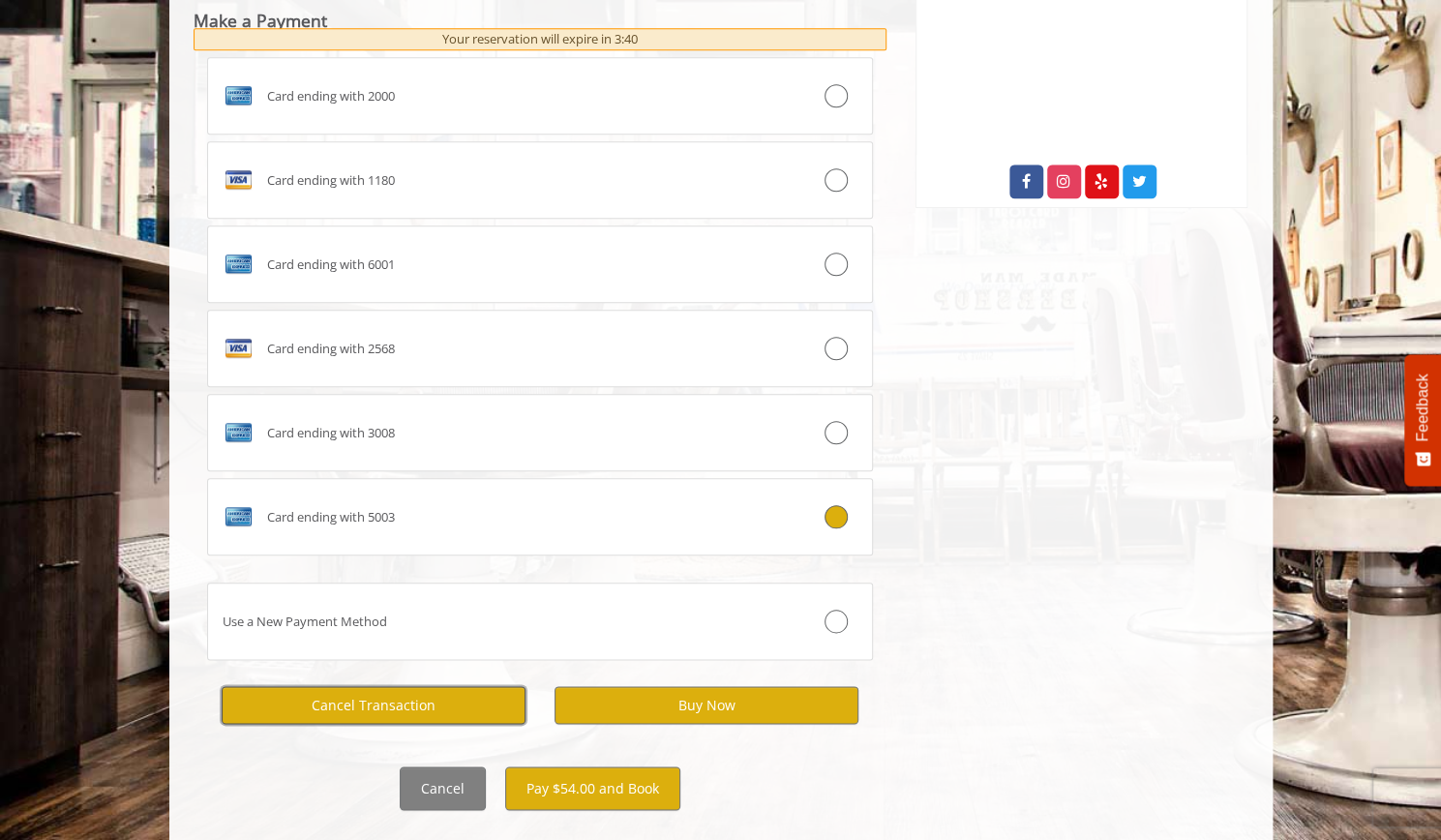
click at [392, 698] on button "Cancel Transaction" at bounding box center [374, 705] width 304 height 38
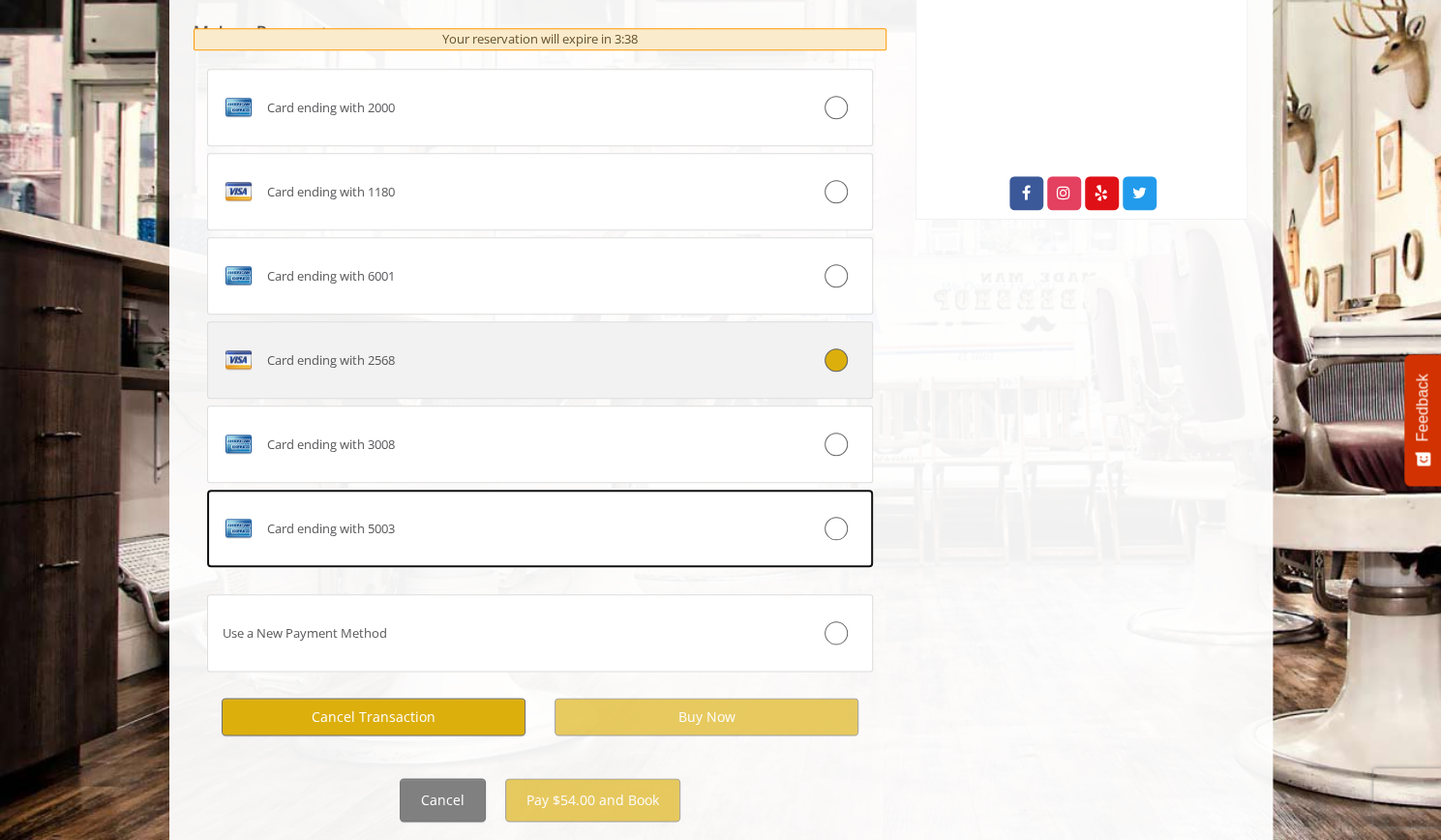
scroll to position [1035, 0]
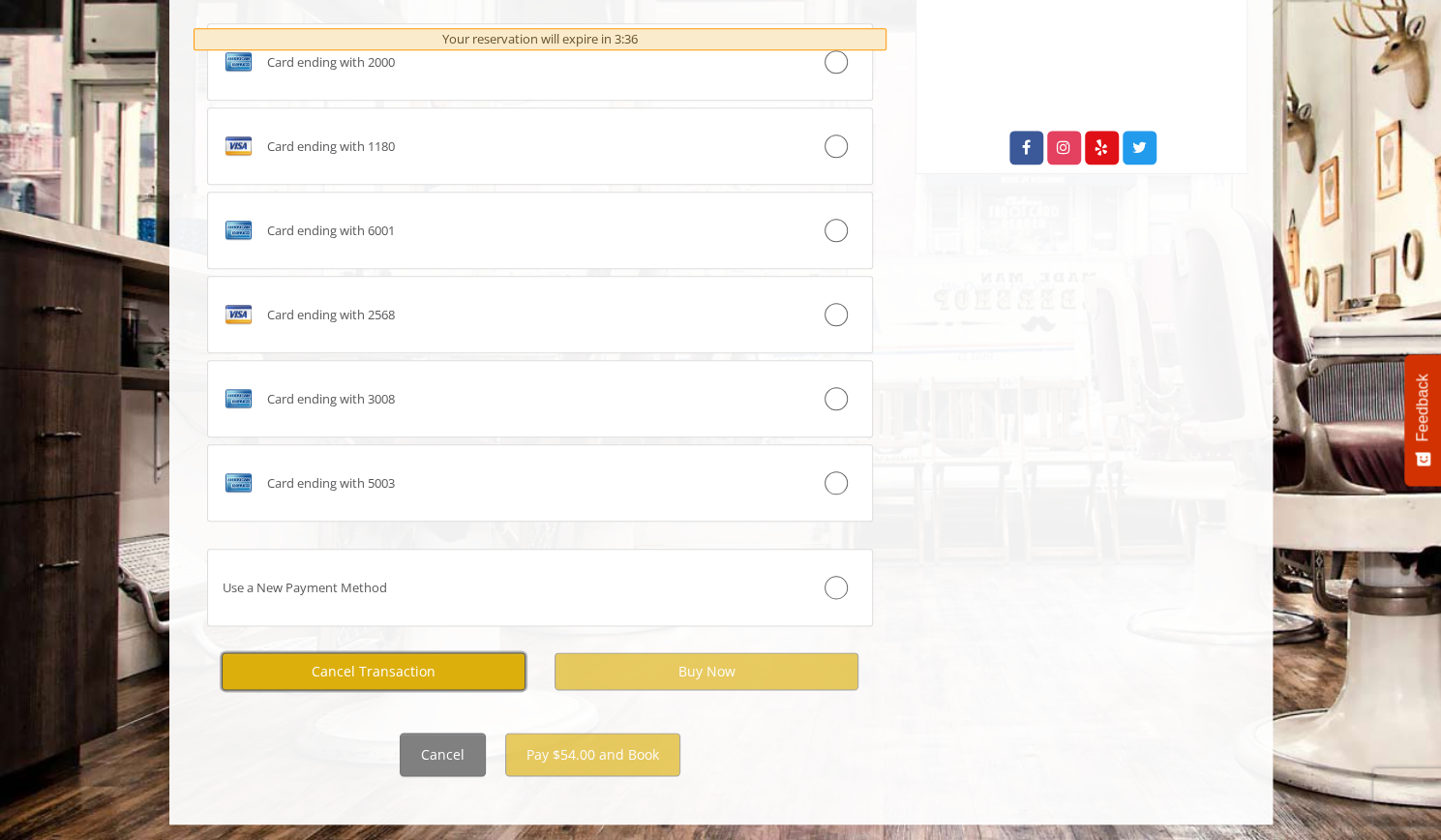
click at [459, 659] on button "Cancel Transaction" at bounding box center [374, 671] width 304 height 38
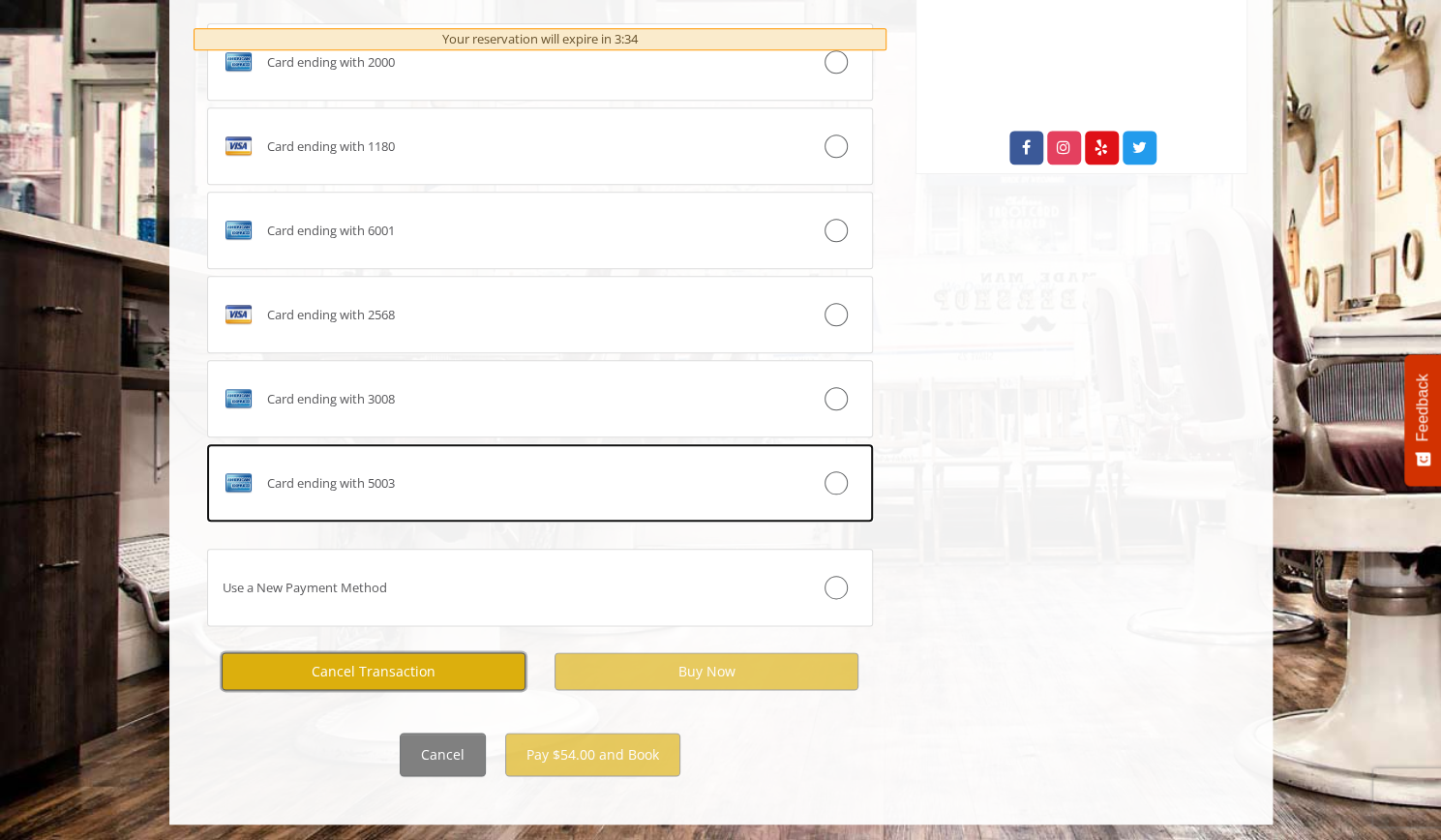
click at [416, 663] on button "Cancel Transaction" at bounding box center [374, 671] width 304 height 38
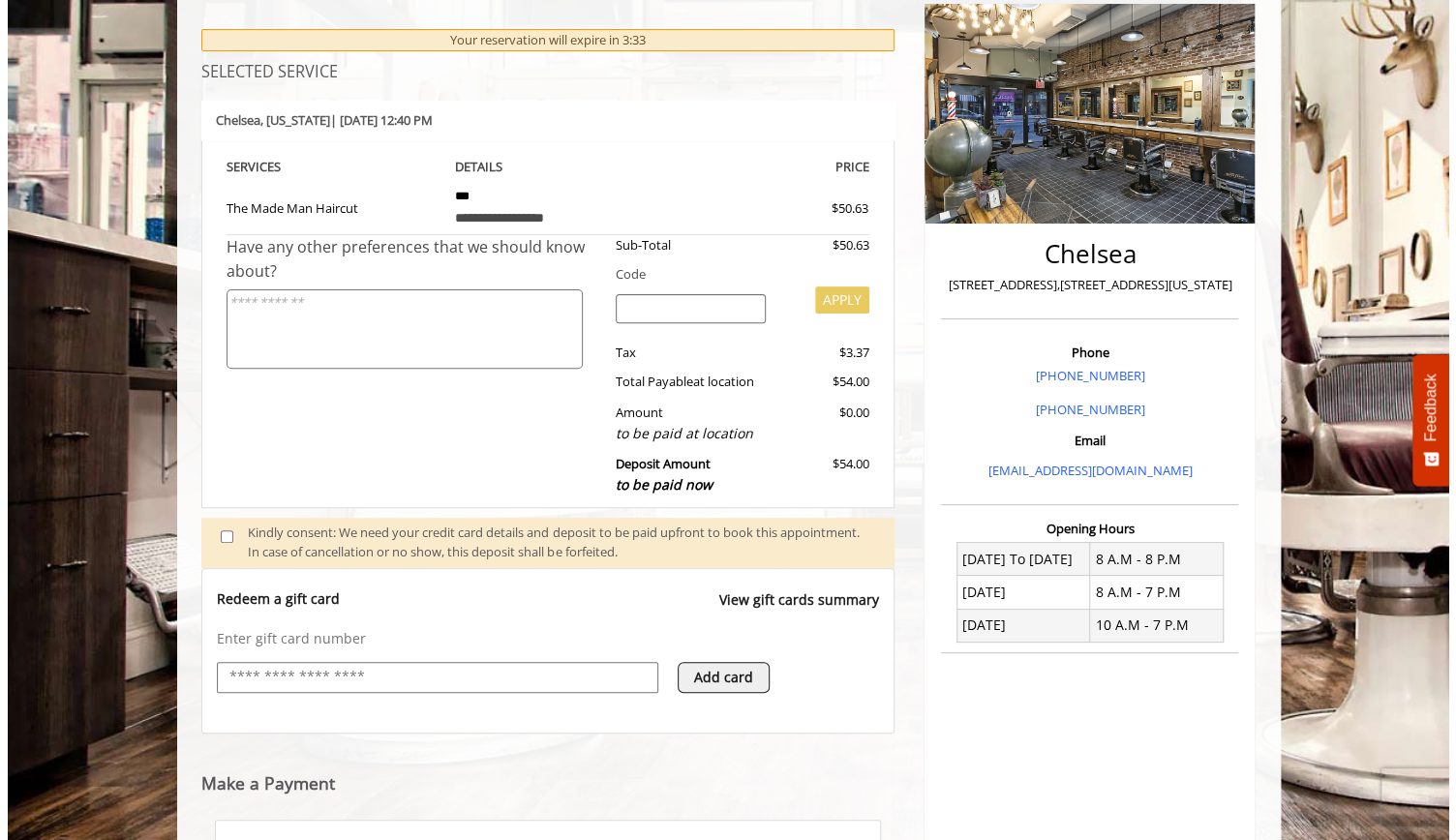
scroll to position [0, 0]
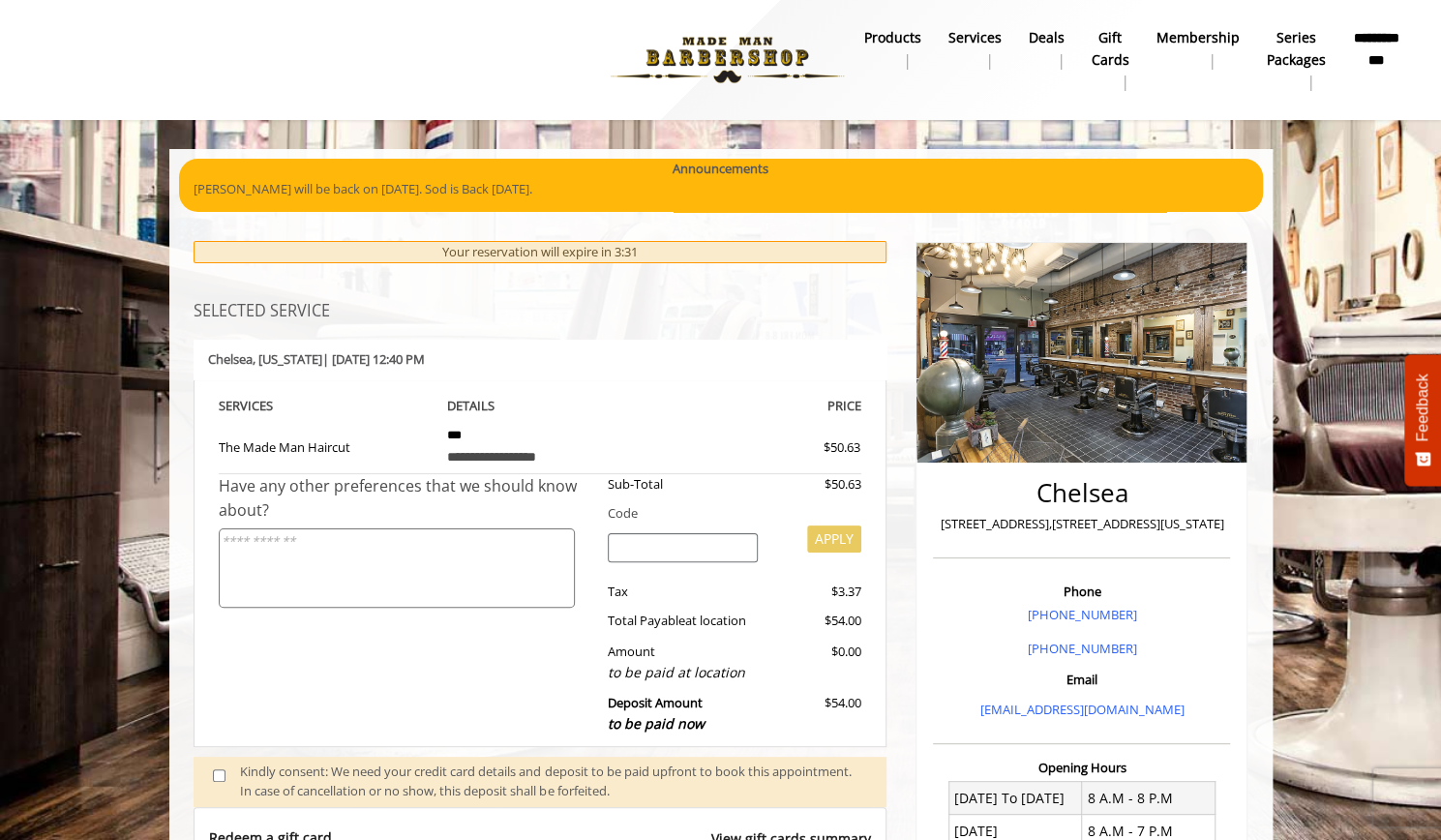
click at [1378, 38] on b "**********" at bounding box center [1376, 48] width 47 height 44
select select "***"
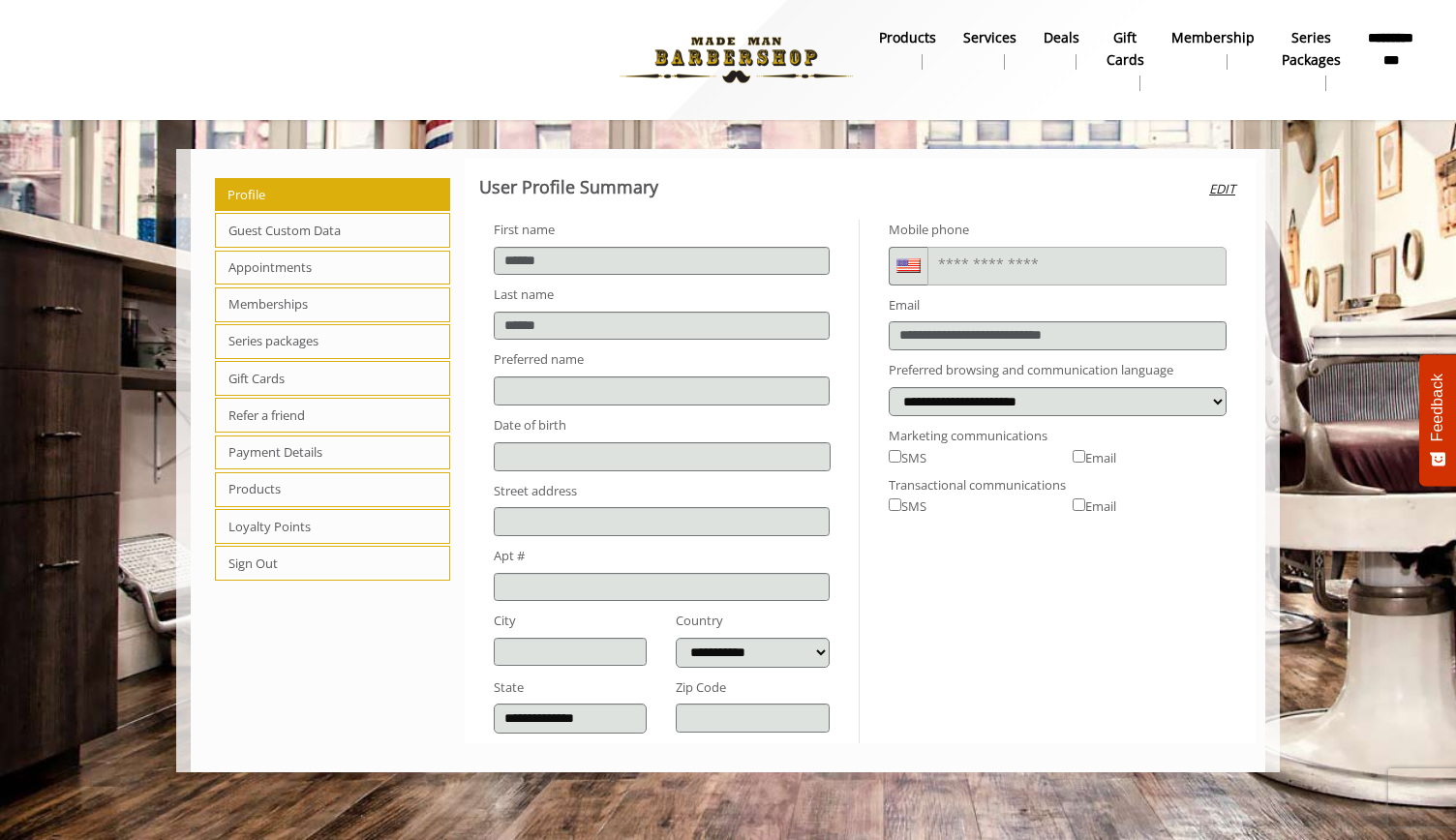
click at [267, 443] on span "Payment Details" at bounding box center [332, 453] width 235 height 35
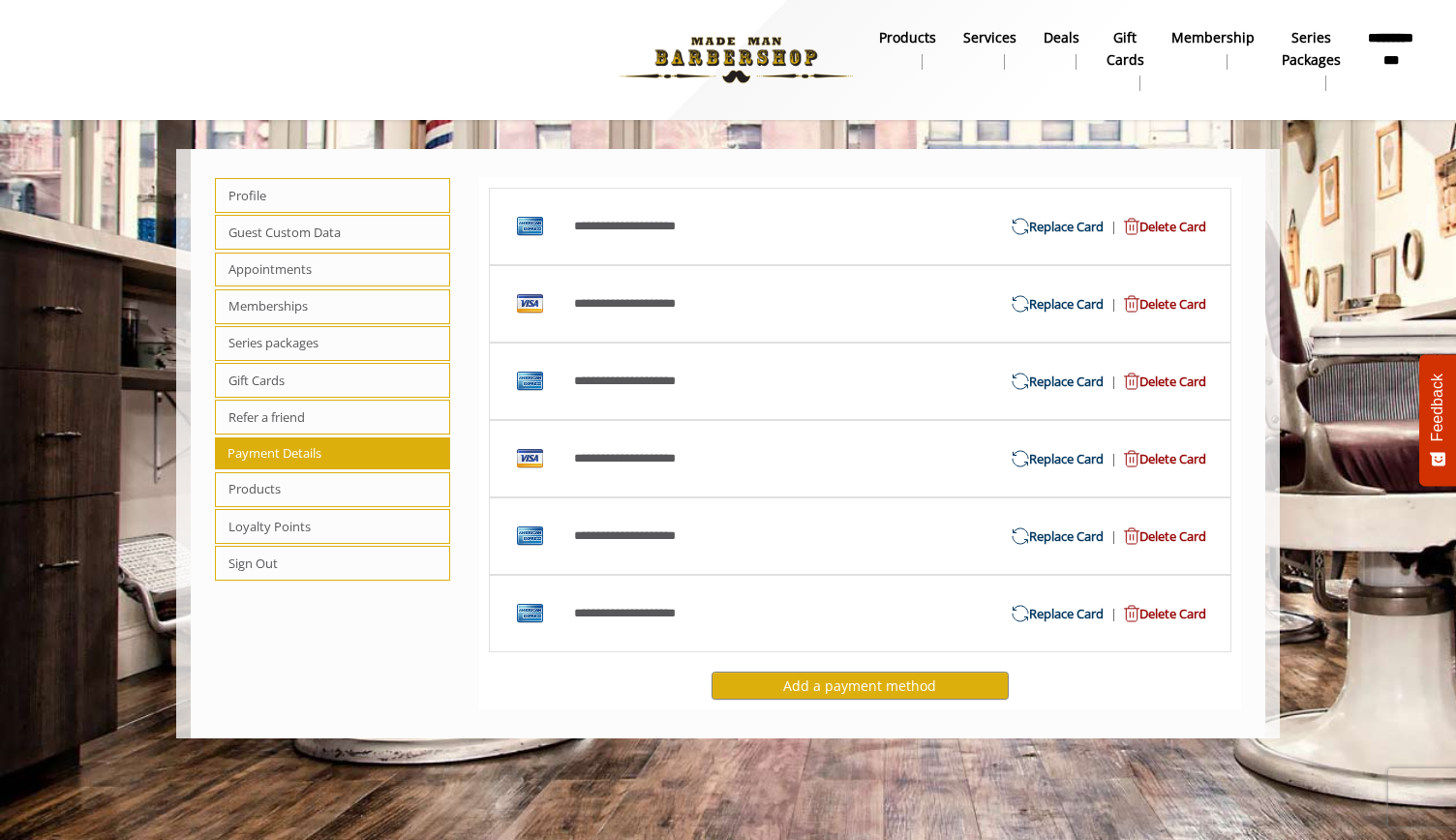
click at [1161, 303] on span "Delete Card" at bounding box center [1162, 304] width 89 height 20
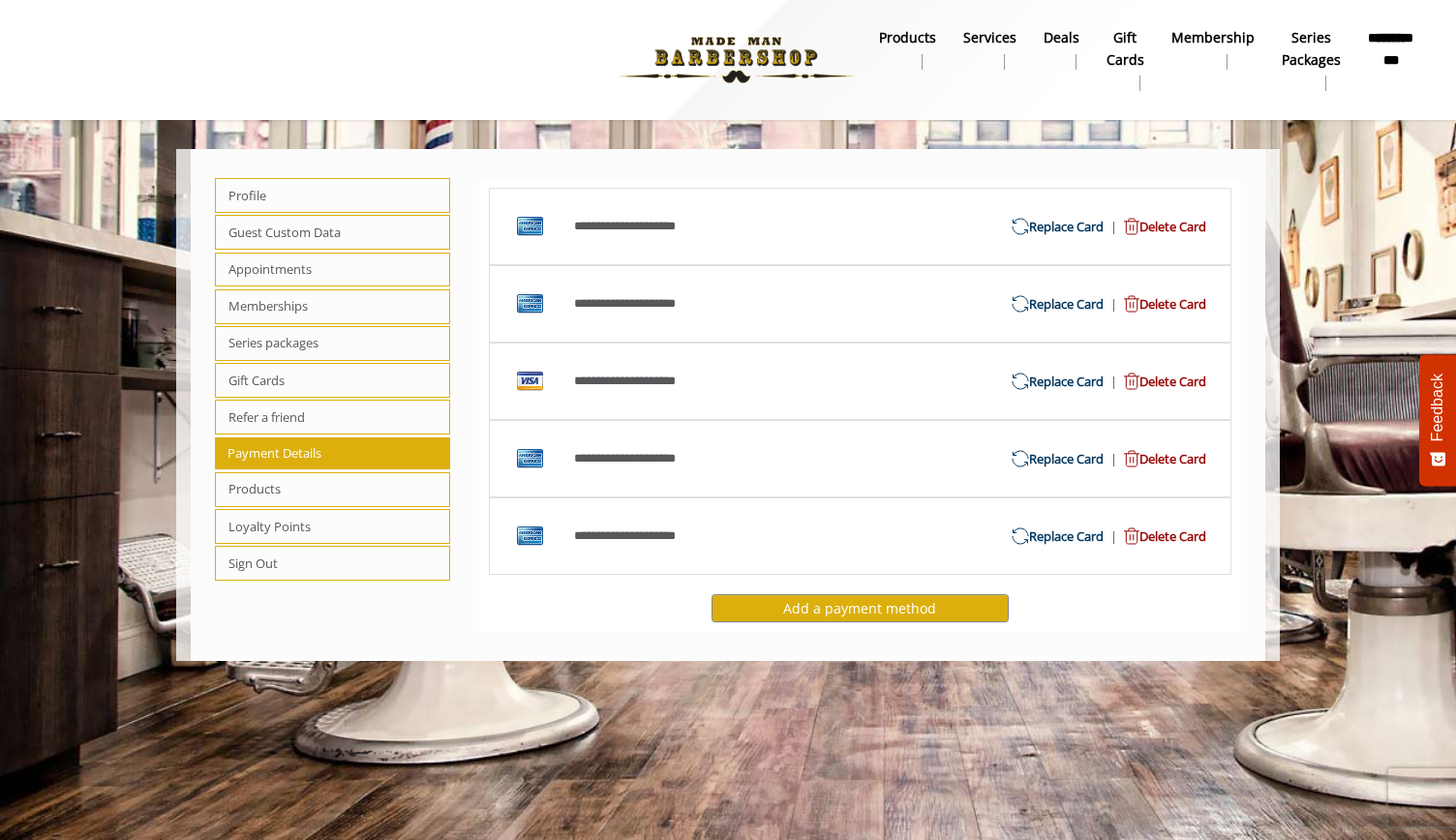
click at [1166, 305] on span "Delete Card" at bounding box center [1162, 304] width 89 height 20
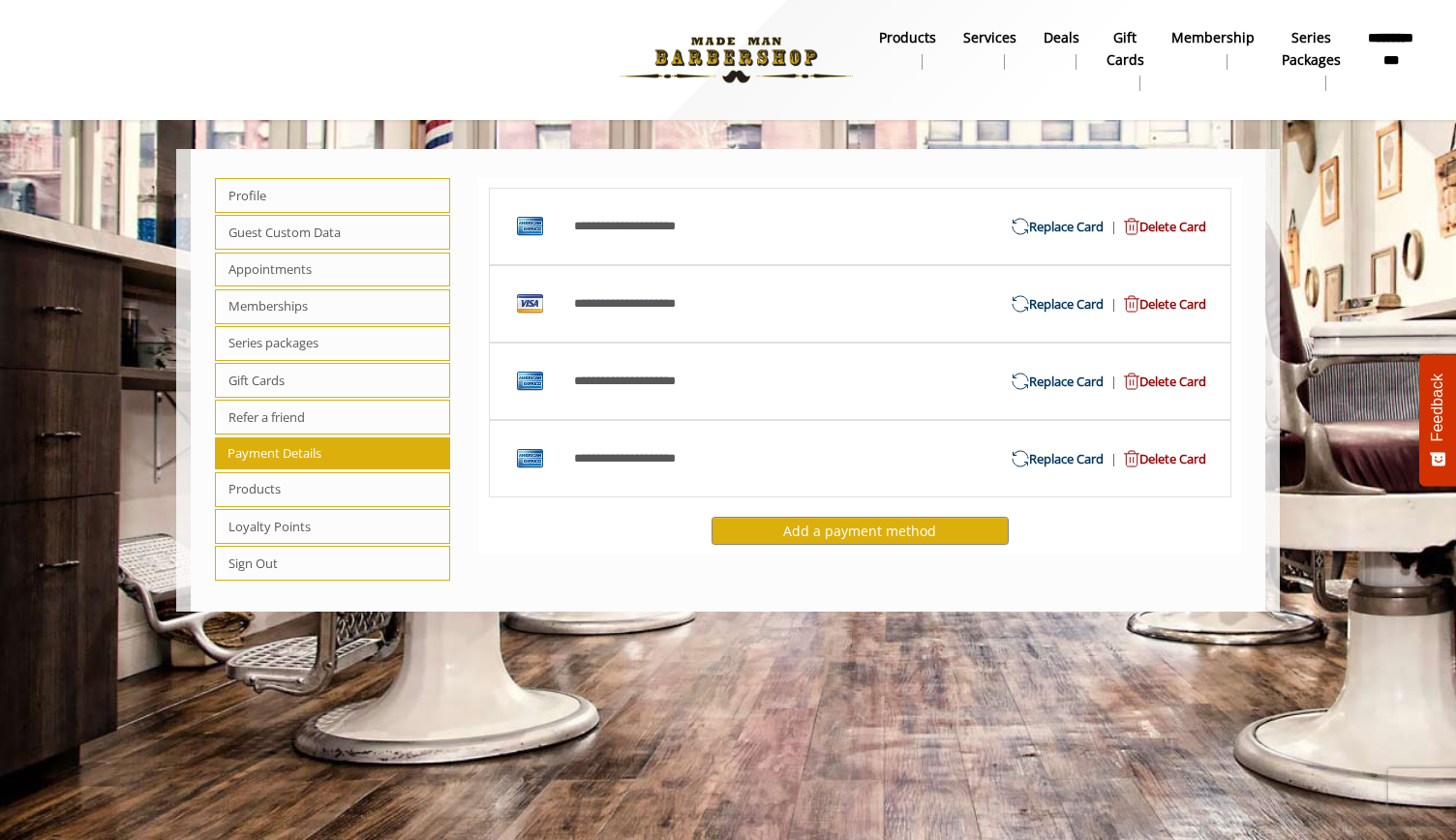
click at [1166, 305] on span "Delete Card" at bounding box center [1162, 304] width 89 height 20
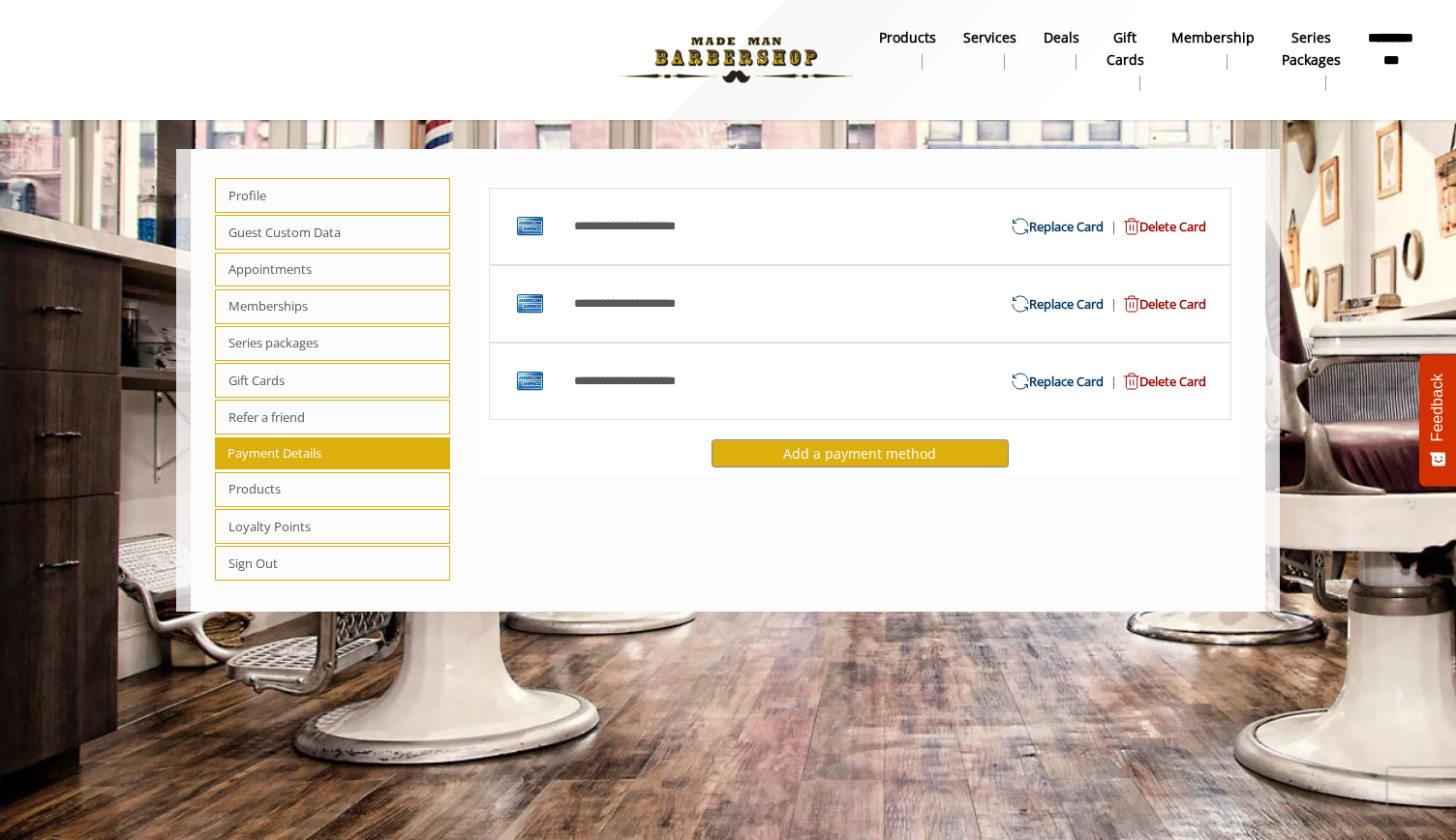
click at [1166, 305] on span "Delete Card" at bounding box center [1162, 304] width 89 height 20
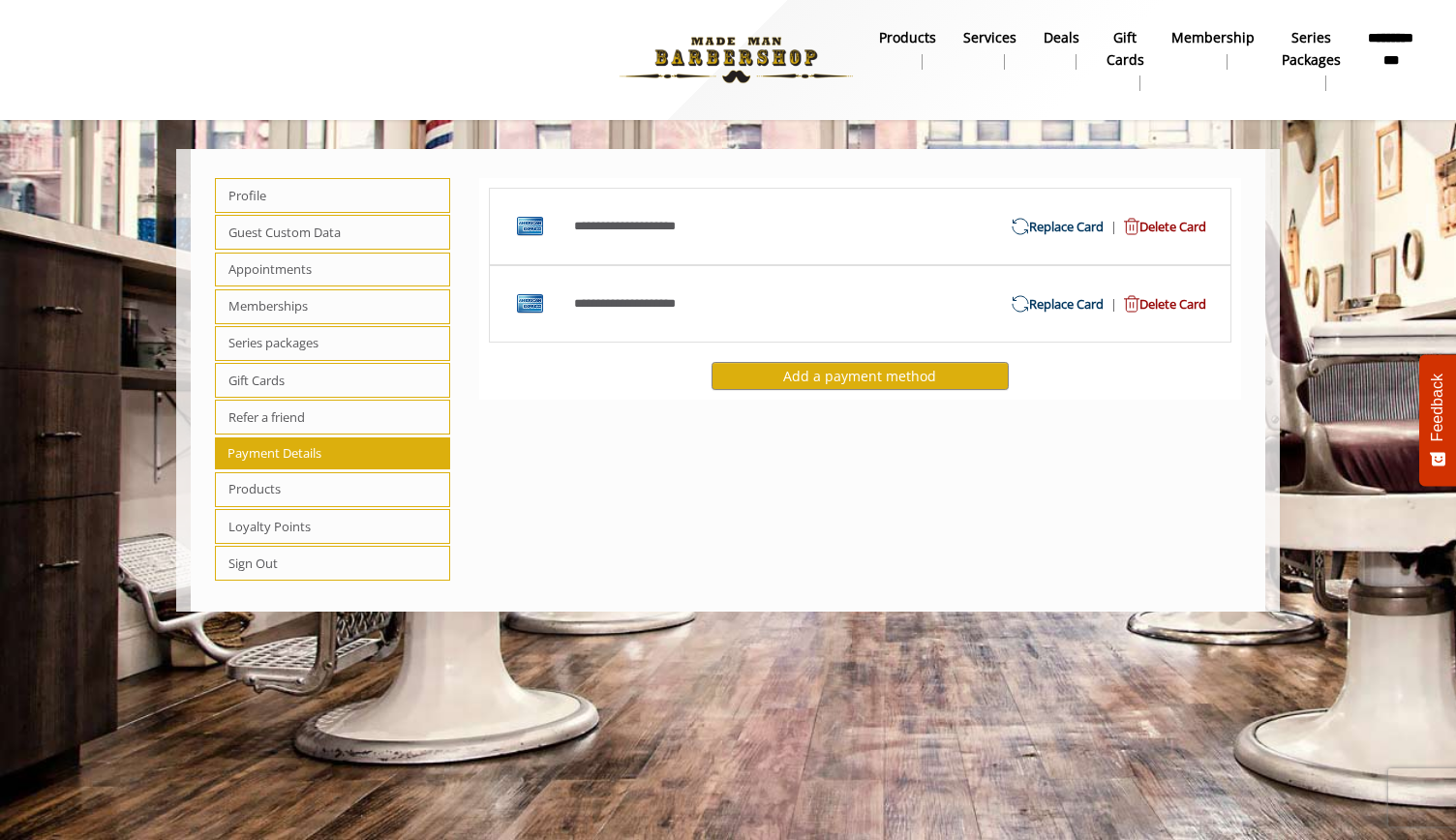
click at [1166, 305] on span "Delete Card" at bounding box center [1162, 304] width 89 height 20
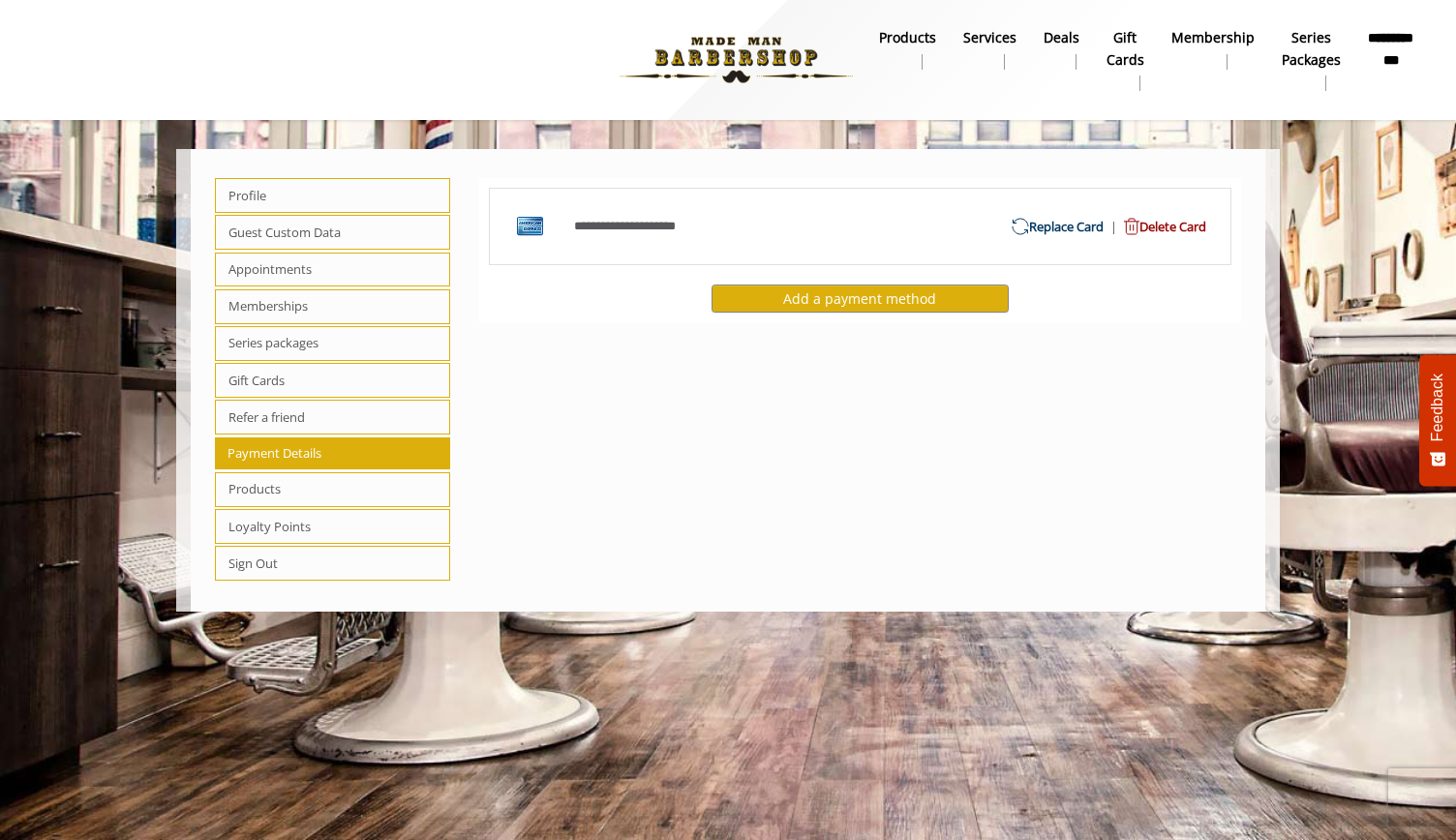
click at [1166, 230] on span "Delete Card" at bounding box center [1162, 226] width 89 height 20
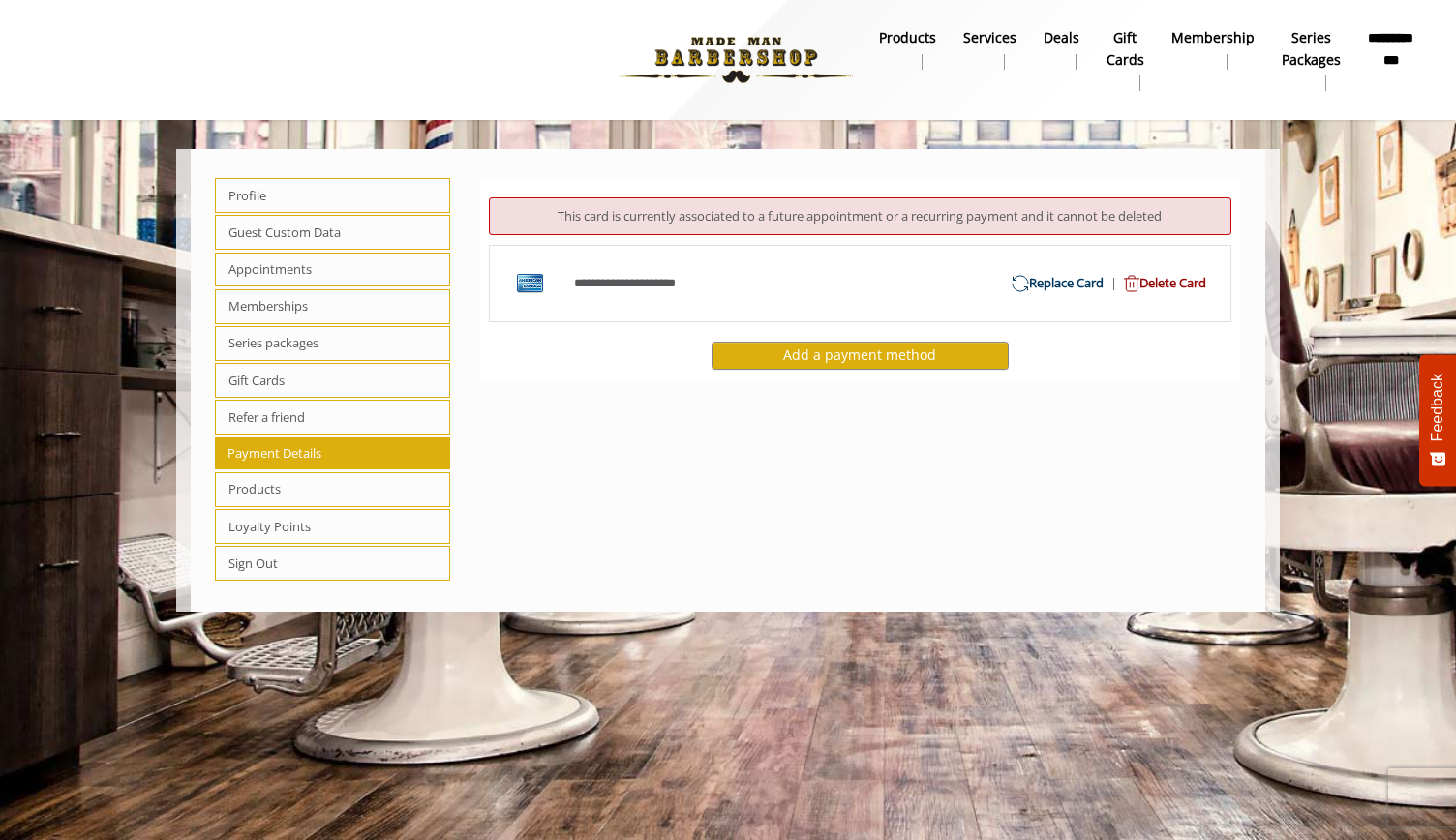
click at [1162, 278] on span "Delete Card" at bounding box center [1162, 283] width 89 height 20
click at [1014, 290] on img at bounding box center [1020, 284] width 17 height 17
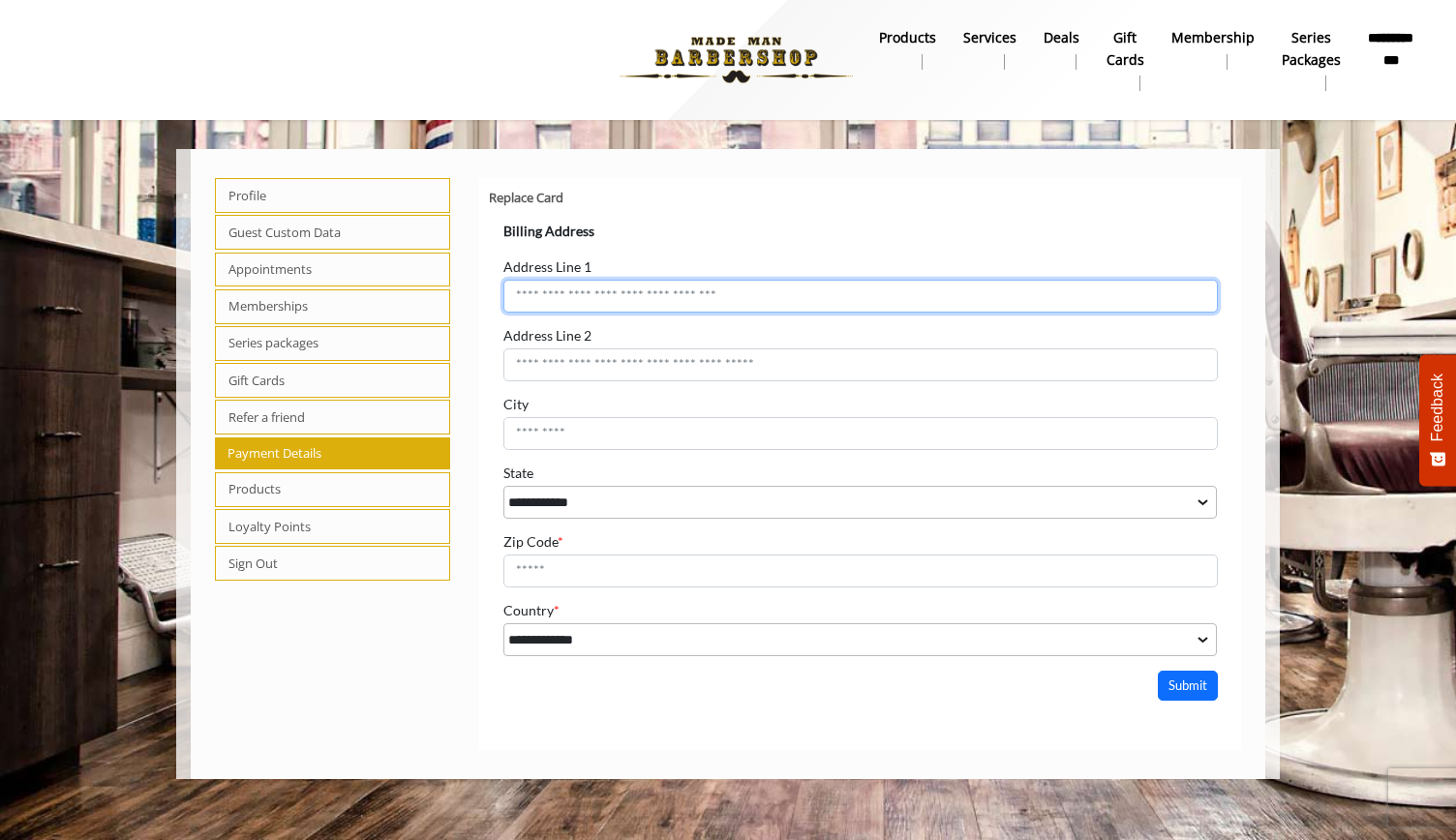
click at [577, 303] on input "Address Line 1" at bounding box center [859, 295] width 713 height 33
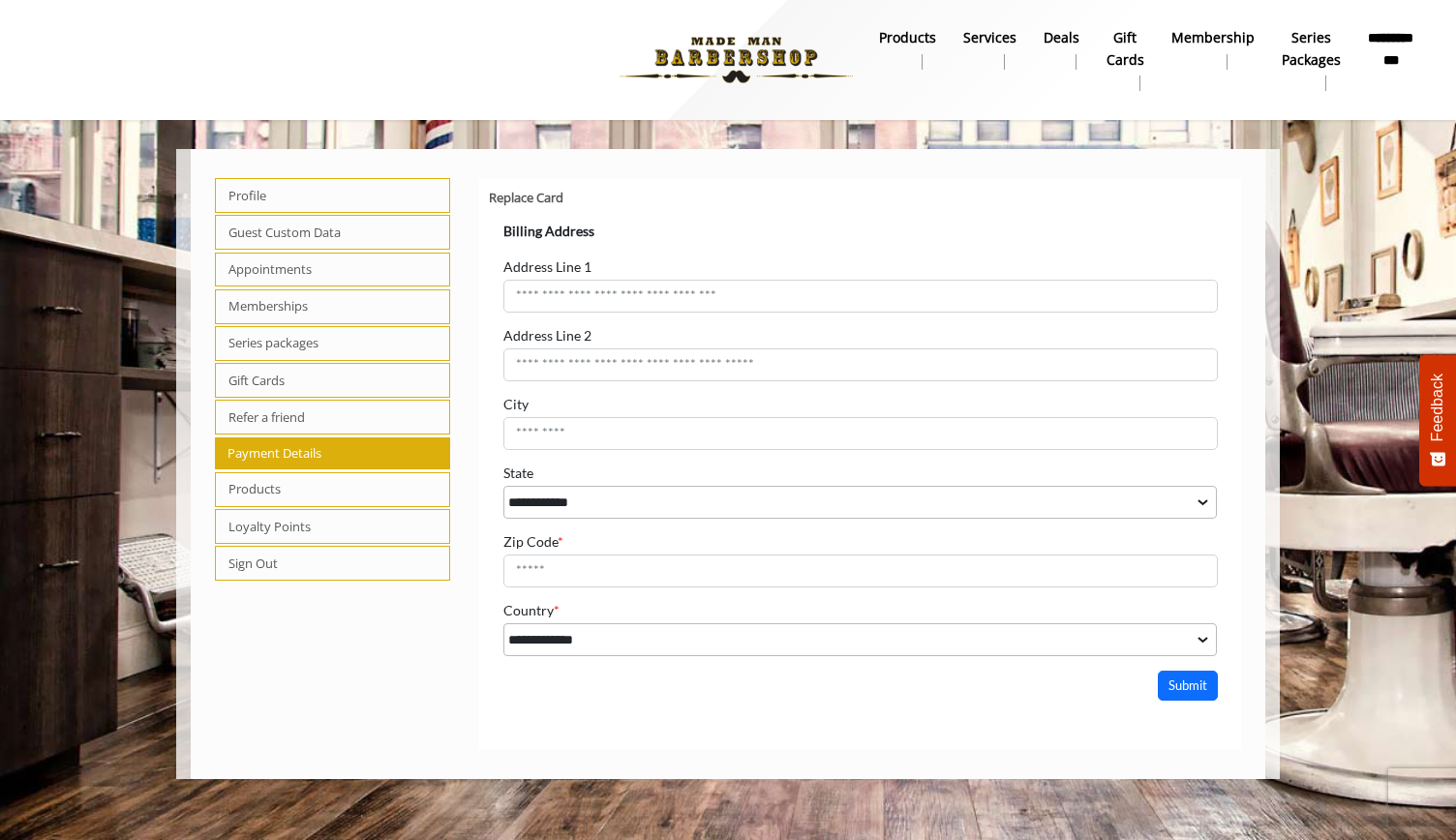
click at [910, 38] on b "products" at bounding box center [907, 38] width 57 height 21
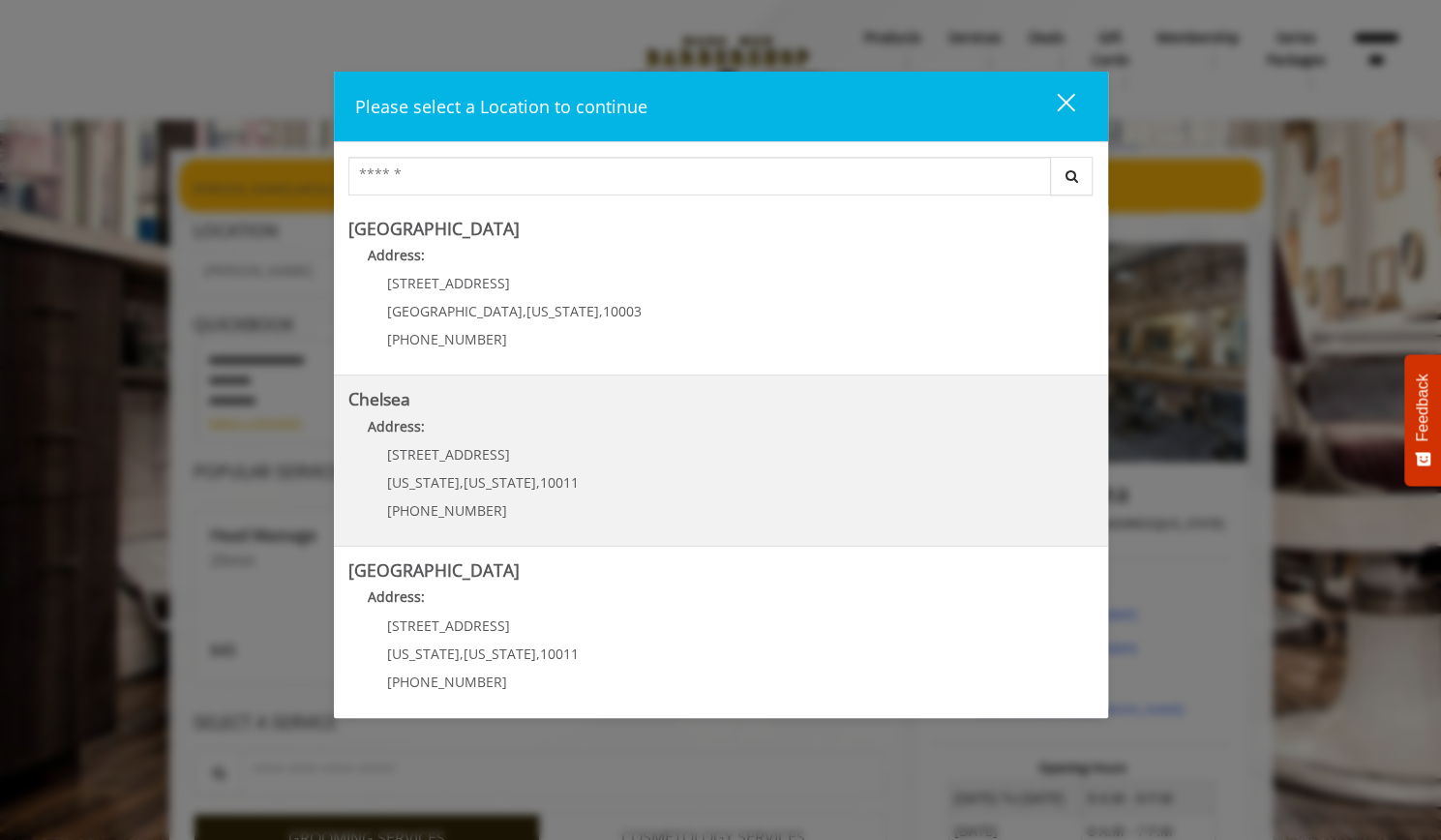
click at [503, 483] on span "New York" at bounding box center [499, 482] width 73 height 18
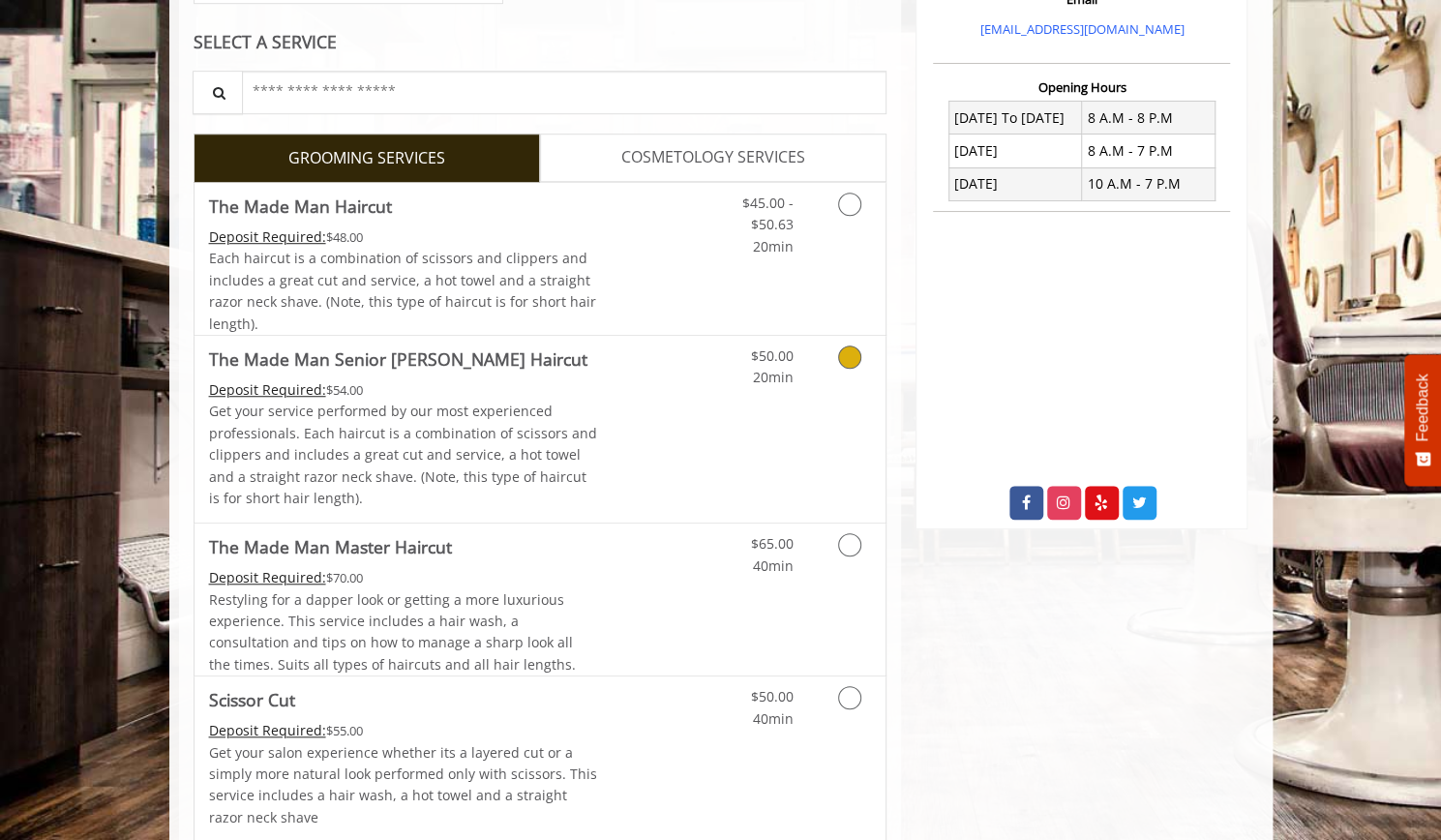
scroll to position [706, 0]
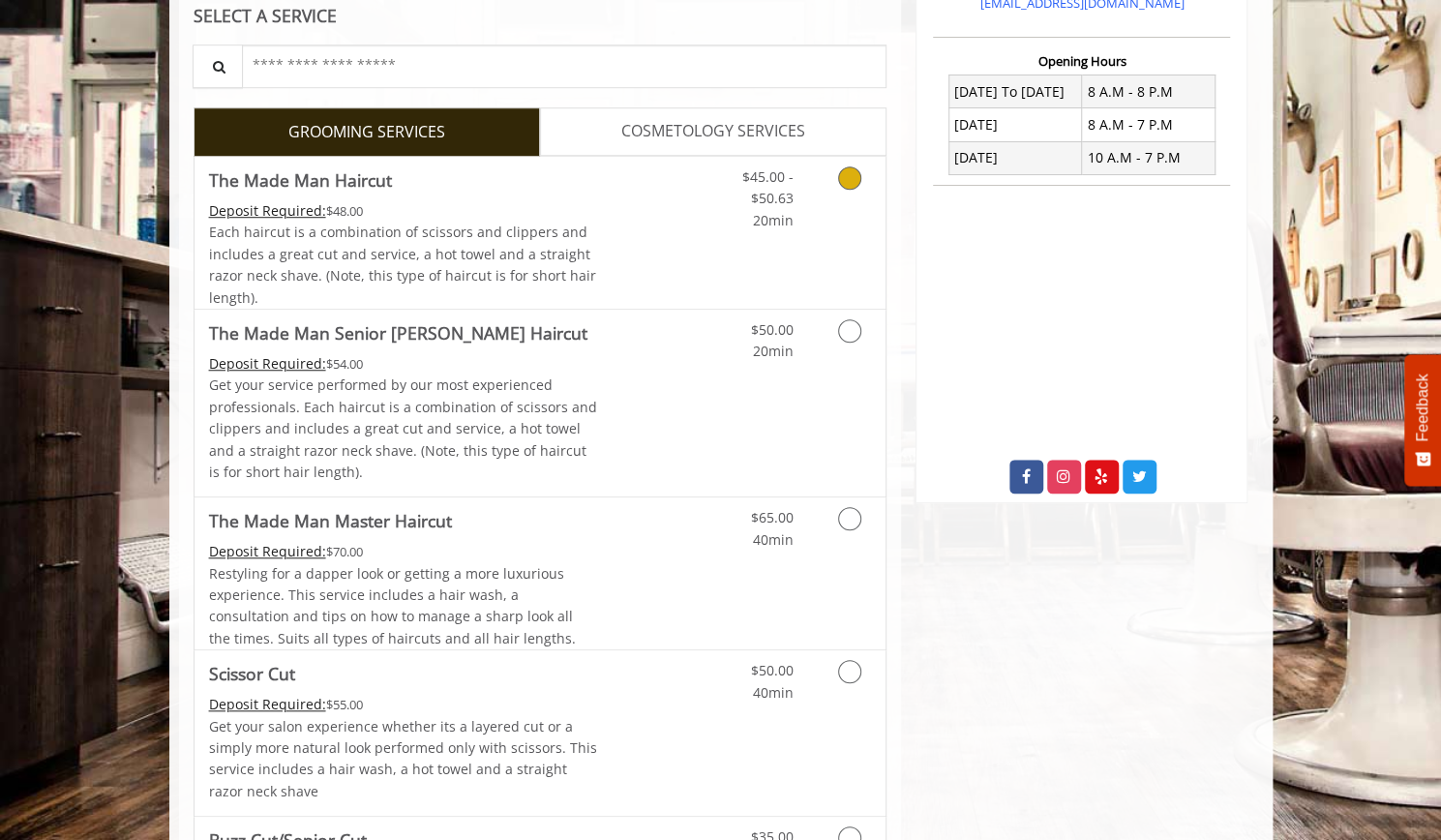
drag, startPoint x: 471, startPoint y: 585, endPoint x: 518, endPoint y: 243, distance: 345.2
click at [518, 243] on div "Each haircut is a combination of scissors and clippers and includes a great cut…" at bounding box center [404, 265] width 389 height 87
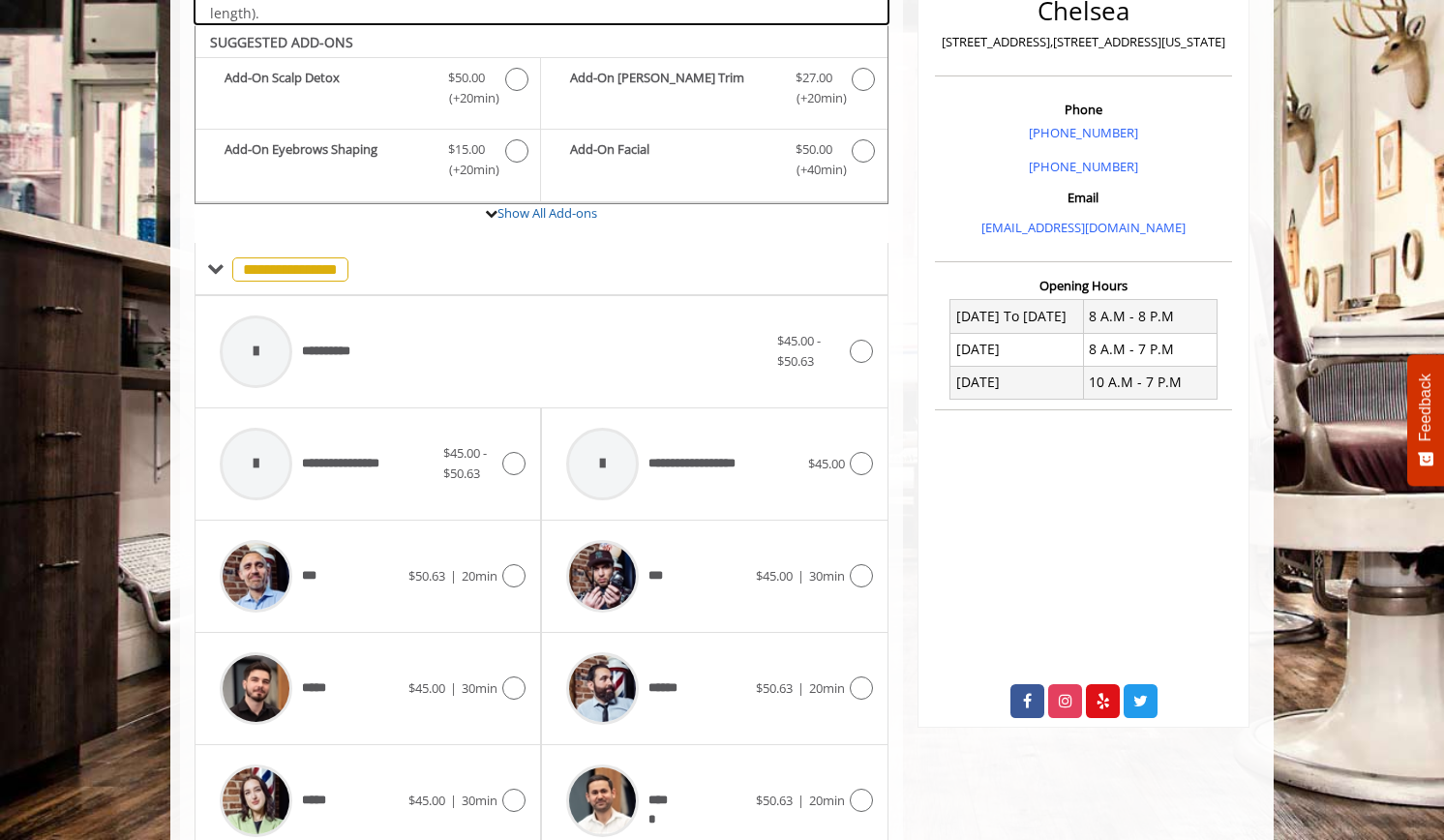
scroll to position [505, 0]
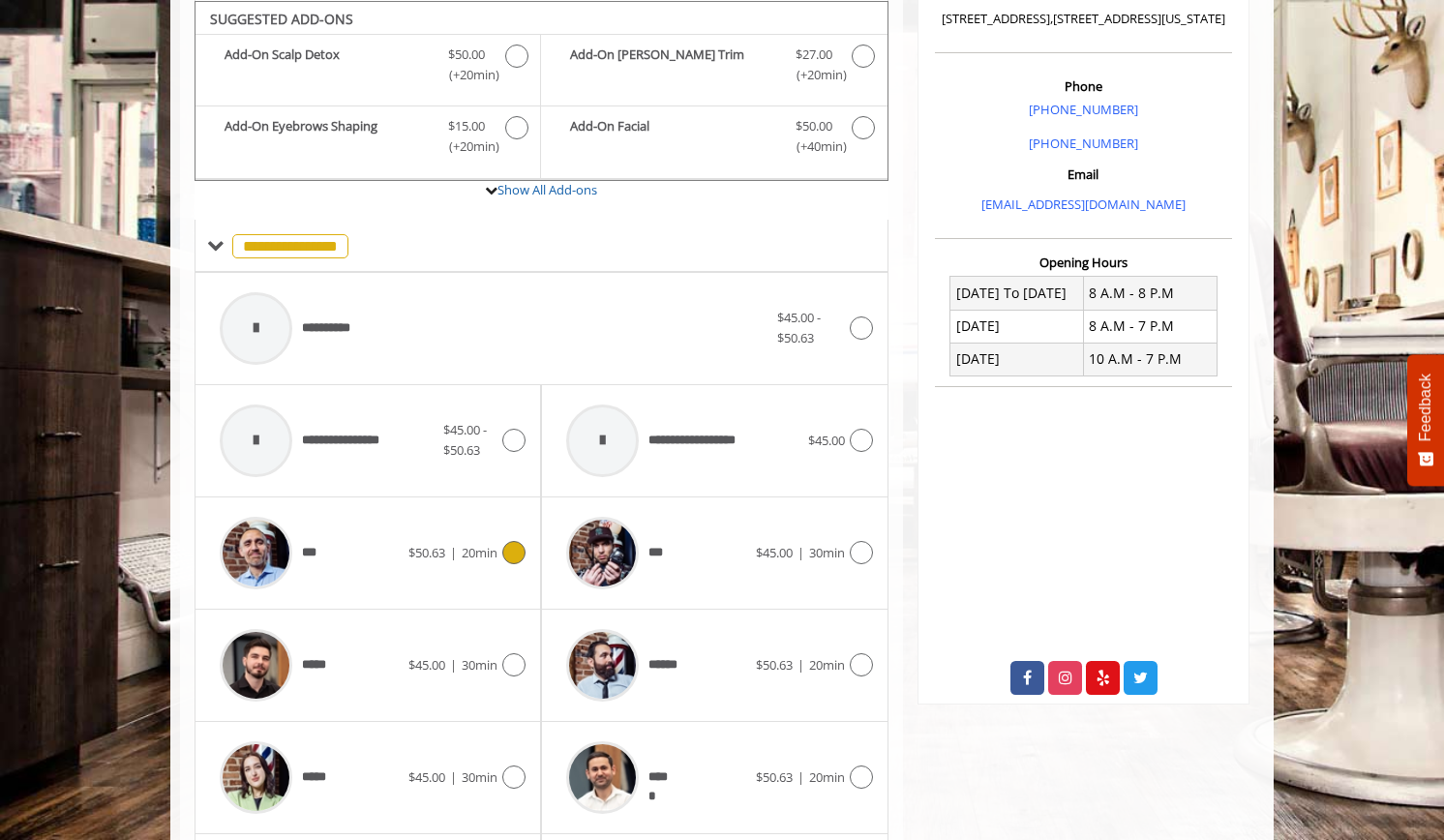
click at [493, 543] on span "$50.63 | 20min" at bounding box center [453, 553] width 89 height 20
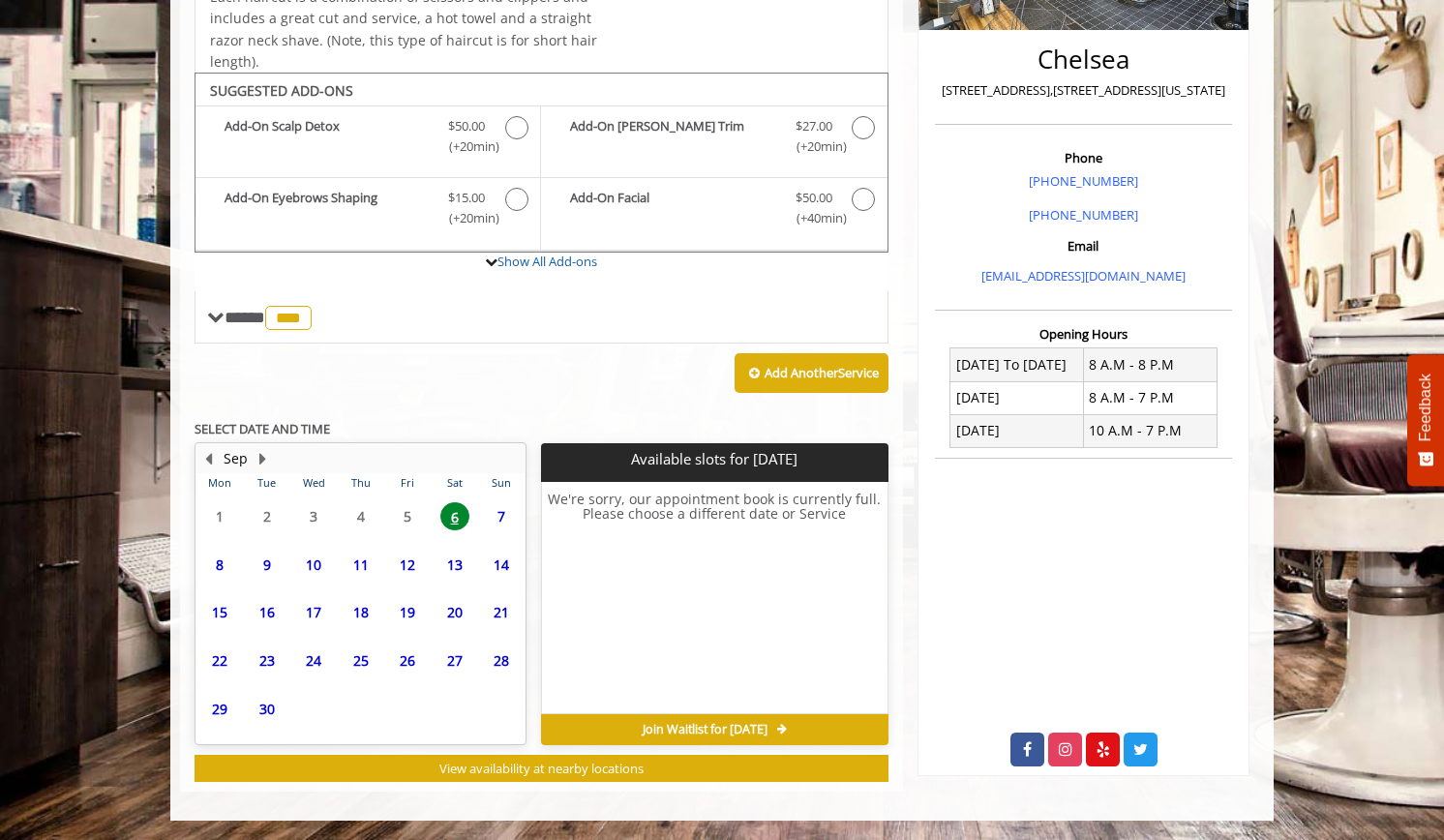
scroll to position [430, 0]
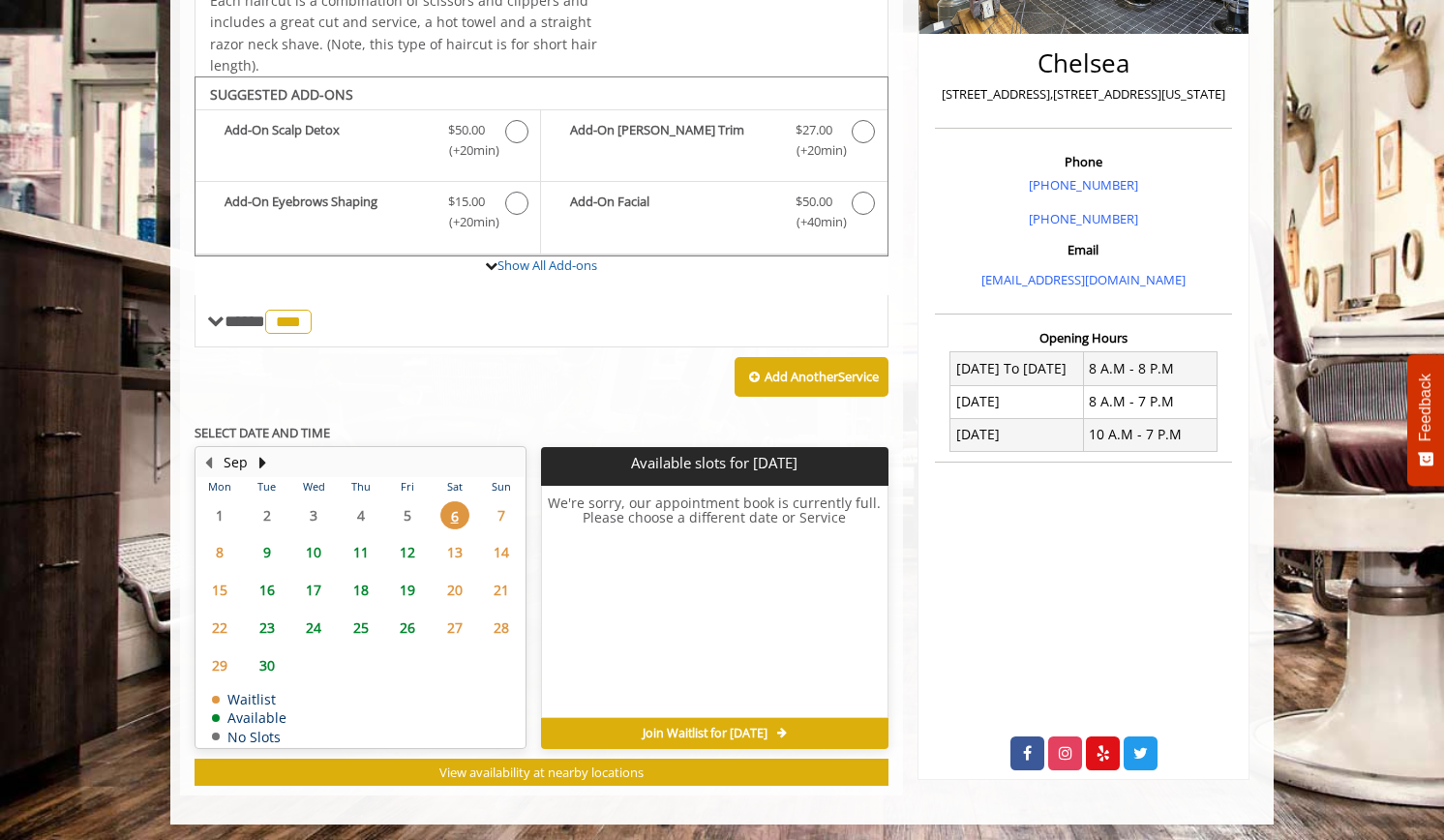
click at [308, 548] on span "10" at bounding box center [314, 552] width 29 height 28
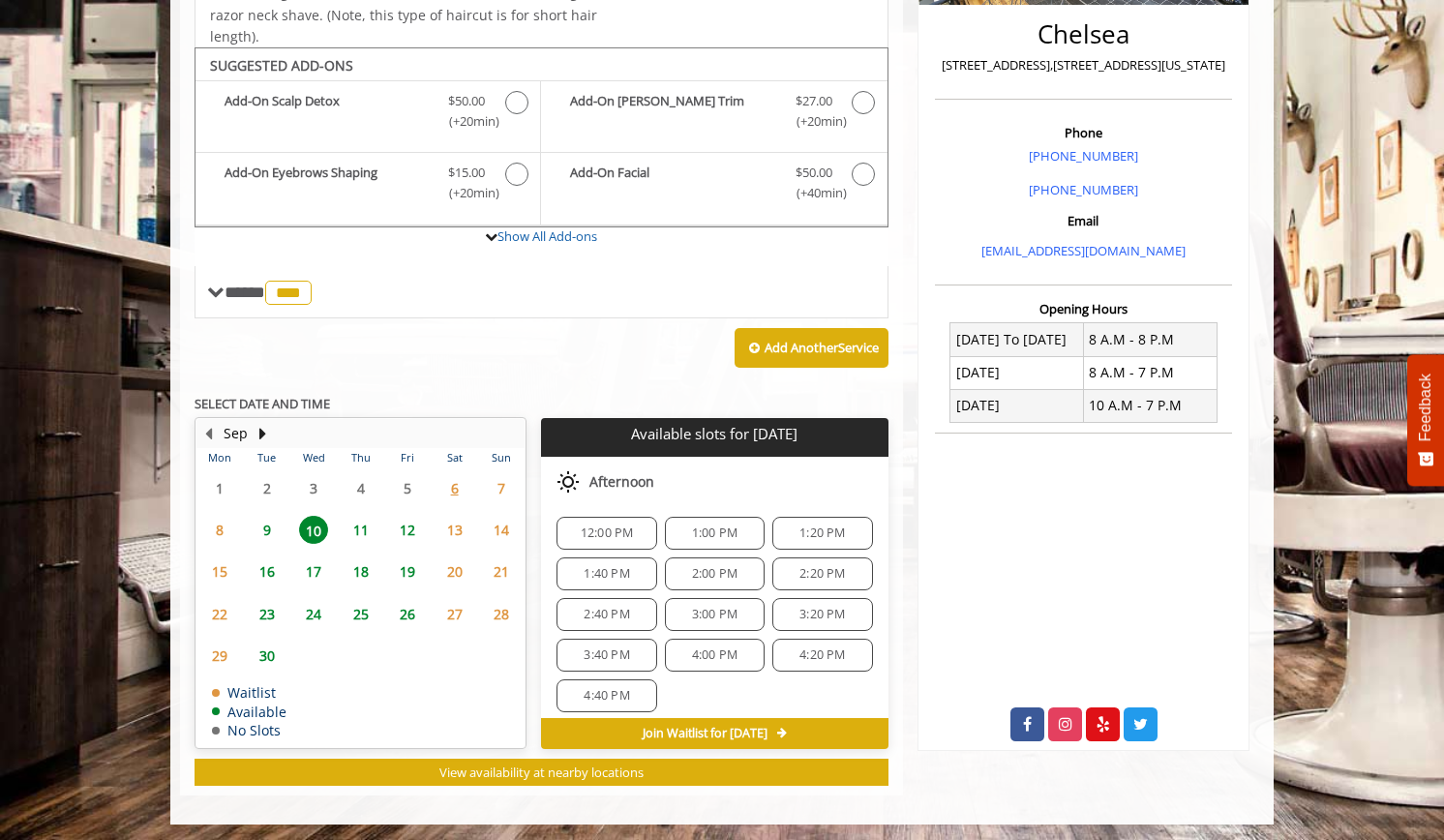
scroll to position [33, 0]
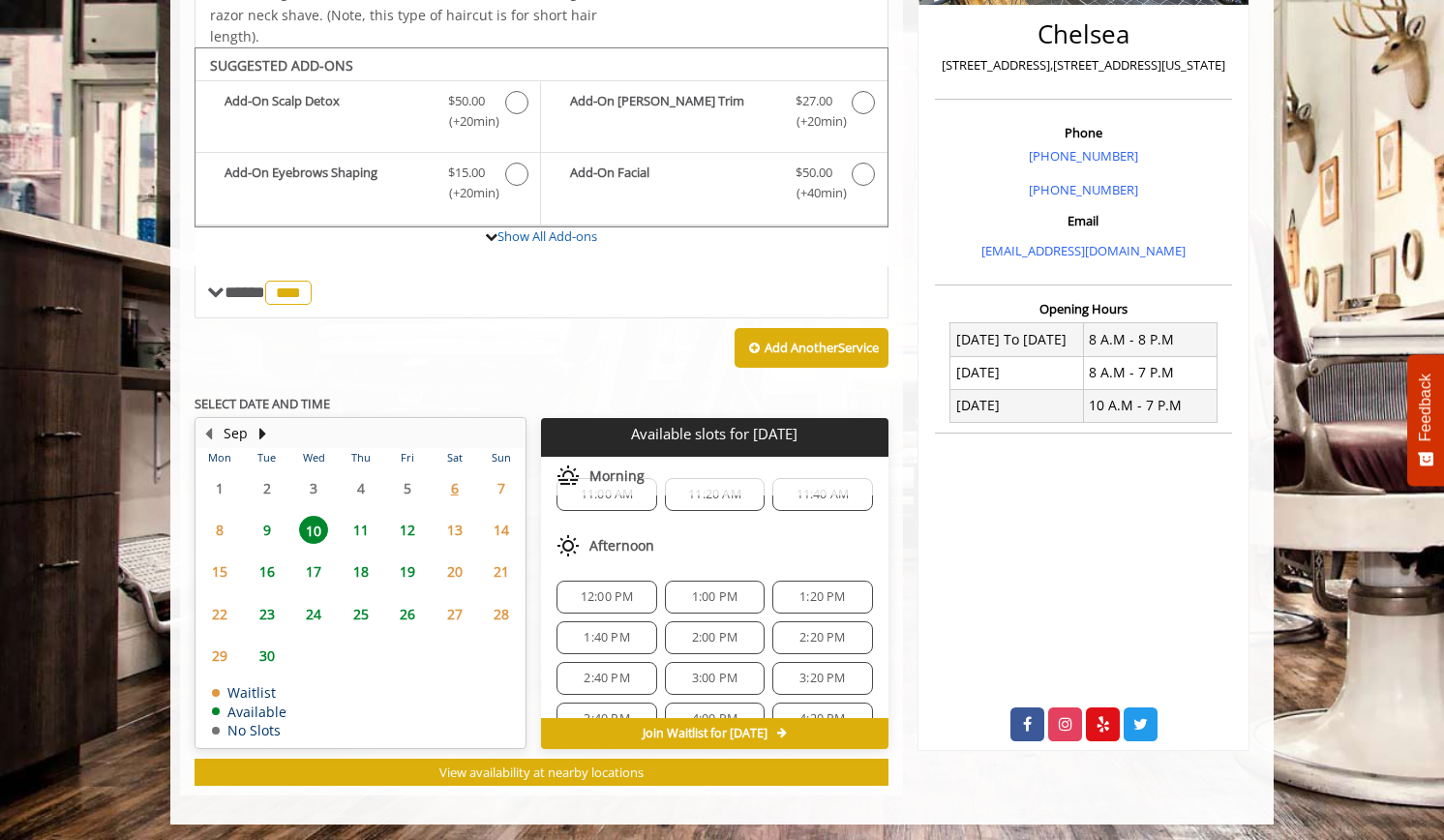
click at [696, 589] on span "1:00 PM" at bounding box center [714, 597] width 45 height 15
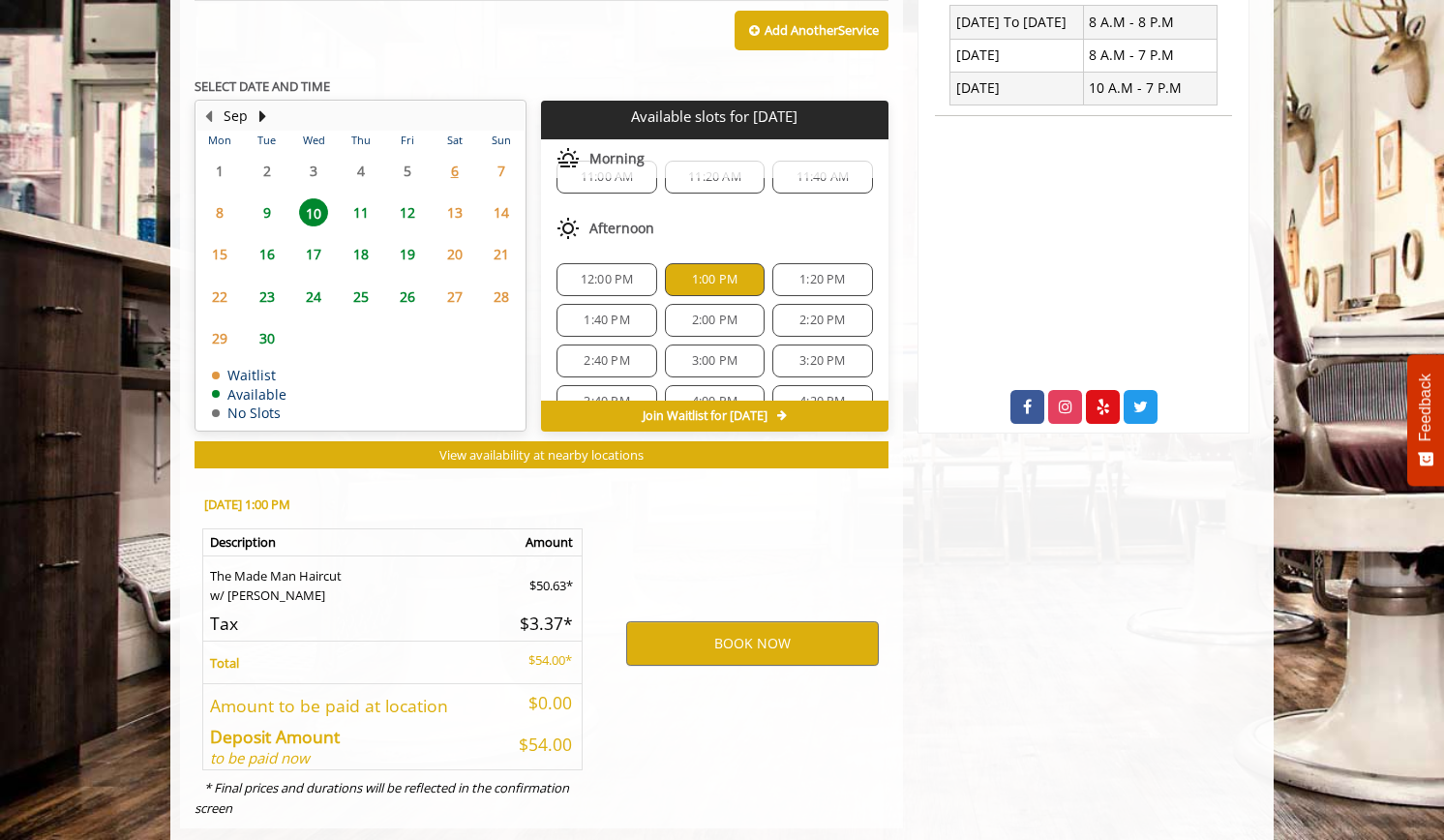
scroll to position [807, 0]
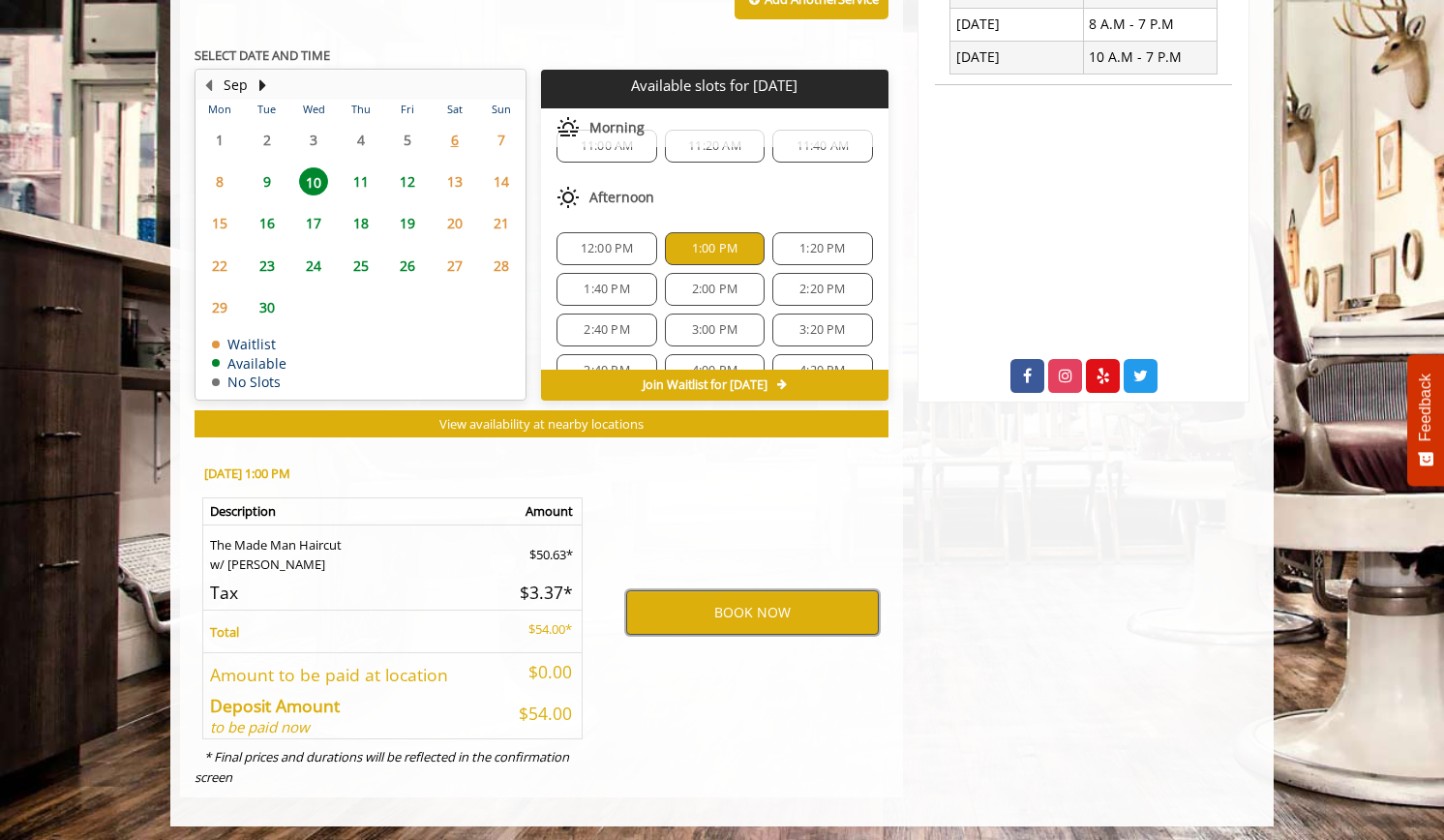
click at [697, 610] on button "BOOK NOW" at bounding box center [752, 613] width 253 height 45
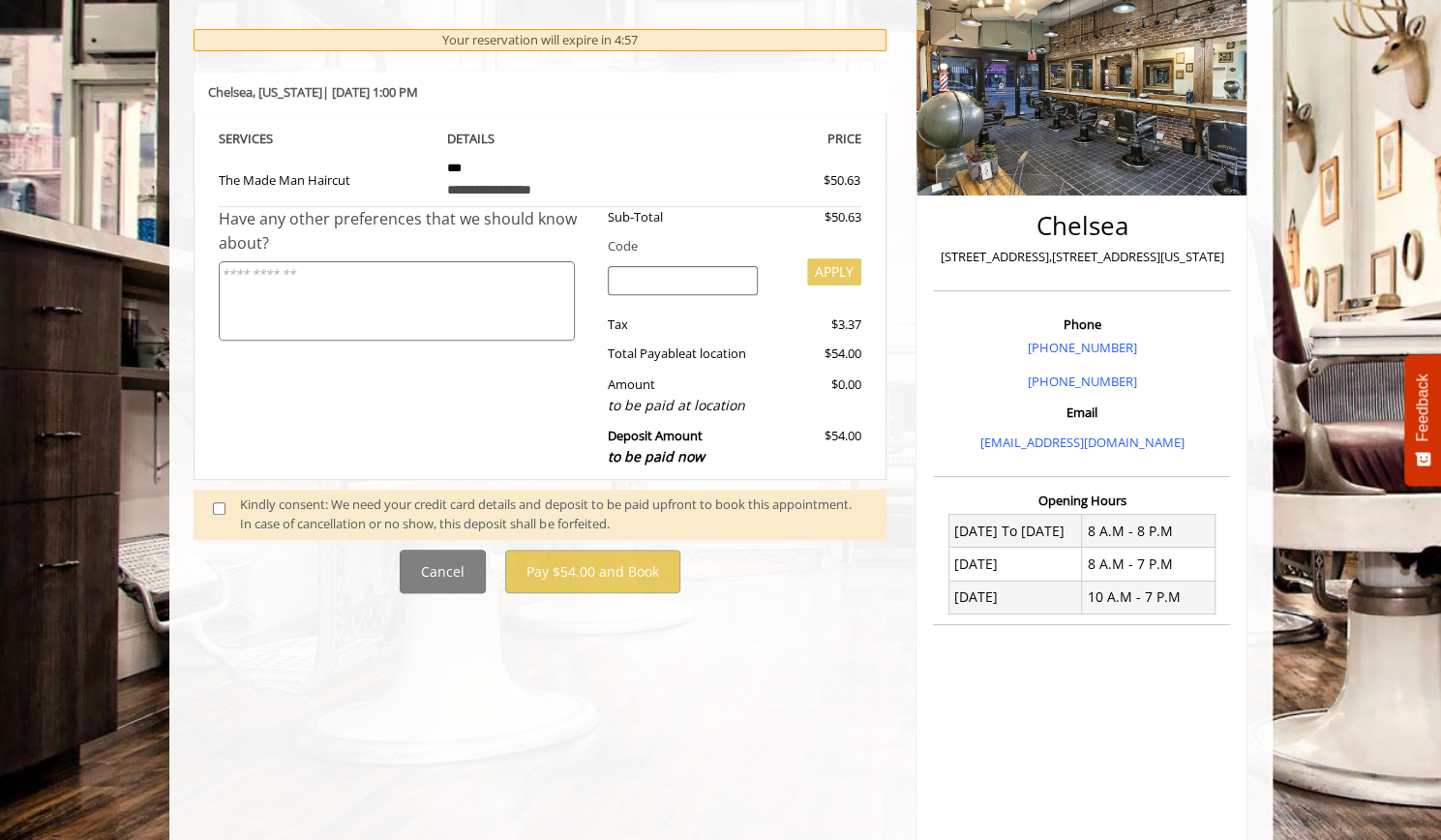
scroll to position [276, 0]
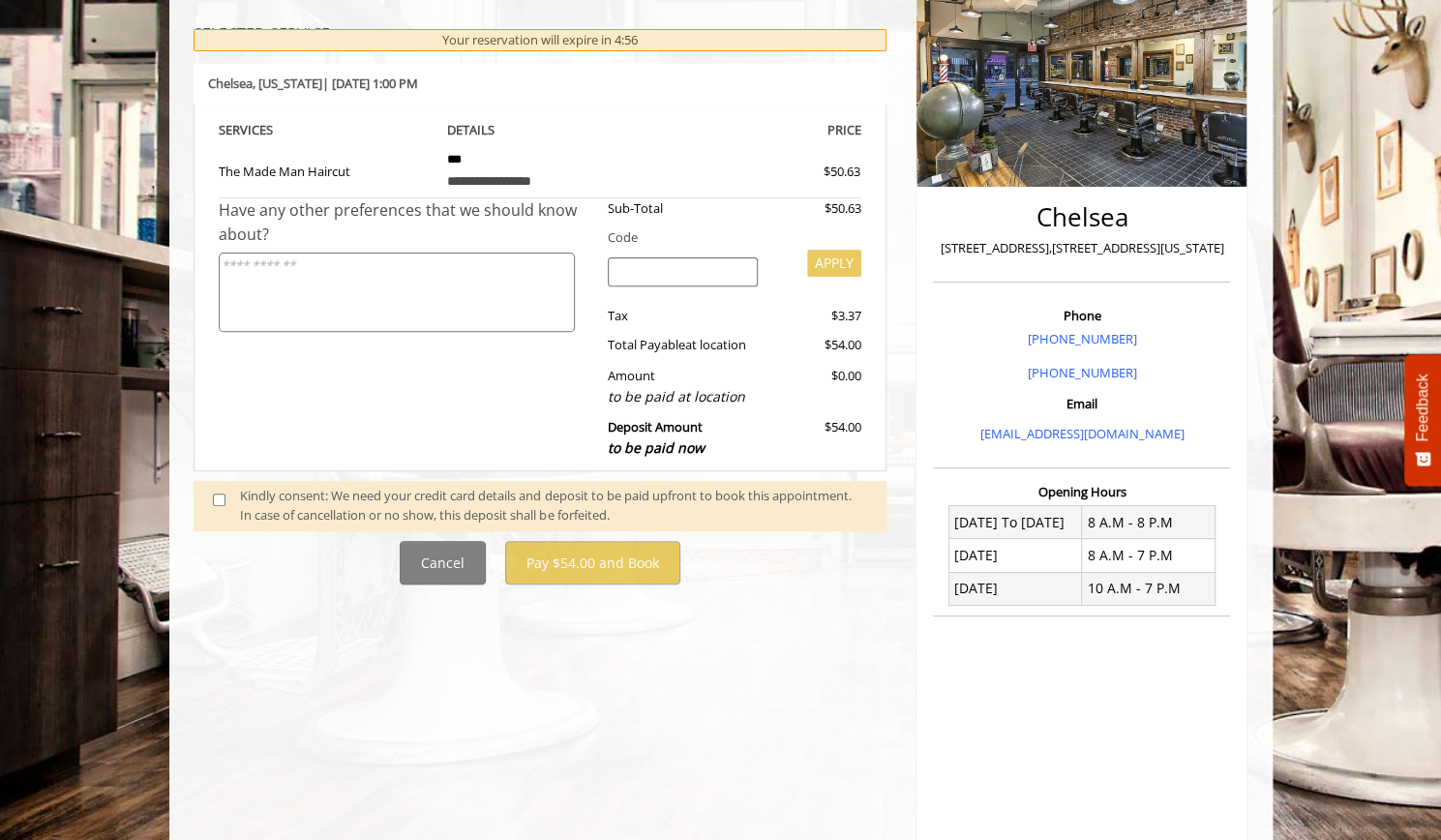
click at [215, 486] on span at bounding box center [226, 506] width 57 height 41
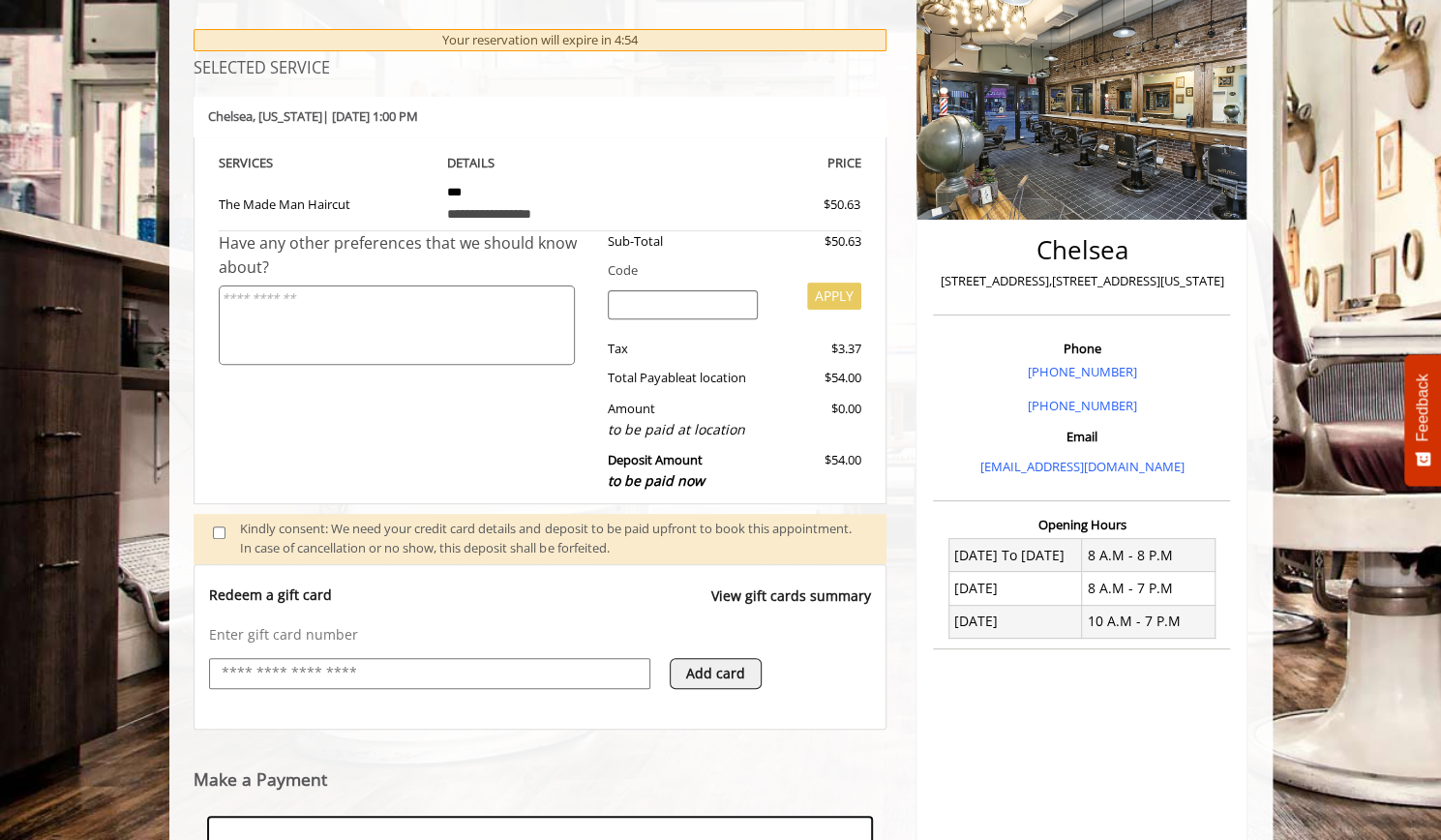
scroll to position [539, 0]
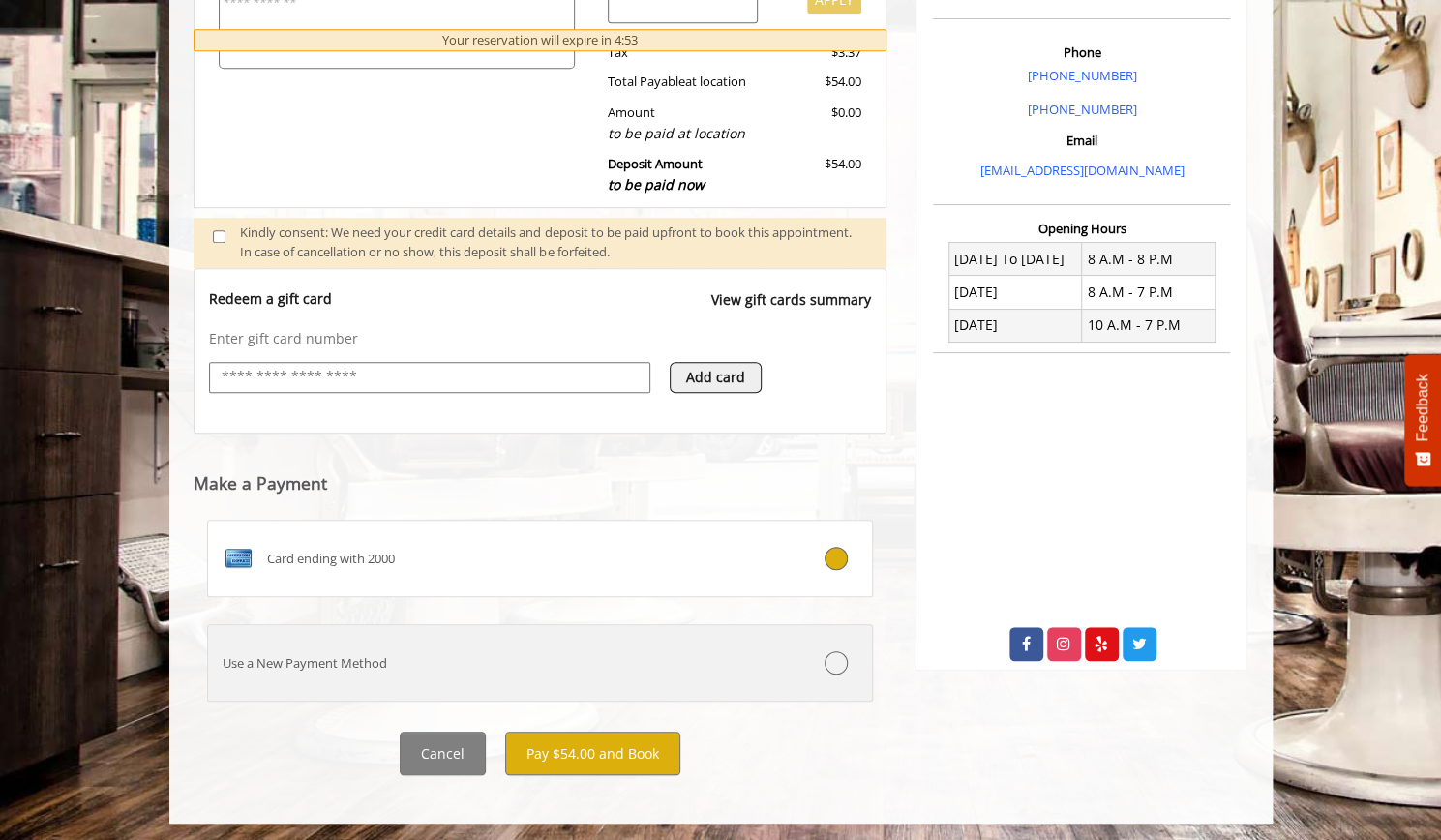
click at [437, 680] on label "Use a New Payment Method" at bounding box center [540, 663] width 667 height 77
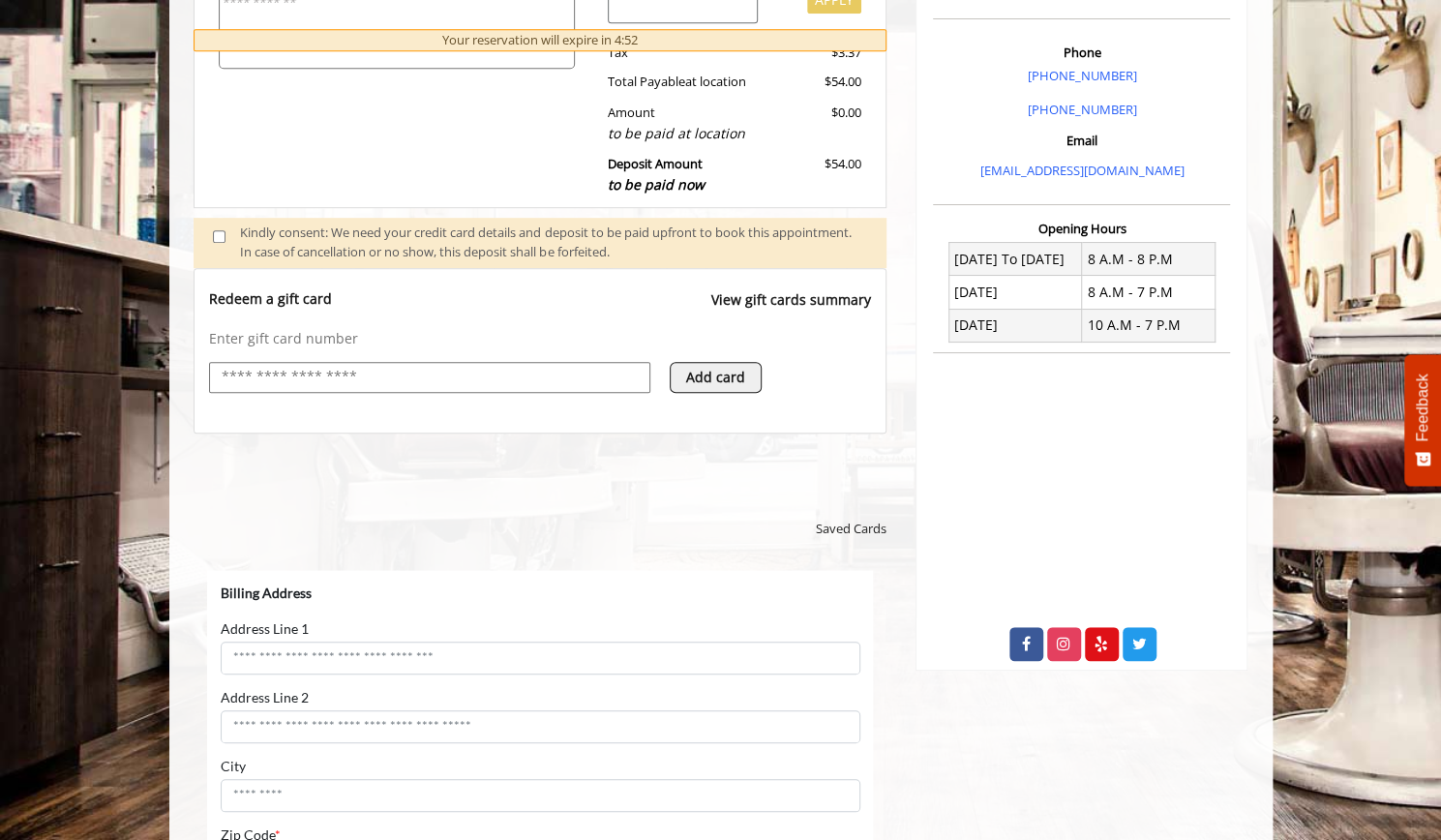
scroll to position [0, 0]
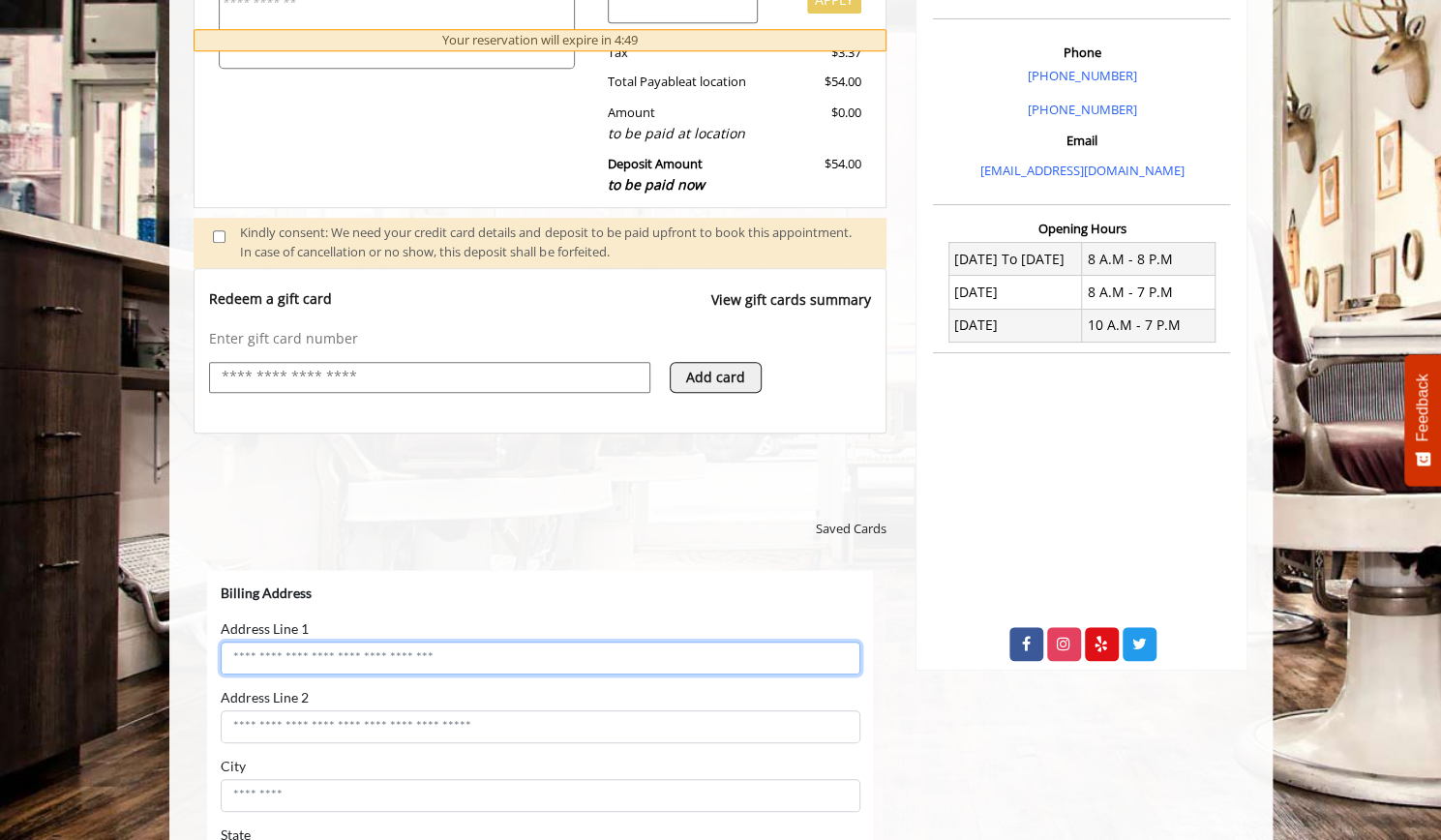
click at [336, 674] on input "Address Line 1" at bounding box center [539, 658] width 640 height 33
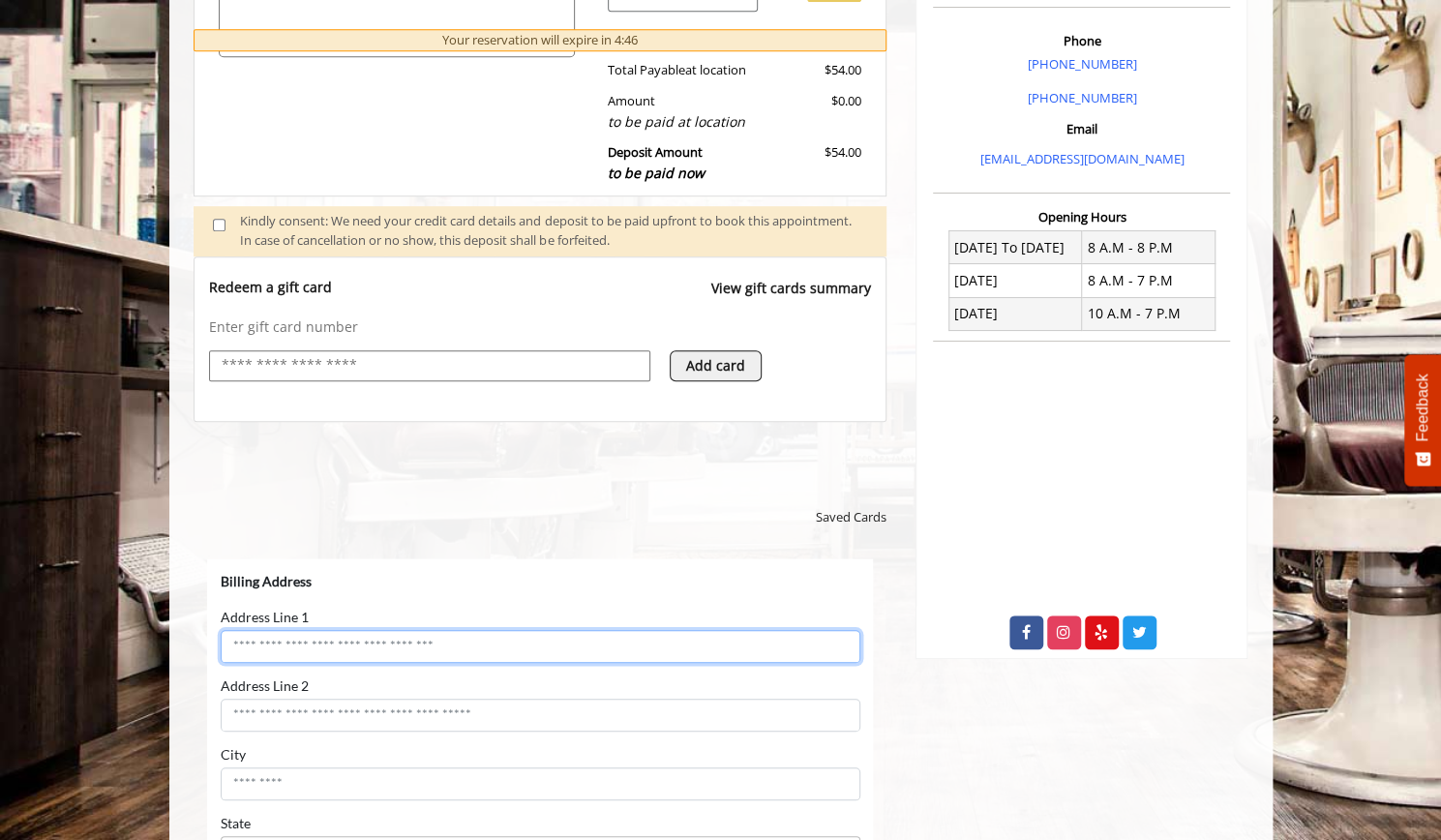
scroll to position [544, 0]
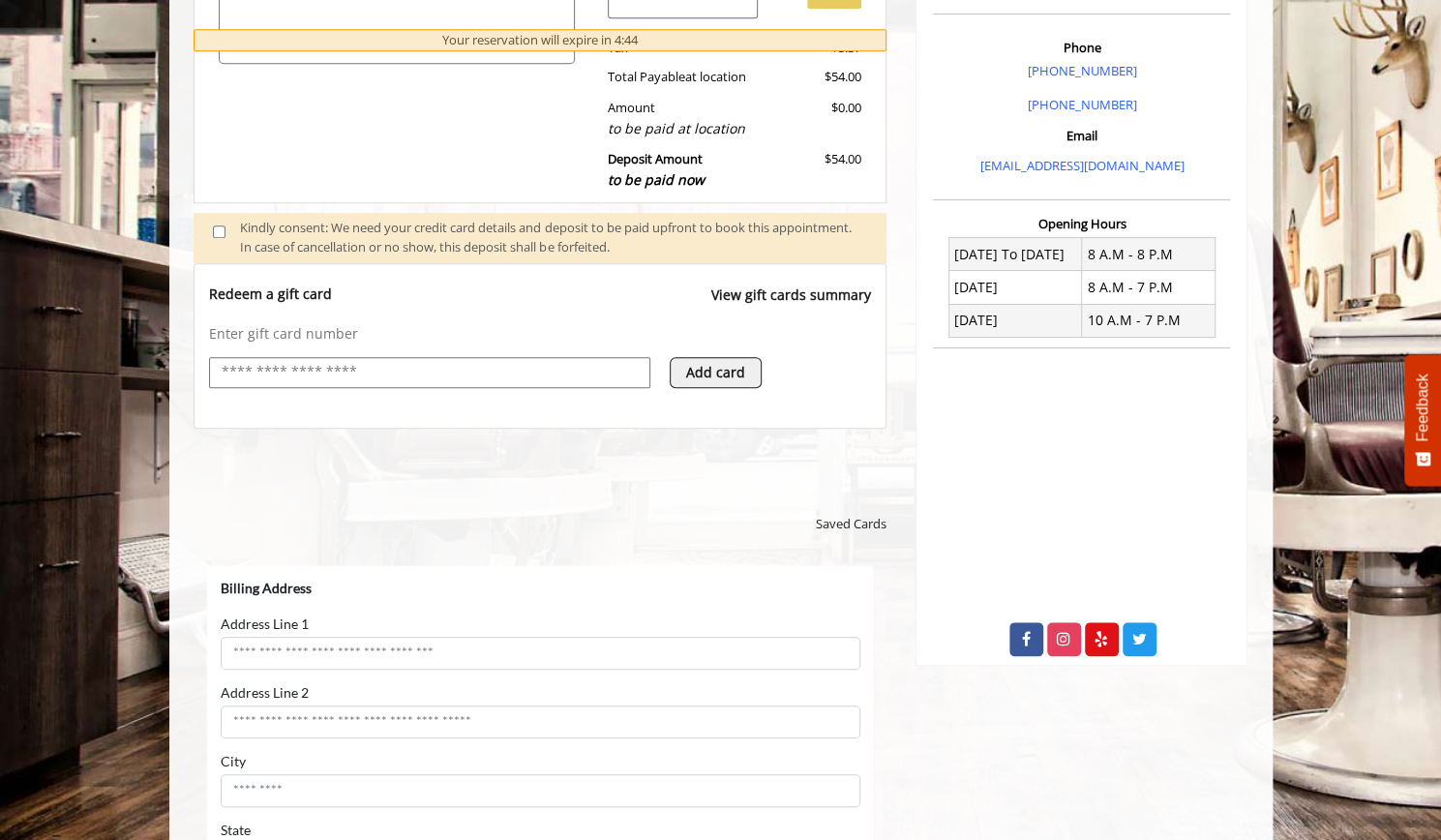
click at [396, 589] on div "Billing Address" at bounding box center [539, 590] width 640 height 21
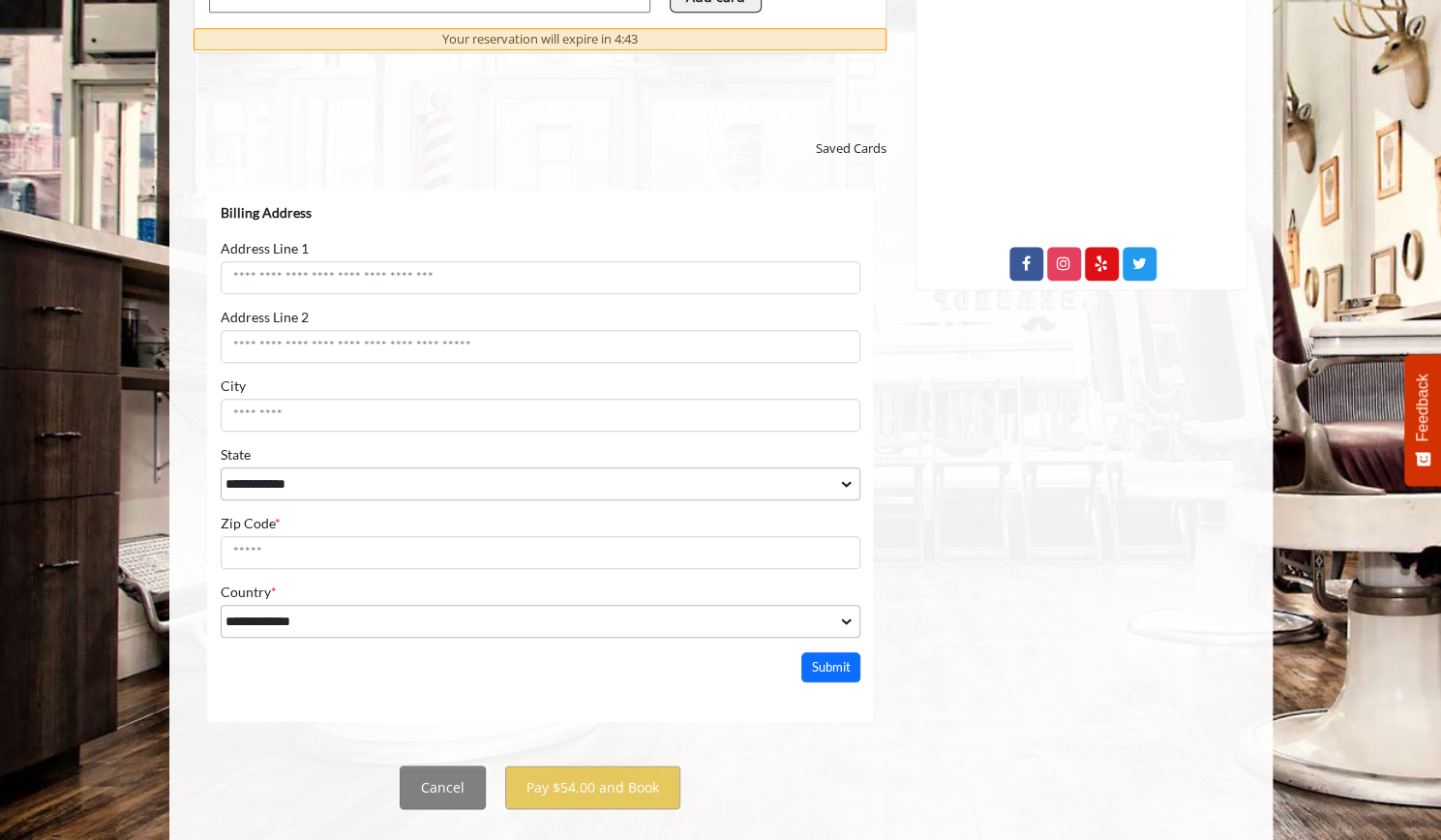
scroll to position [941, 0]
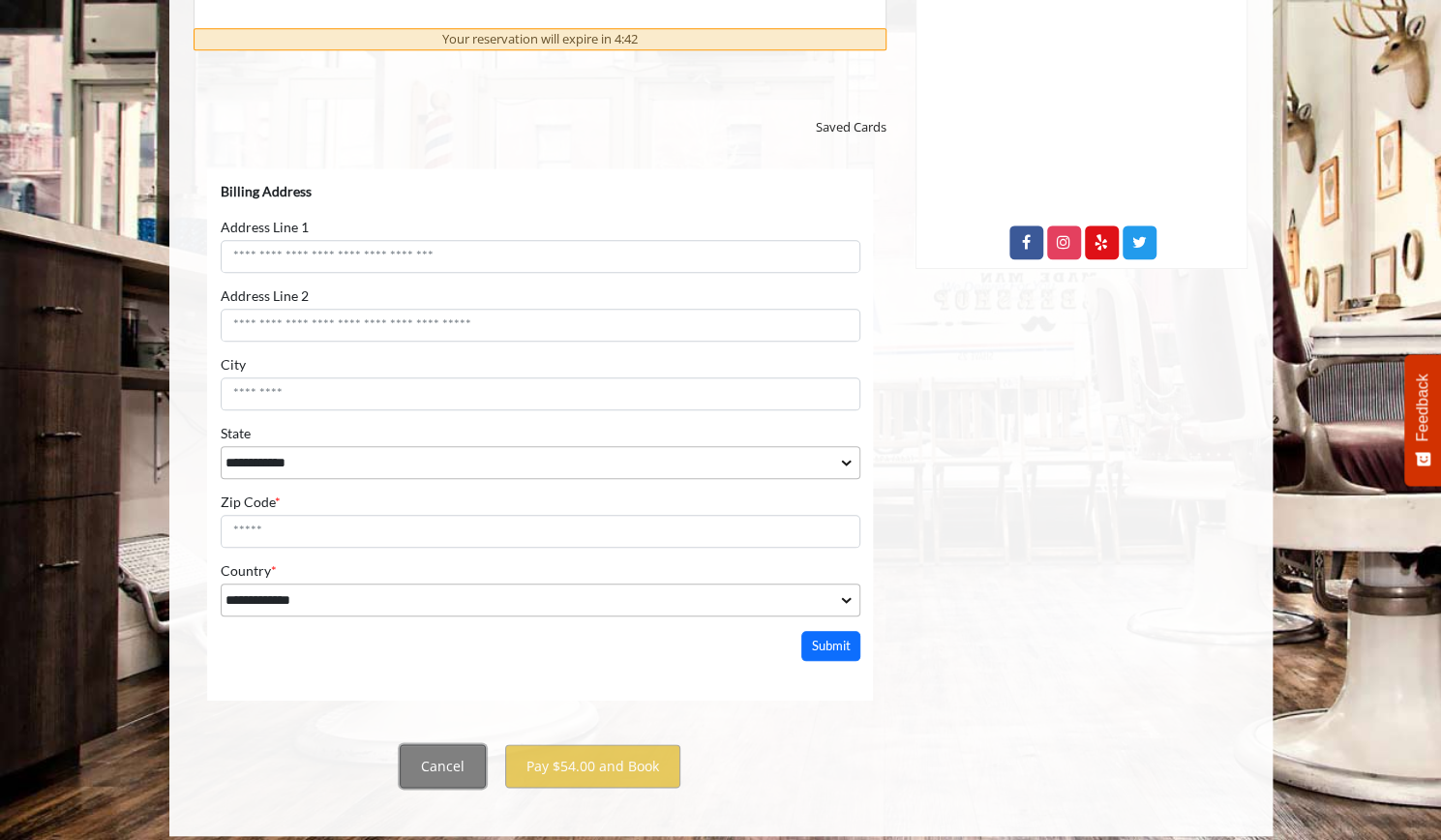
click at [443, 755] on button "Cancel" at bounding box center [442, 765] width 86 height 44
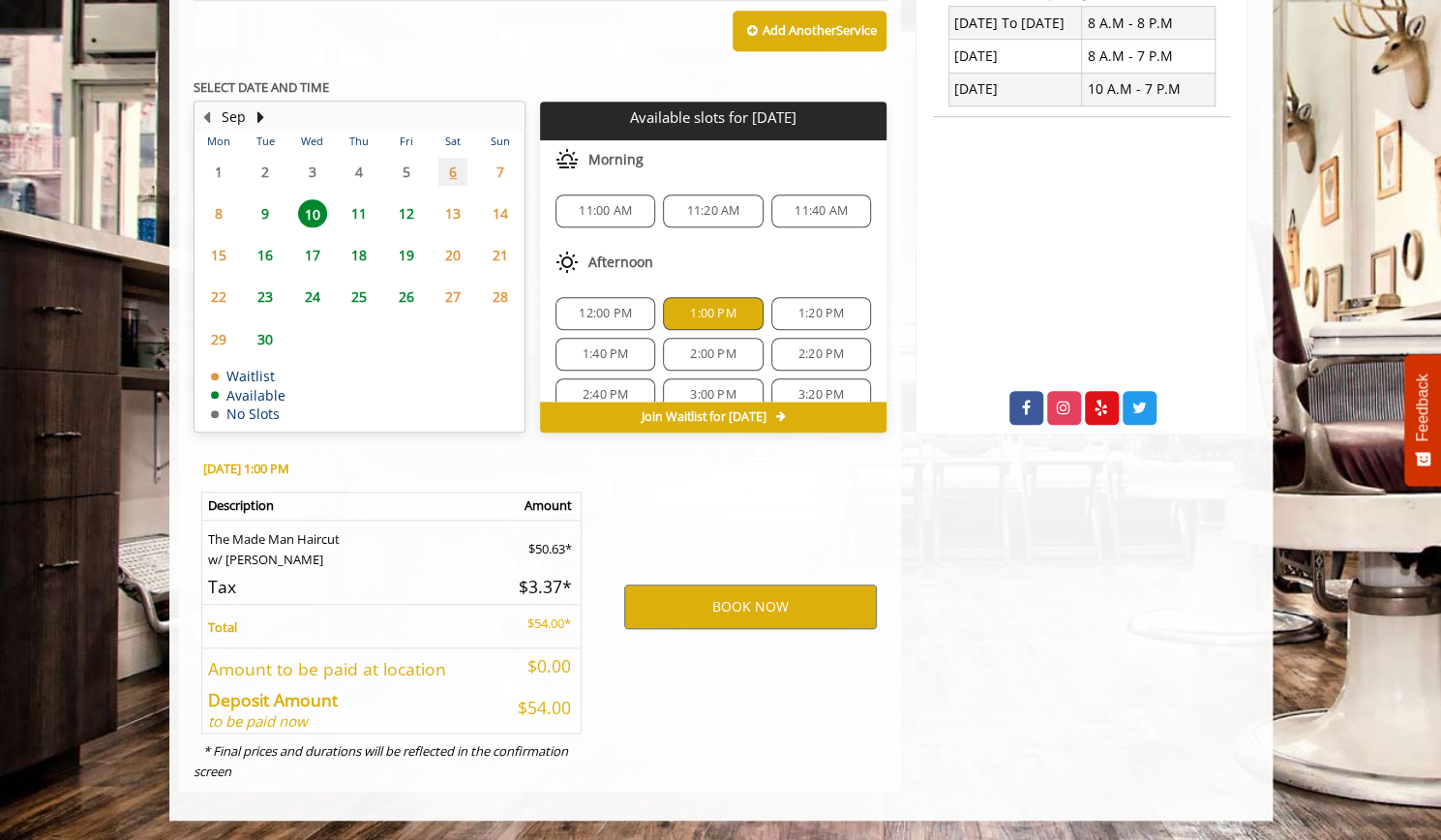
scroll to position [769, 0]
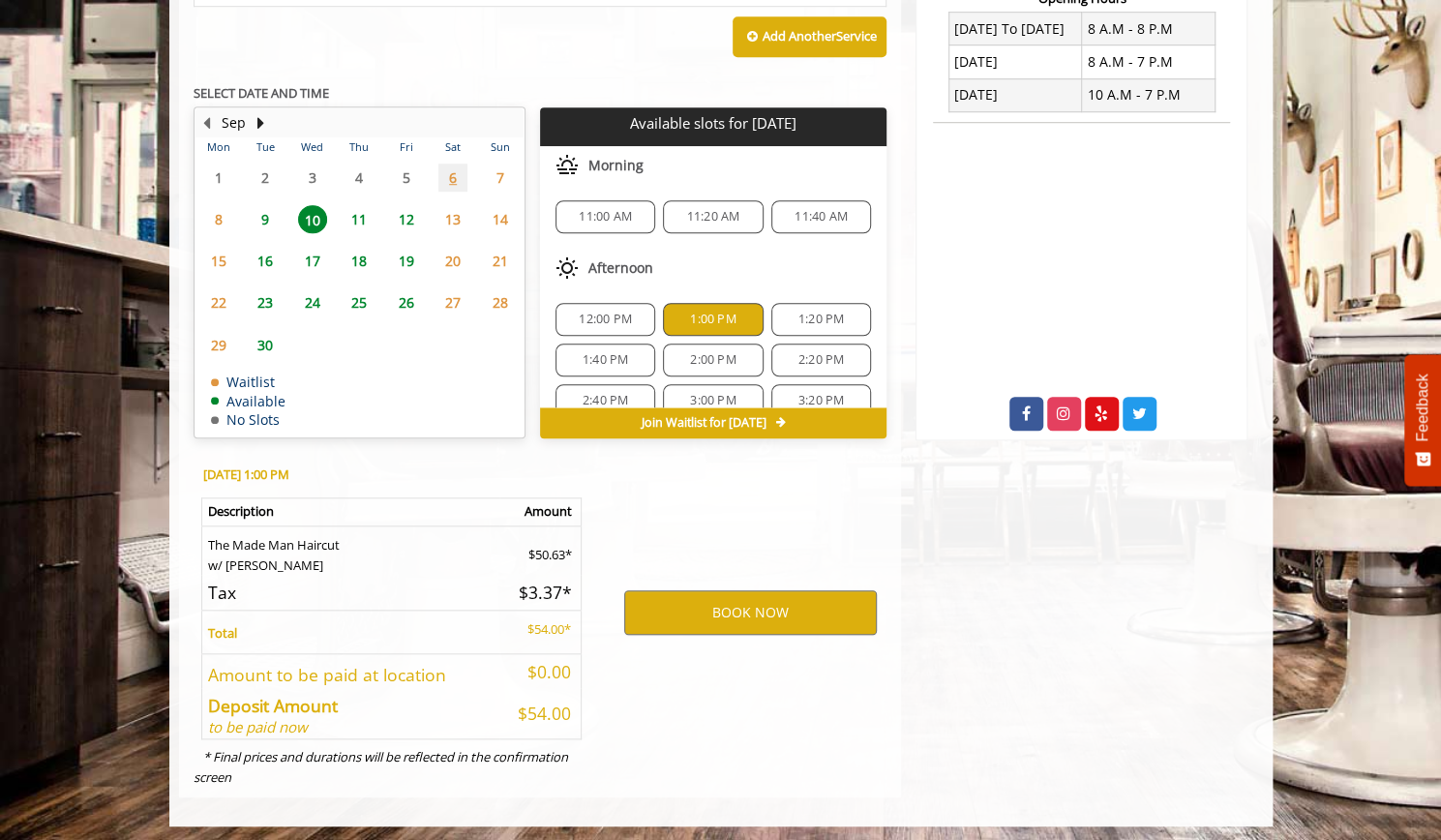
click at [712, 312] on span "1:00 PM" at bounding box center [712, 319] width 45 height 15
click at [712, 325] on div "1:00 PM" at bounding box center [712, 319] width 100 height 33
click at [705, 322] on span "1:00 PM" at bounding box center [712, 319] width 45 height 15
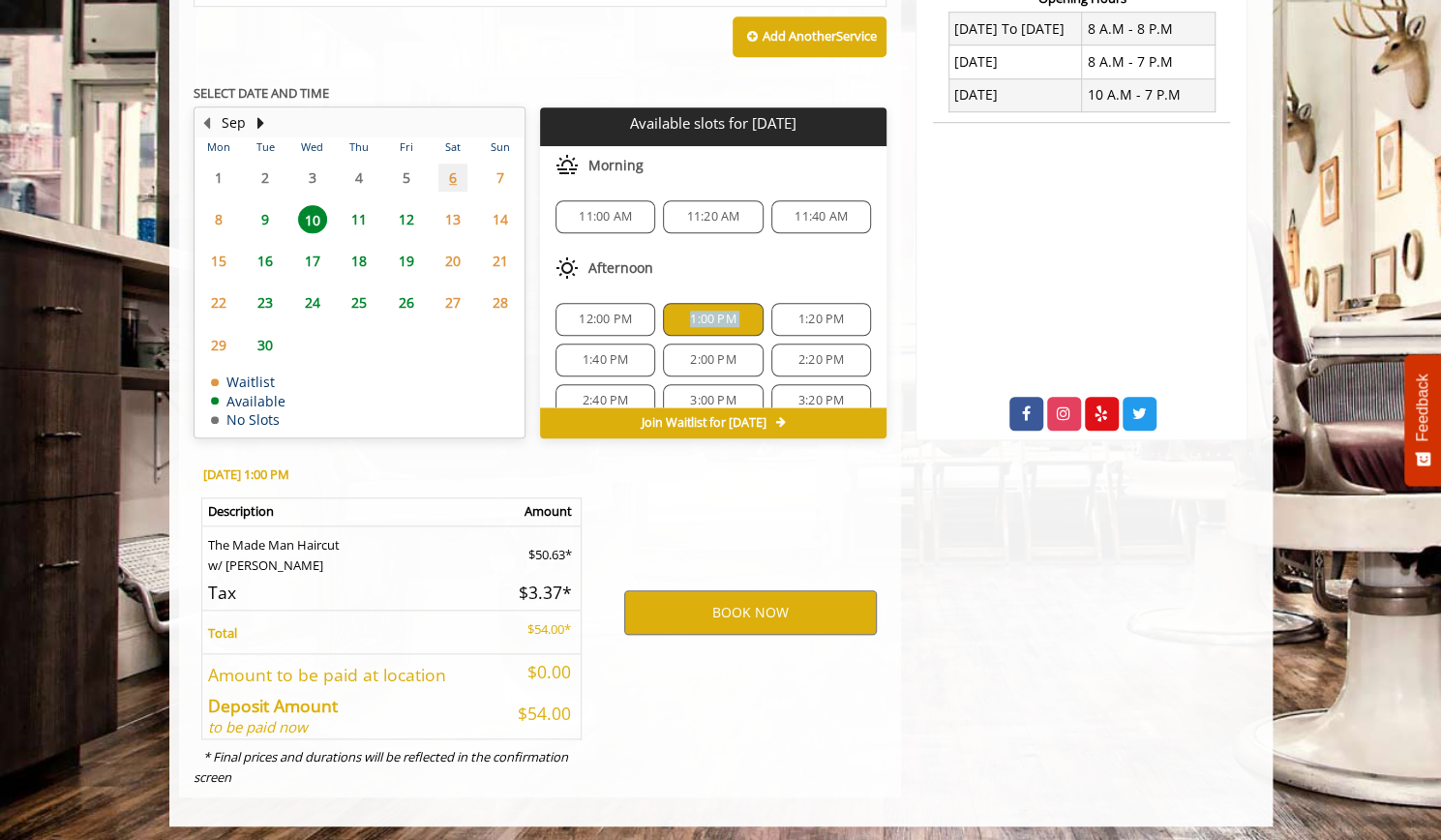
click at [705, 322] on span "1:00 PM" at bounding box center [712, 319] width 45 height 15
click at [703, 606] on button "BOOK NOW" at bounding box center [750, 613] width 253 height 45
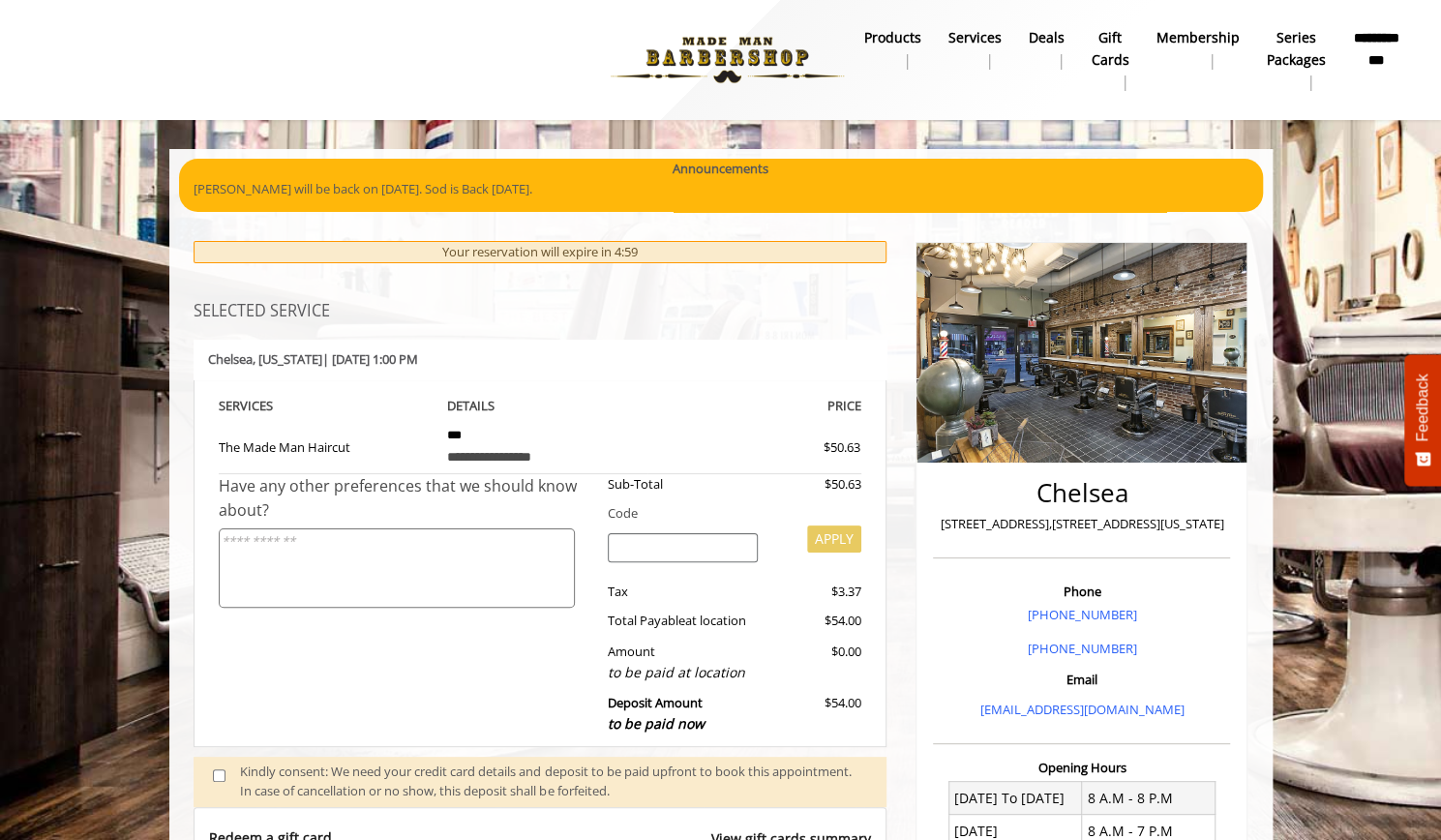
scroll to position [0, 0]
select select "***"
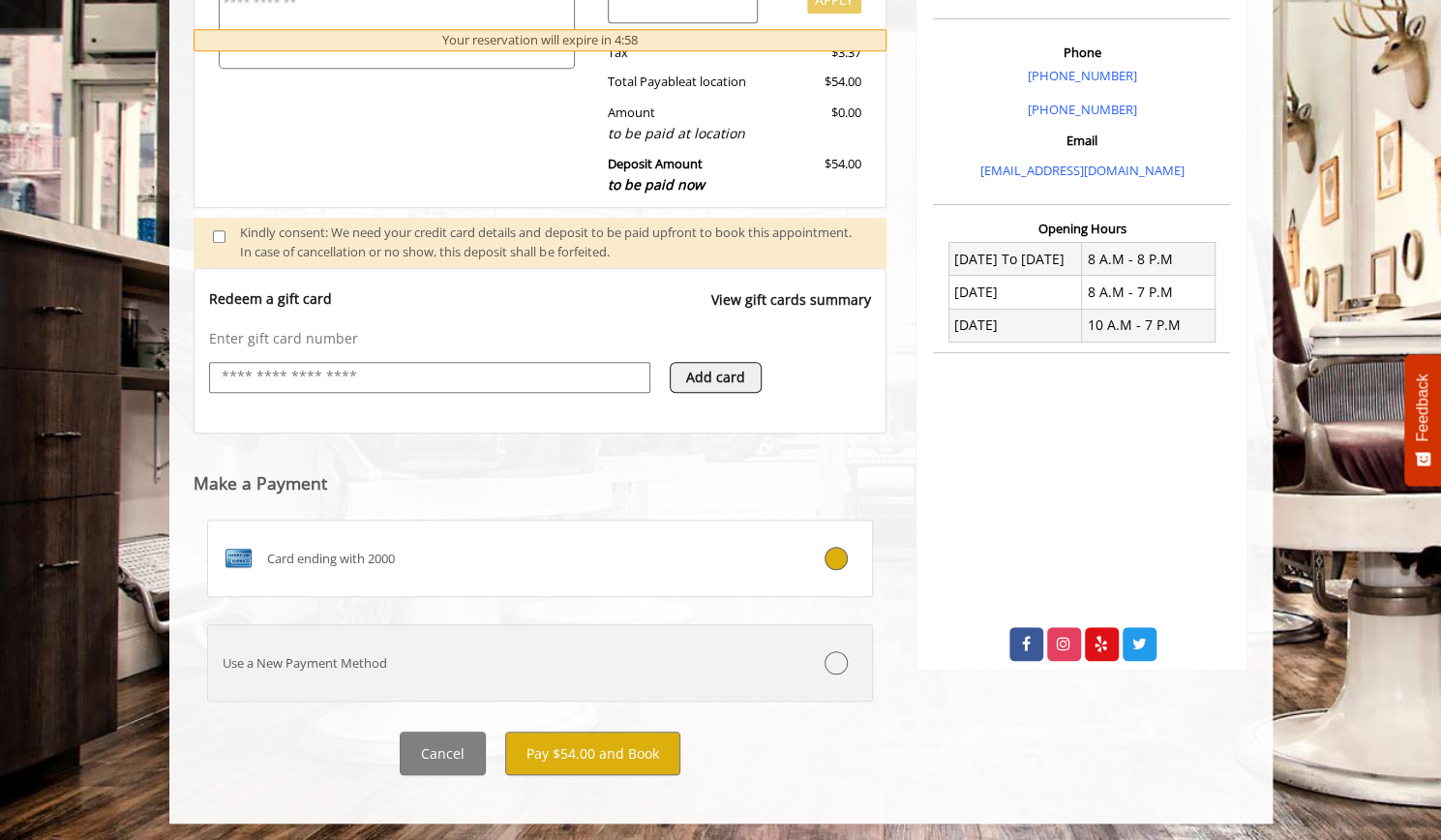
click at [352, 654] on div "Use a New Payment Method" at bounding box center [485, 663] width 554 height 20
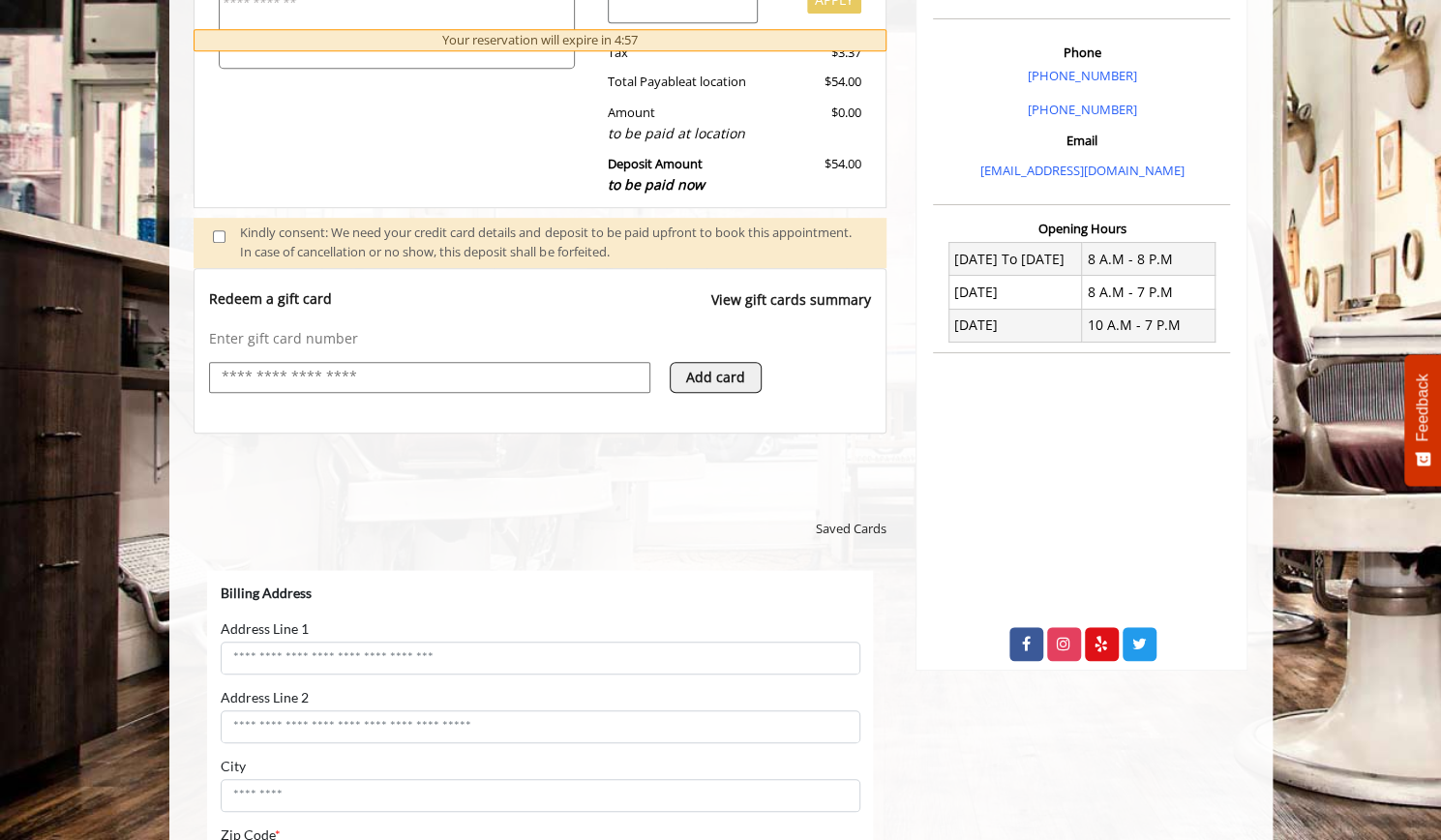
scroll to position [0, 0]
select select "***"
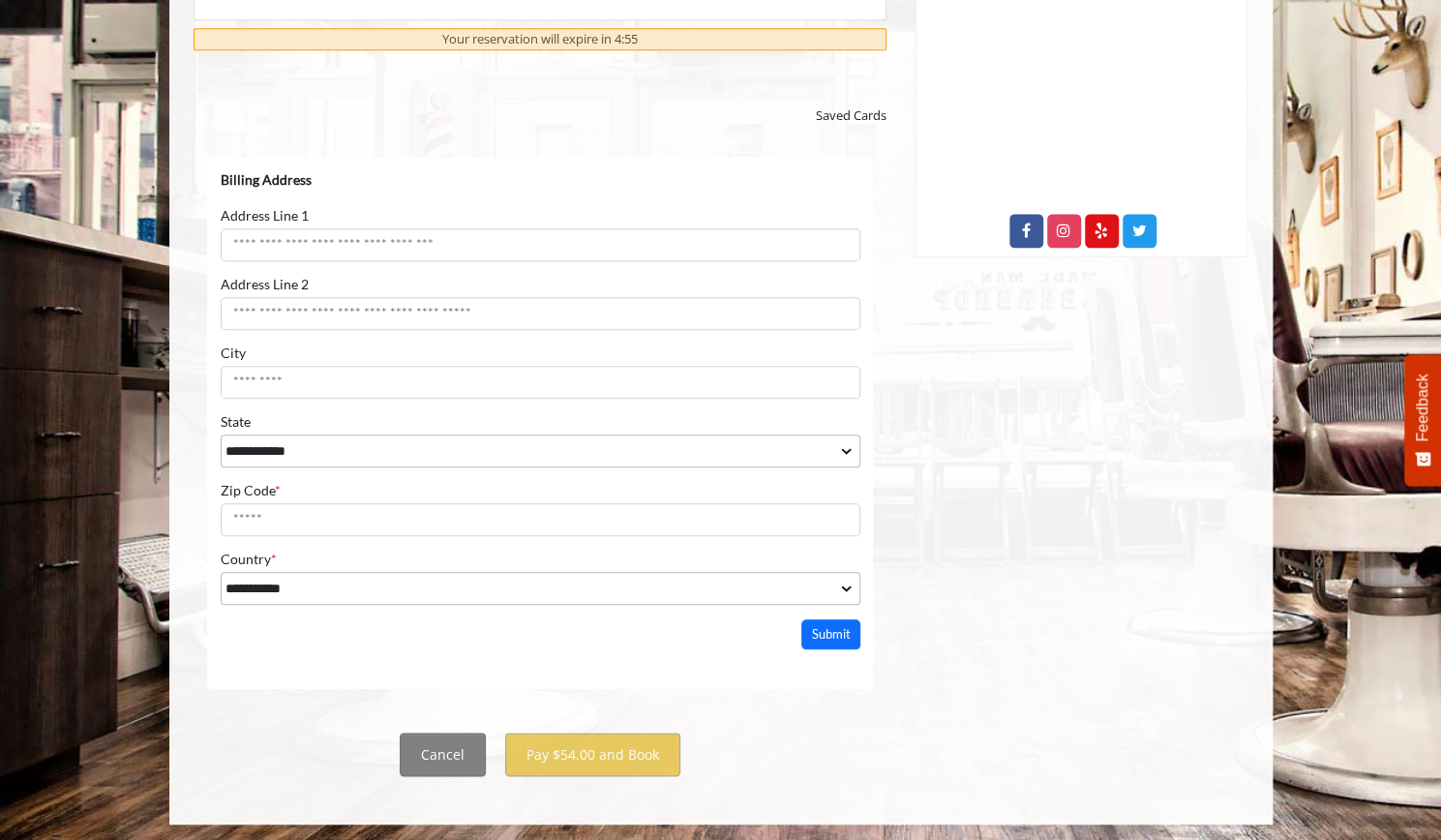
scroll to position [953, 0]
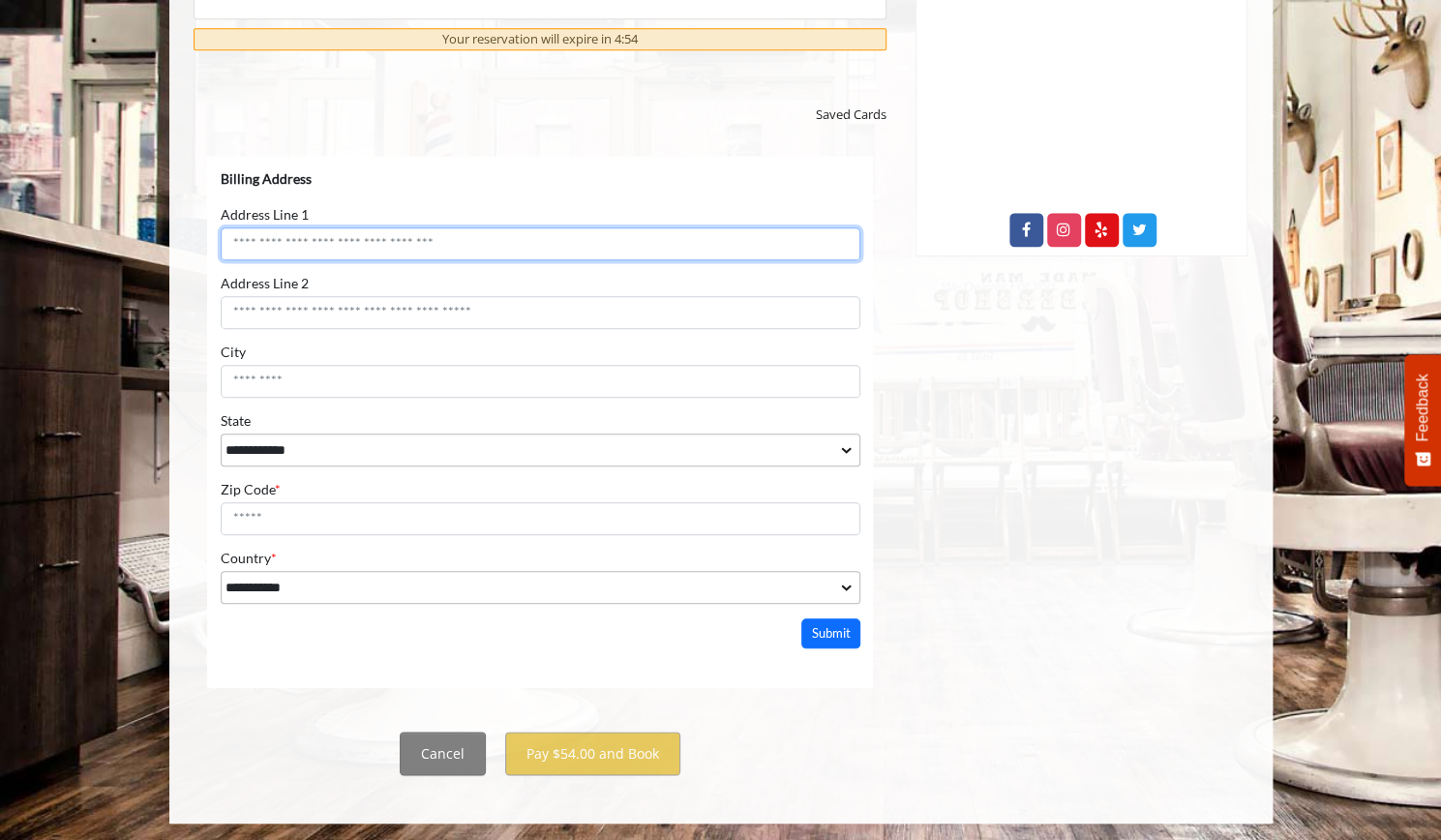
click at [351, 229] on input "Address Line 1" at bounding box center [539, 244] width 640 height 33
type input "**********"
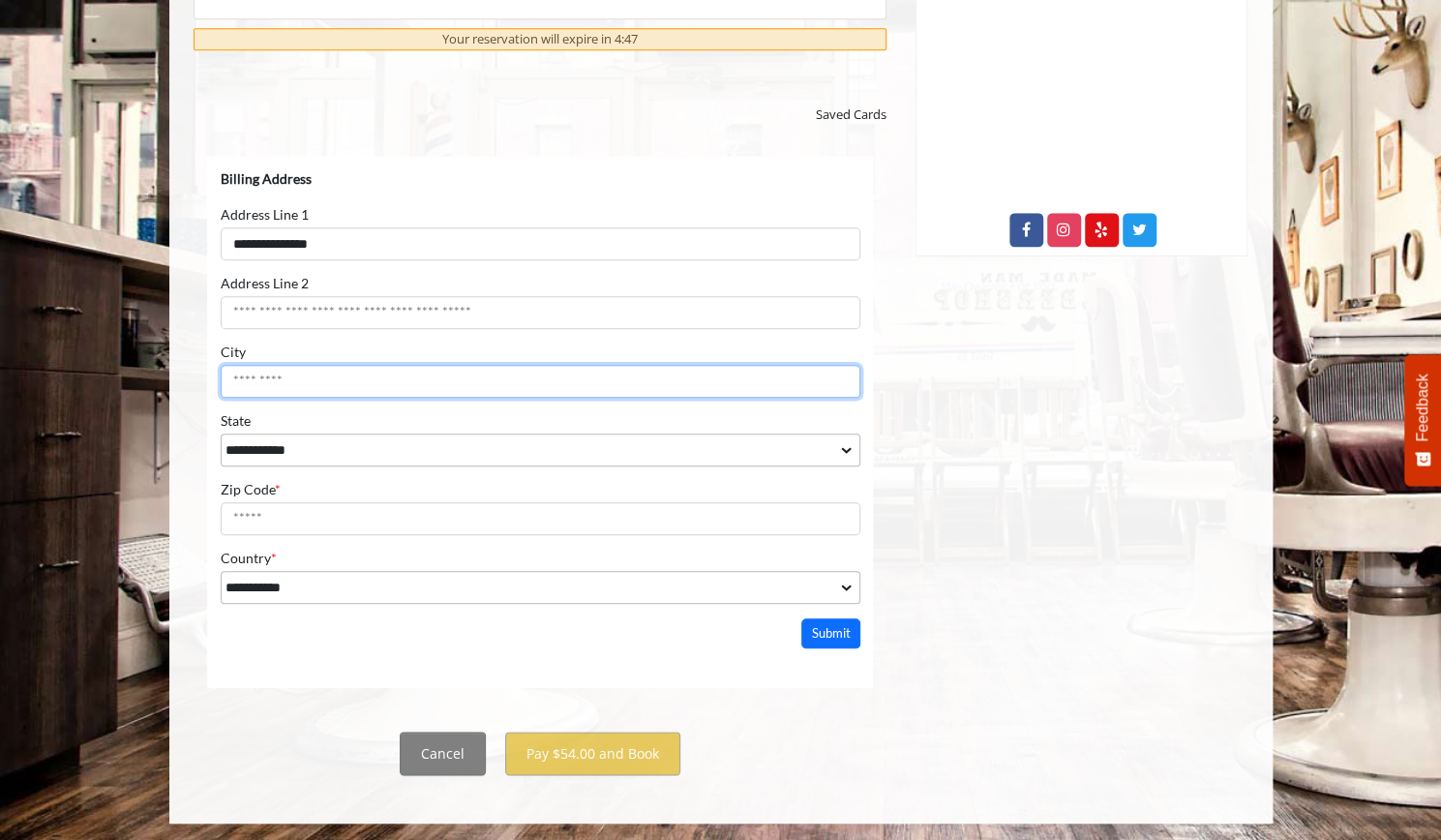
click at [276, 375] on input "City" at bounding box center [539, 381] width 640 height 33
type input "********"
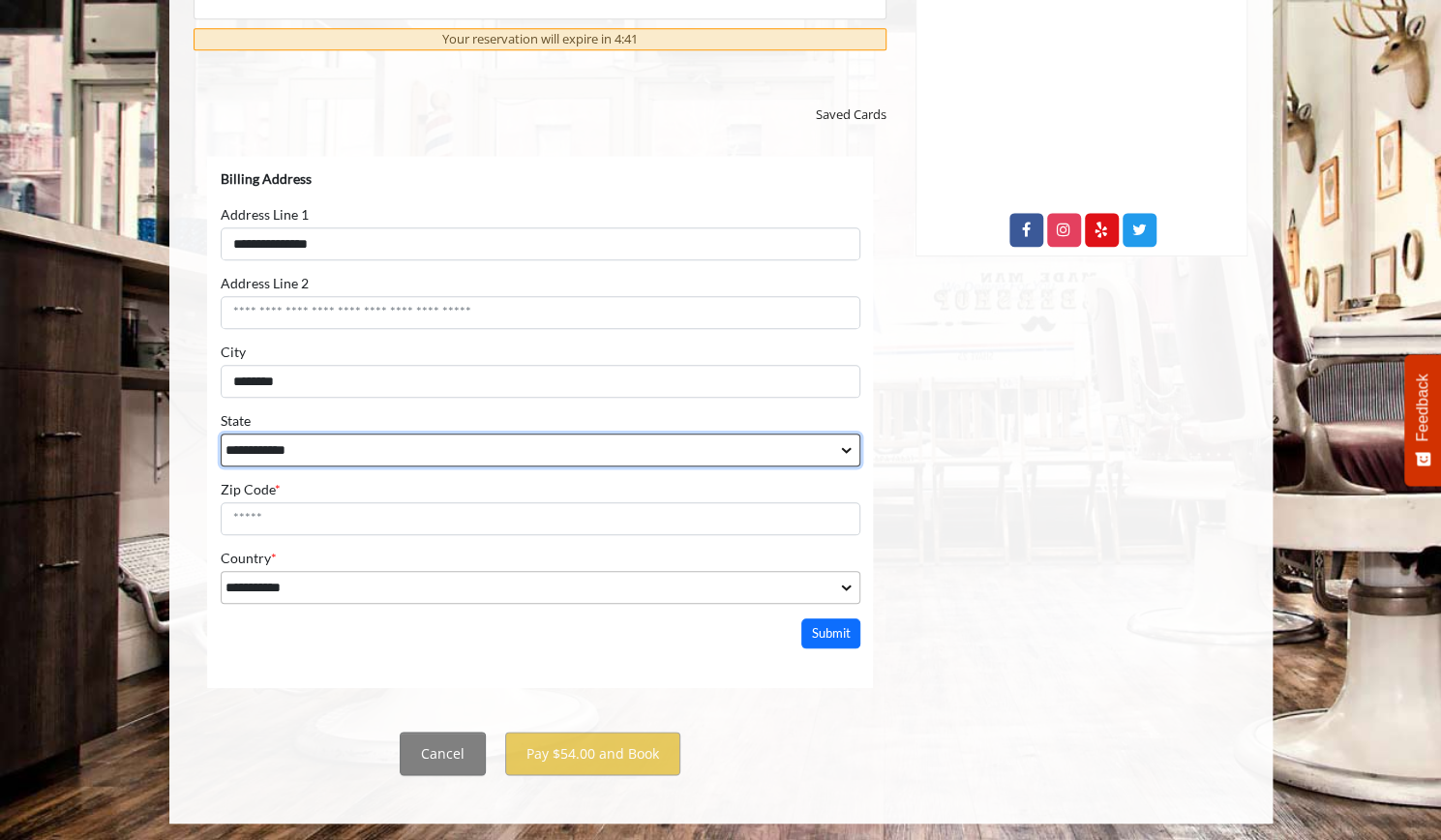
click at [279, 442] on select "**********" at bounding box center [539, 450] width 640 height 33
select select "**"
click at [220, 434] on select "**********" at bounding box center [539, 450] width 640 height 33
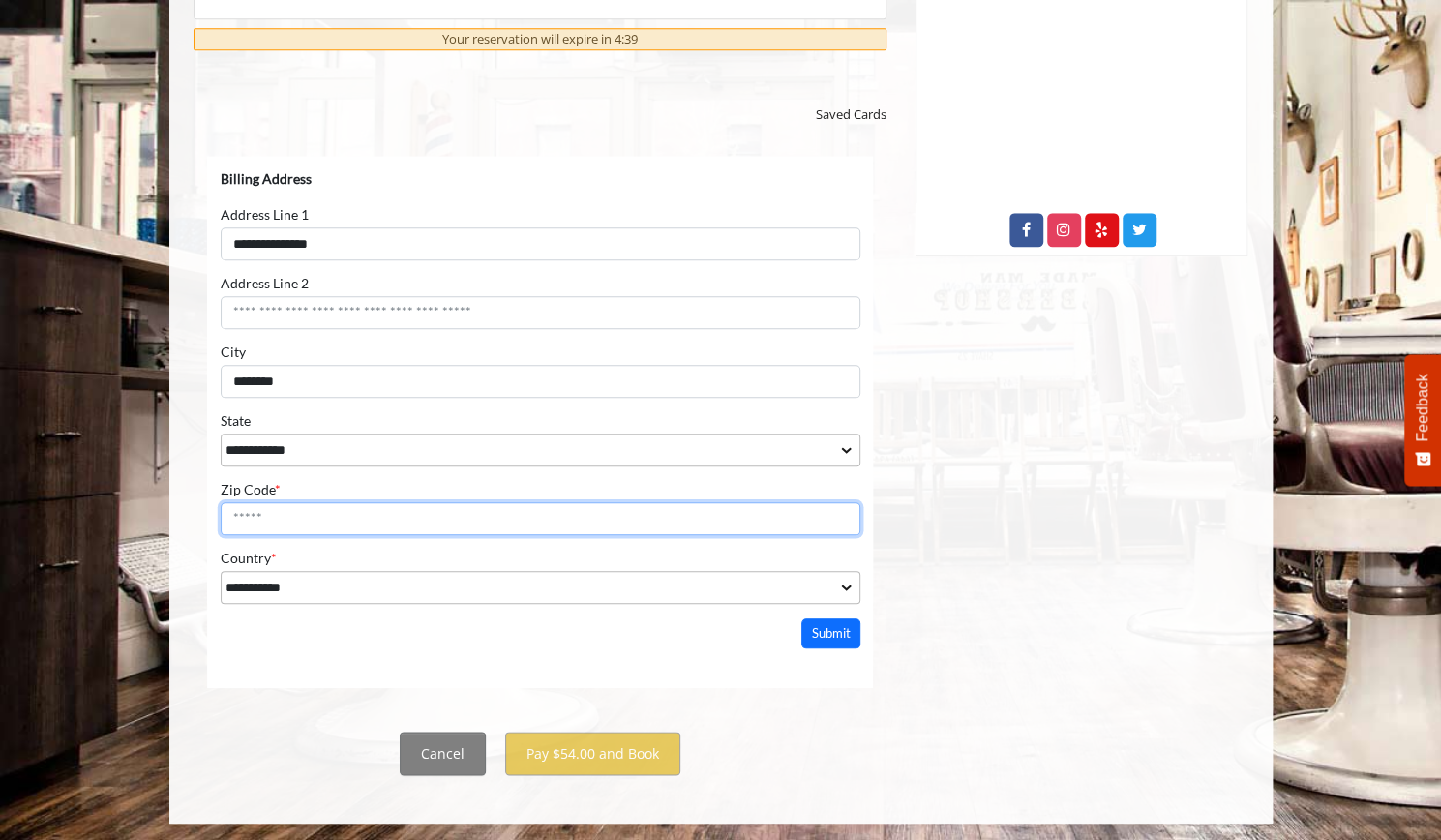
click at [296, 517] on input "Zip Code *" at bounding box center [539, 519] width 640 height 33
type input "*****"
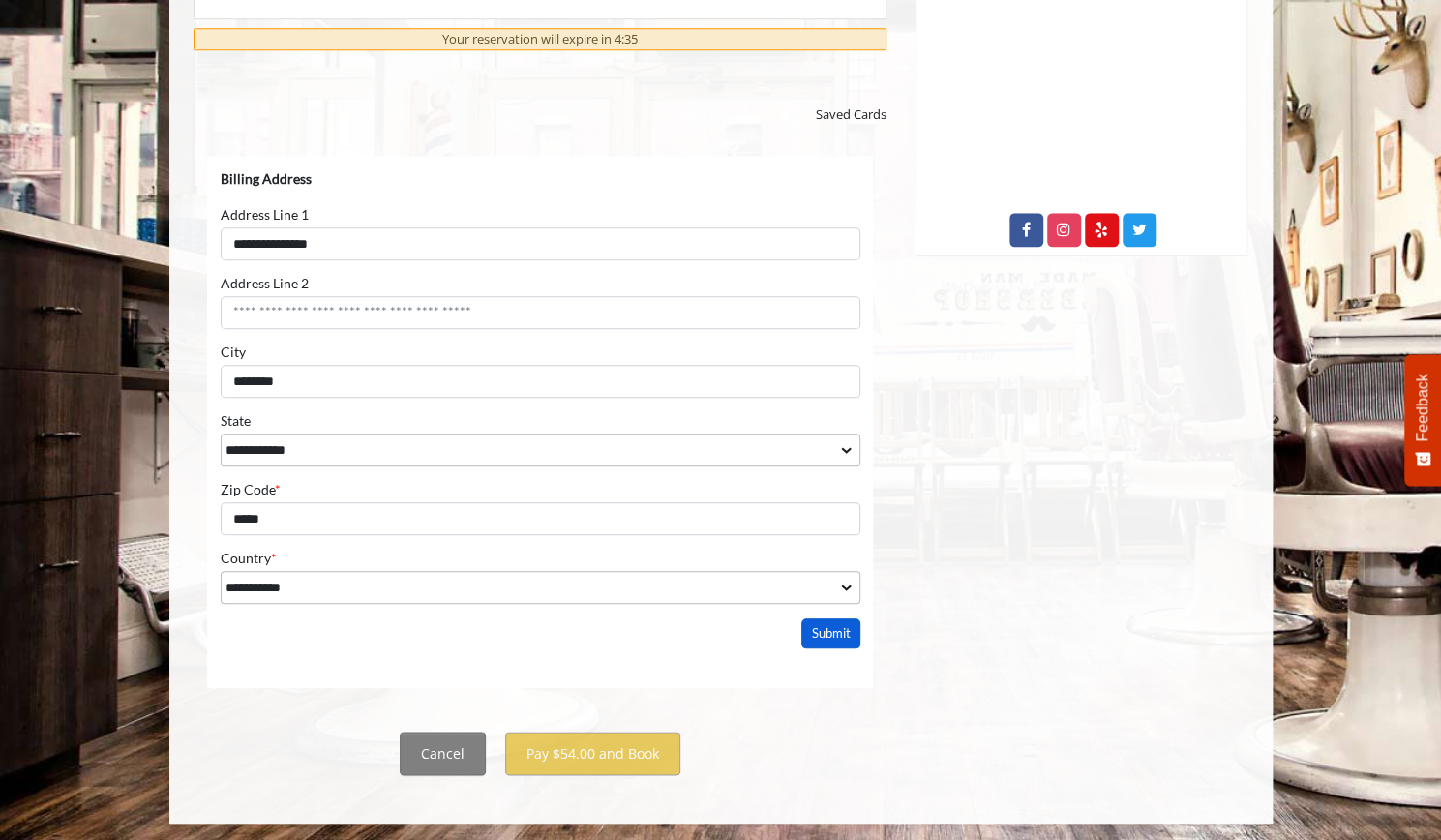
click at [833, 635] on button "Submit" at bounding box center [830, 633] width 60 height 30
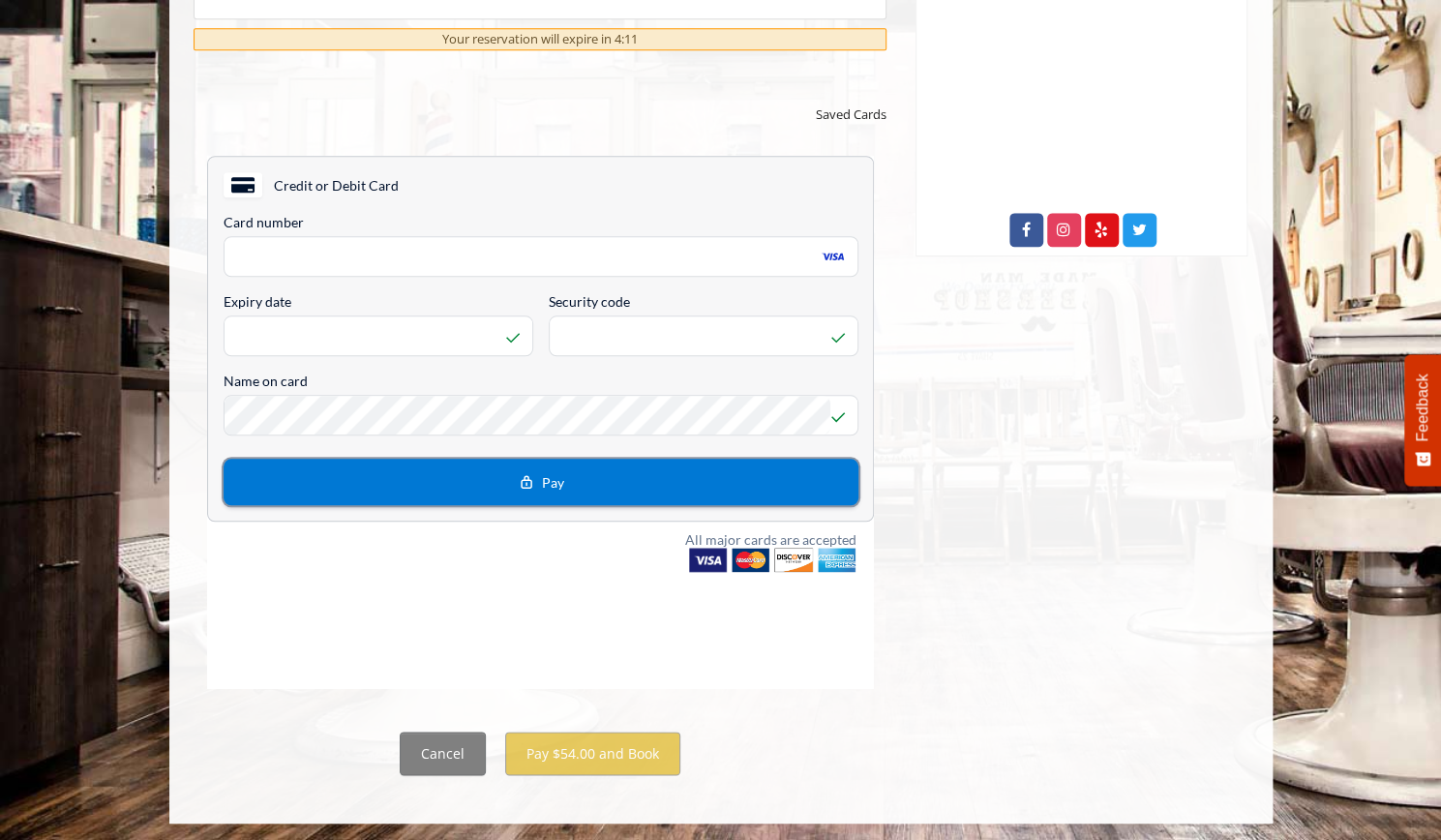
click at [345, 474] on button "Pay" at bounding box center [540, 482] width 635 height 46
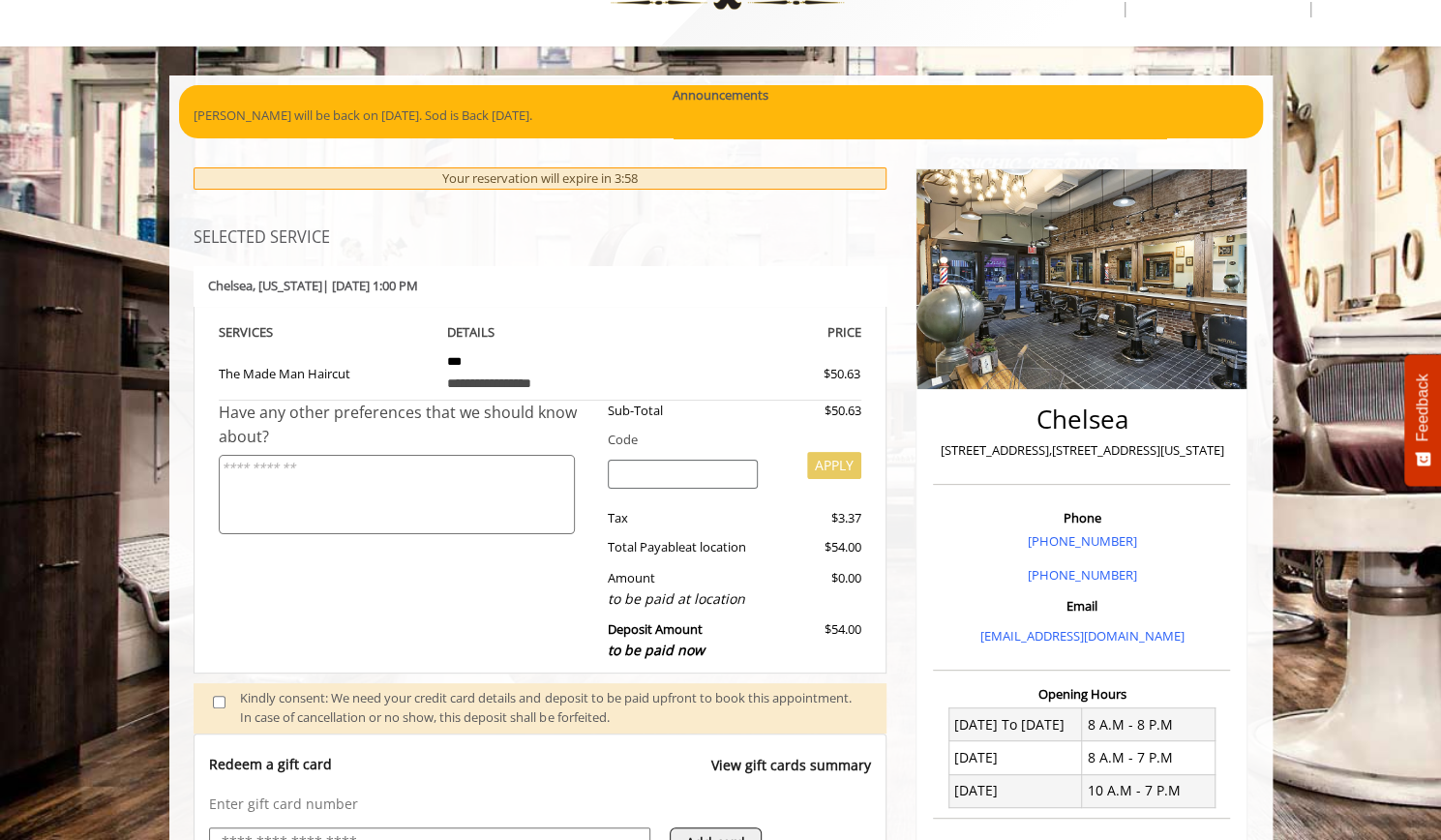
scroll to position [0, 0]
